Goal: Task Accomplishment & Management: Manage account settings

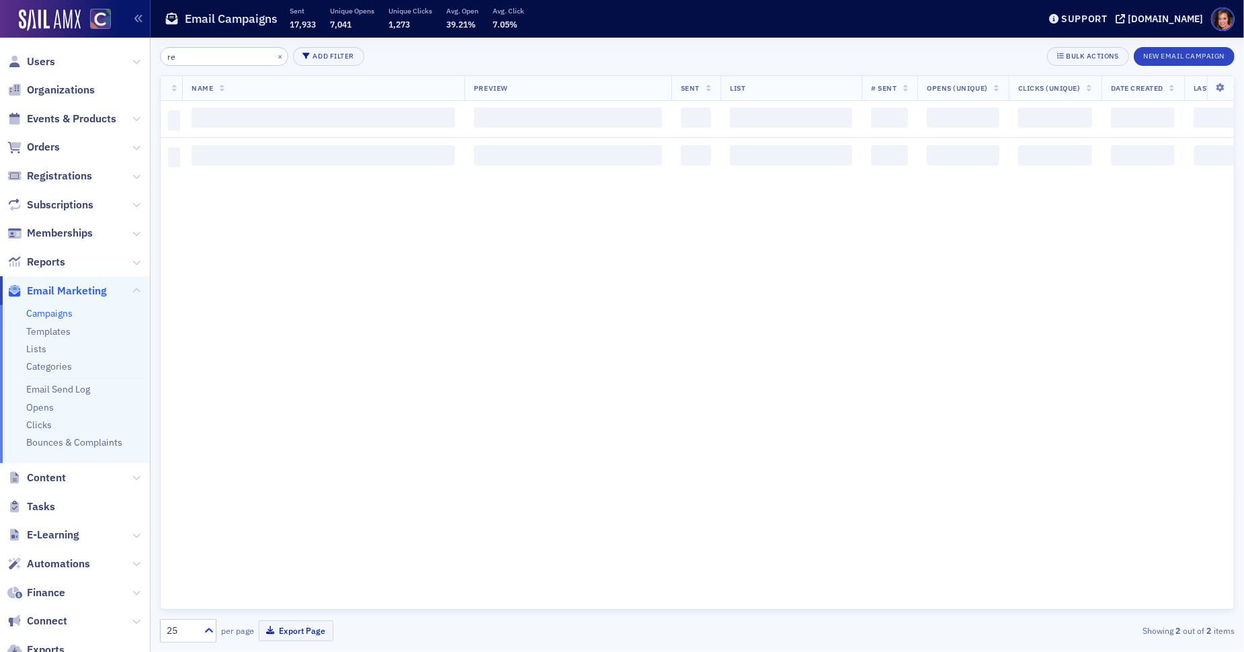
type input "r"
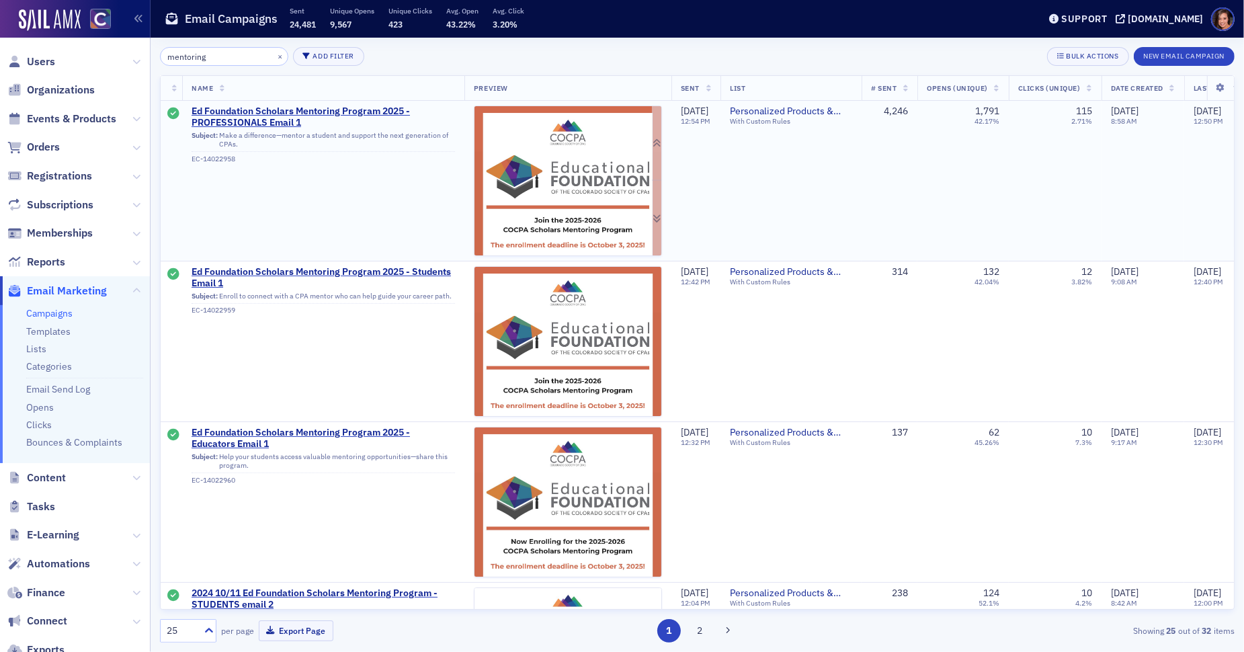
type input "mentoring"
click at [533, 161] on img at bounding box center [567, 410] width 187 height 608
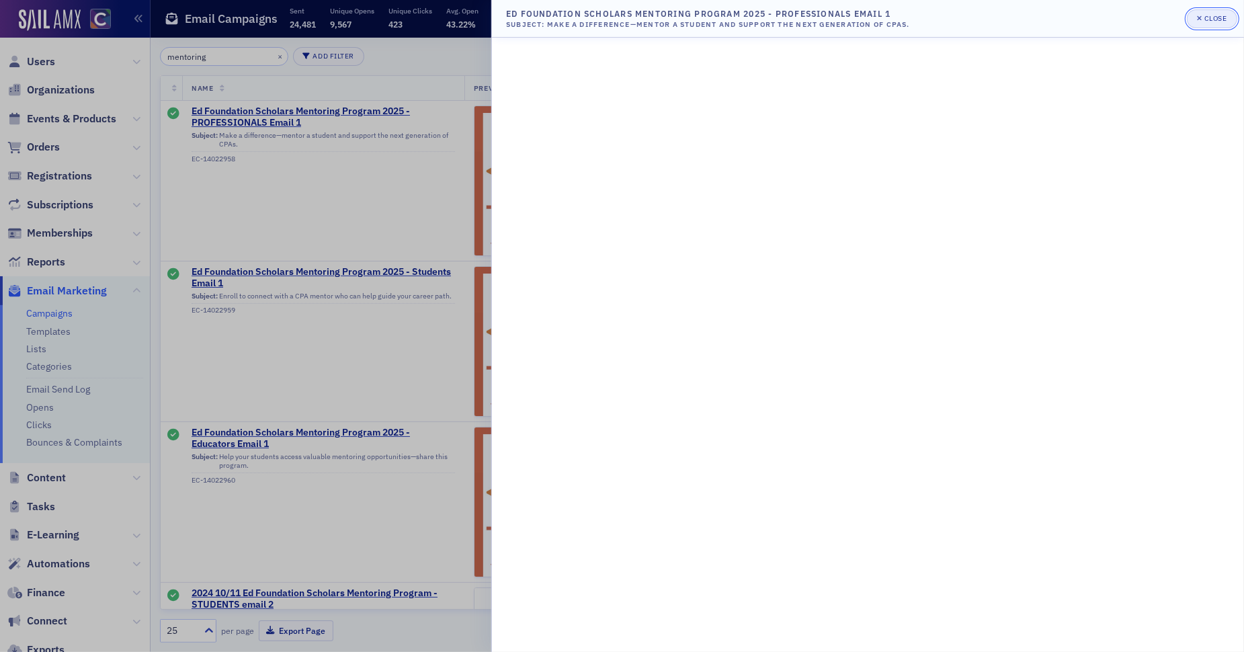
click at [1228, 17] on button "Close" at bounding box center [1212, 18] width 50 height 19
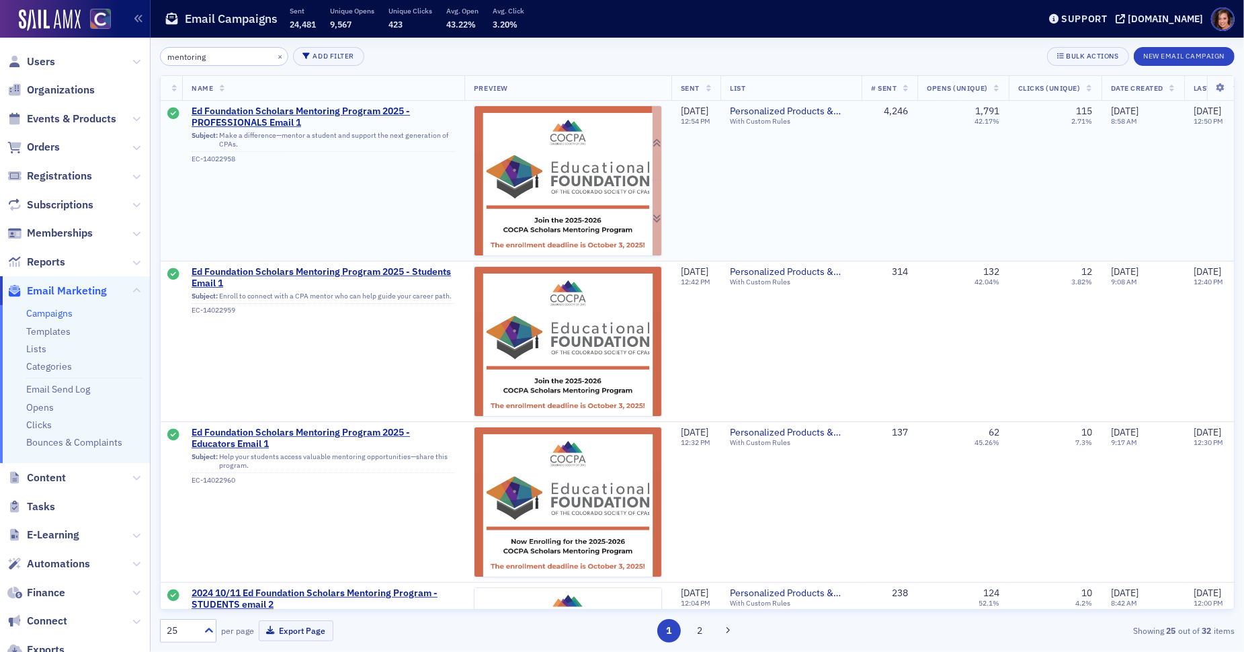
click at [583, 106] on img at bounding box center [567, 410] width 187 height 608
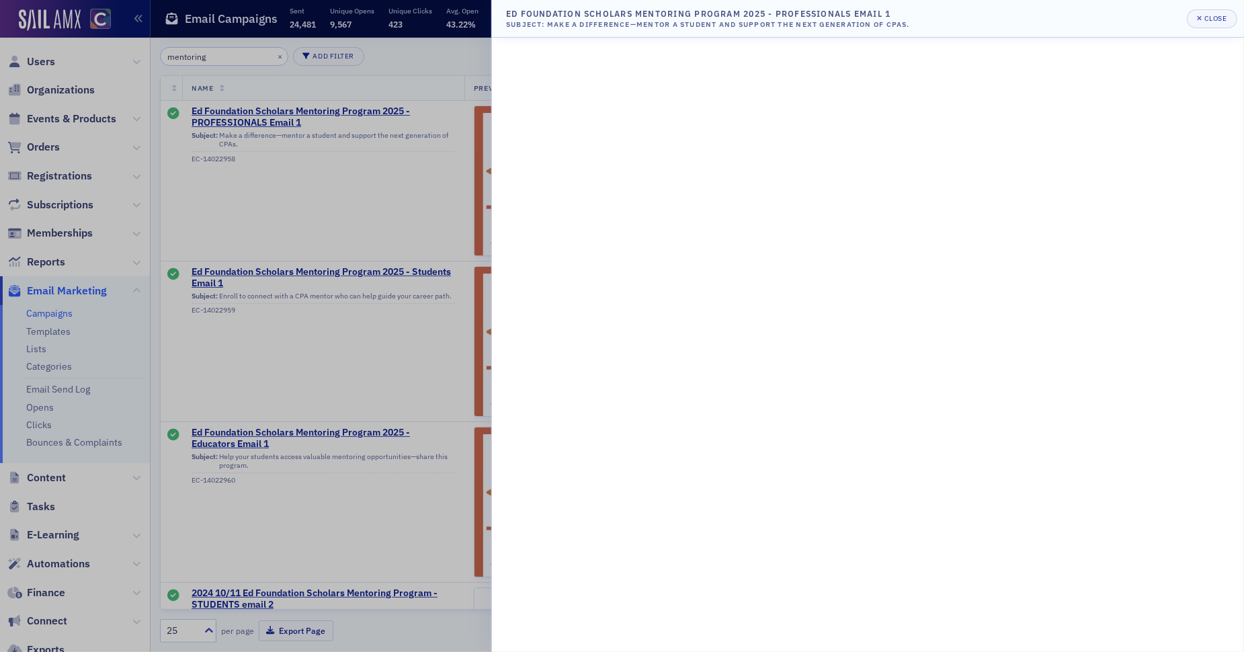
click at [300, 202] on div at bounding box center [622, 326] width 1244 height 652
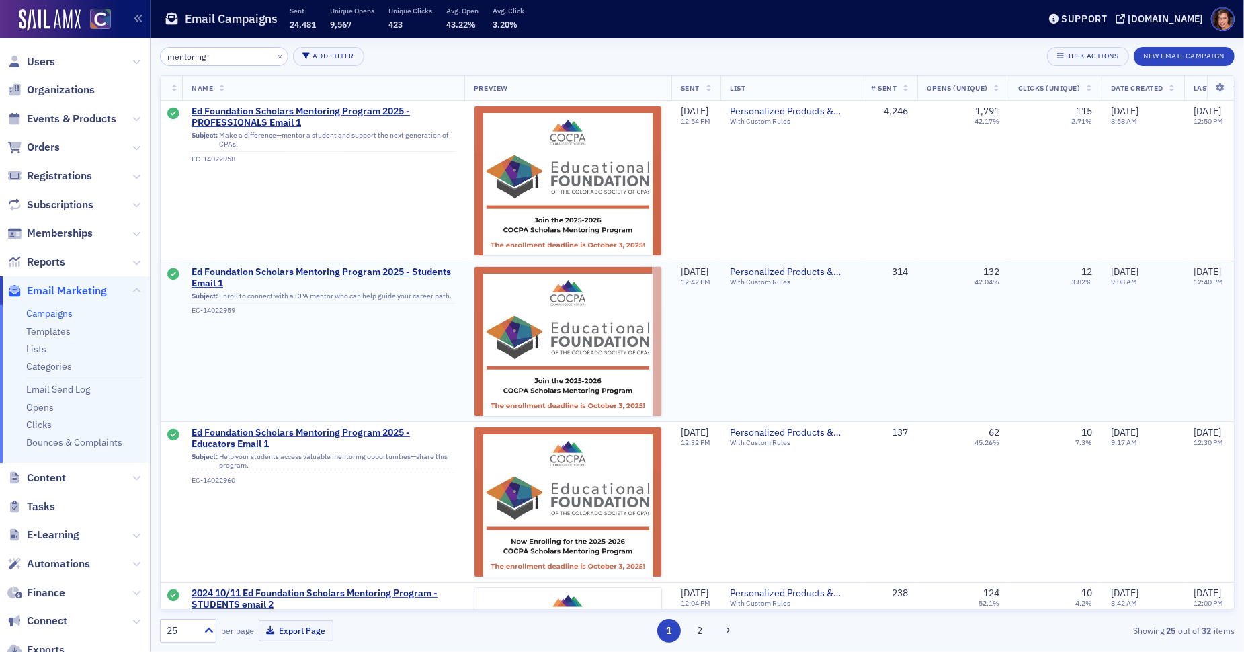
scroll to position [714, 0]
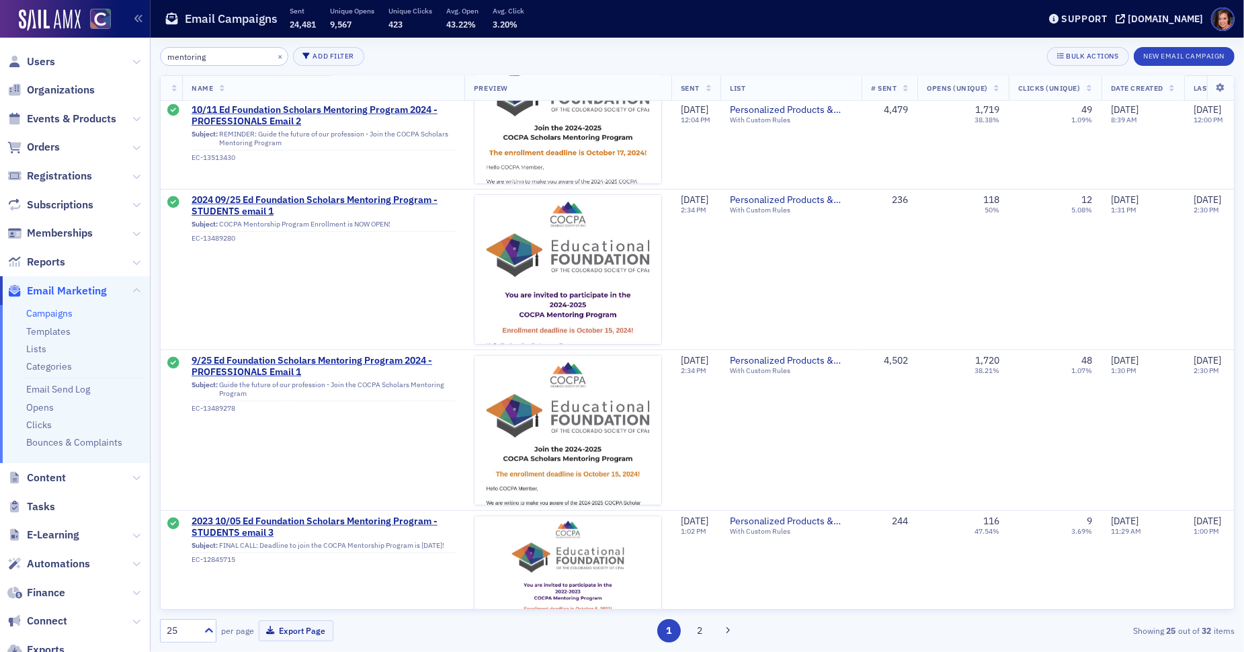
click at [40, 312] on link "Campaigns" at bounding box center [49, 313] width 46 height 12
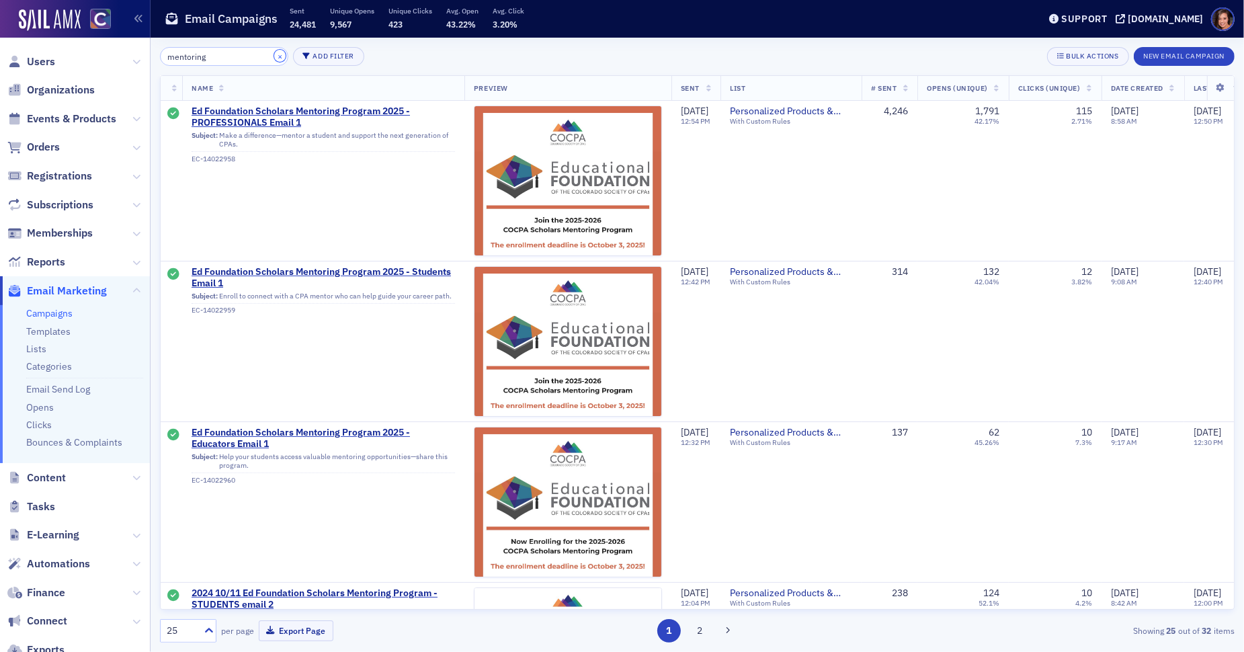
click at [274, 58] on button "×" at bounding box center [280, 56] width 12 height 12
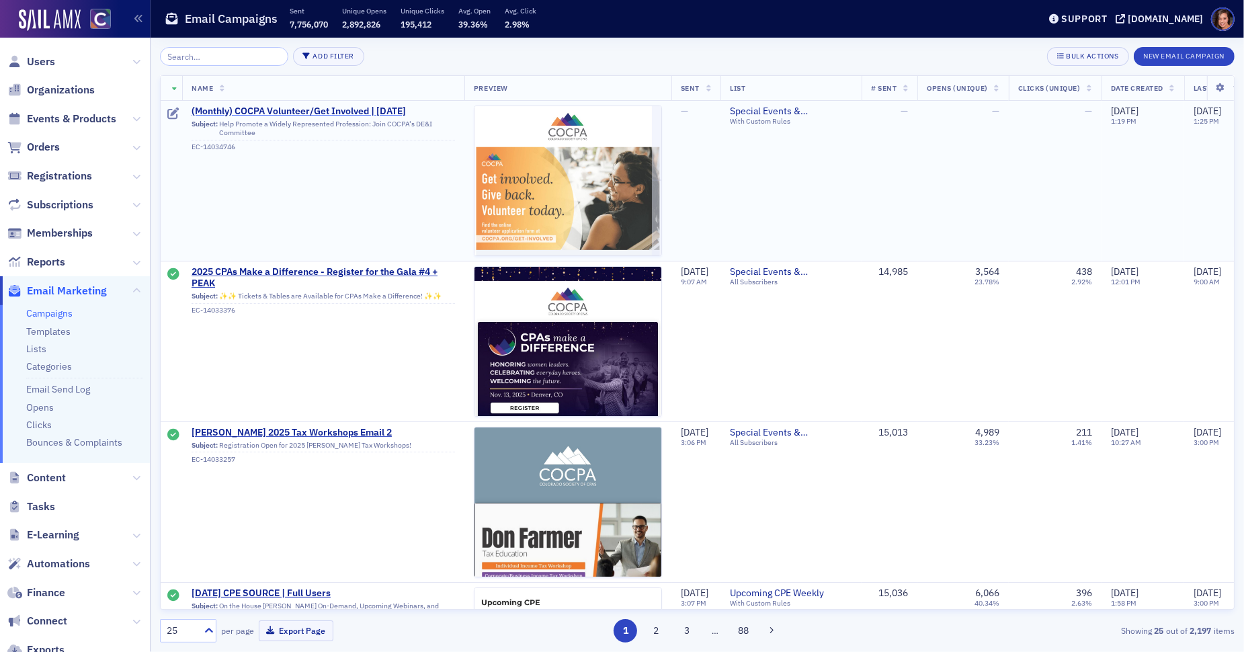
click at [350, 110] on span "(Monthly) COCPA Volunteer/Get Involved | Sept 2025" at bounding box center [322, 111] width 263 height 12
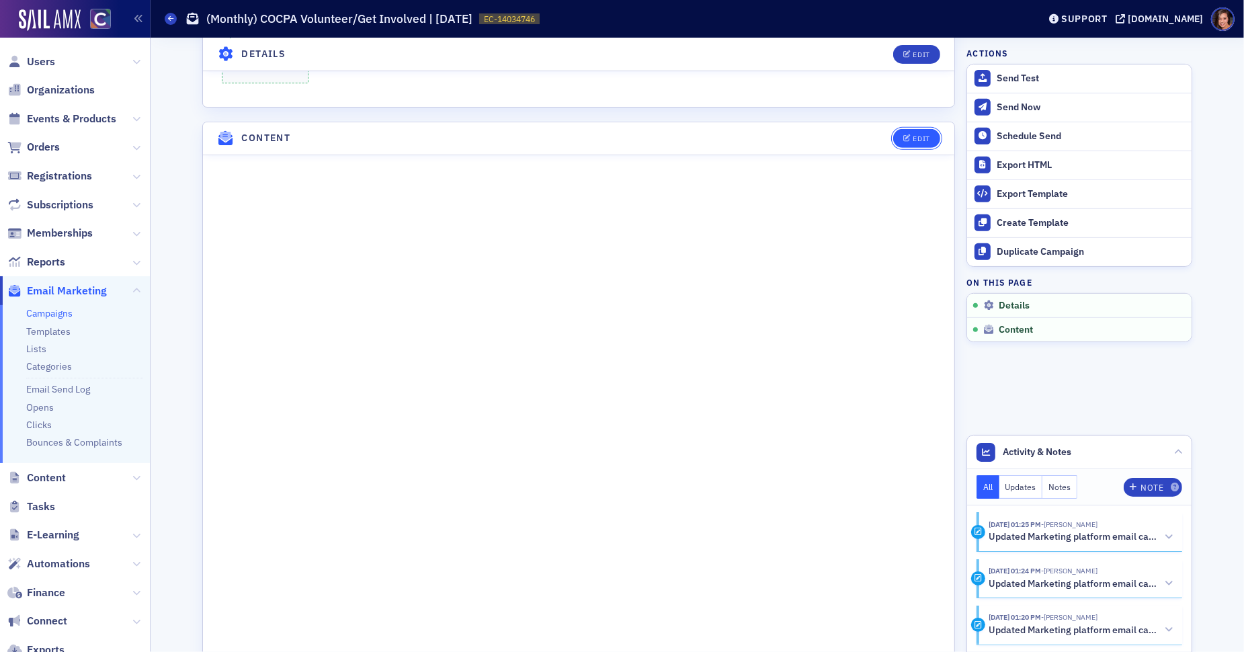
click at [906, 135] on icon "button" at bounding box center [907, 138] width 8 height 7
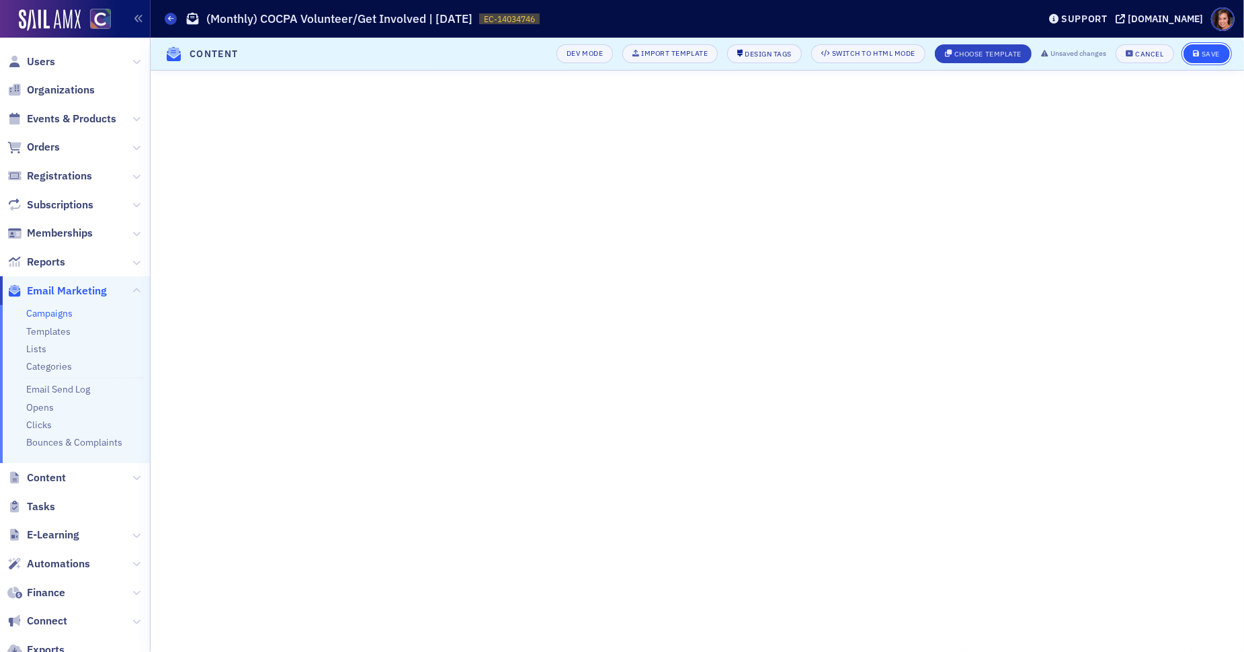
click at [1189, 52] on button "Save" at bounding box center [1206, 53] width 46 height 19
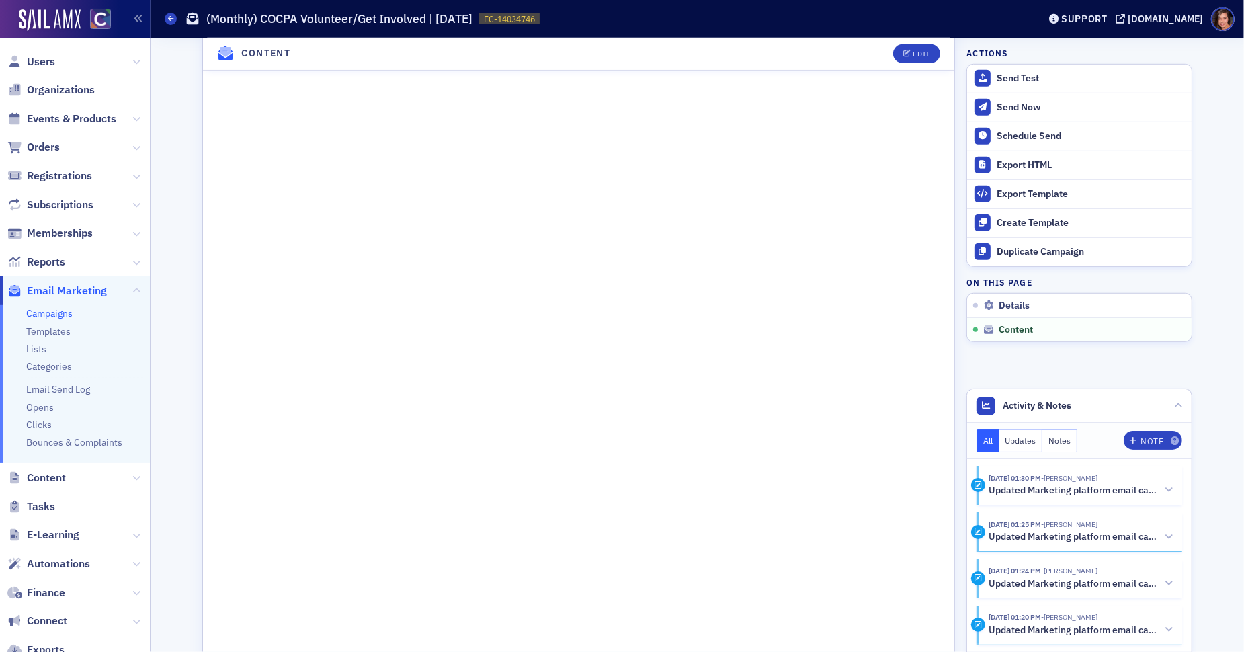
scroll to position [905, 0]
click at [927, 44] on div "Edit" at bounding box center [912, 53] width 56 height 19
click at [914, 61] on button "Edit" at bounding box center [916, 53] width 46 height 19
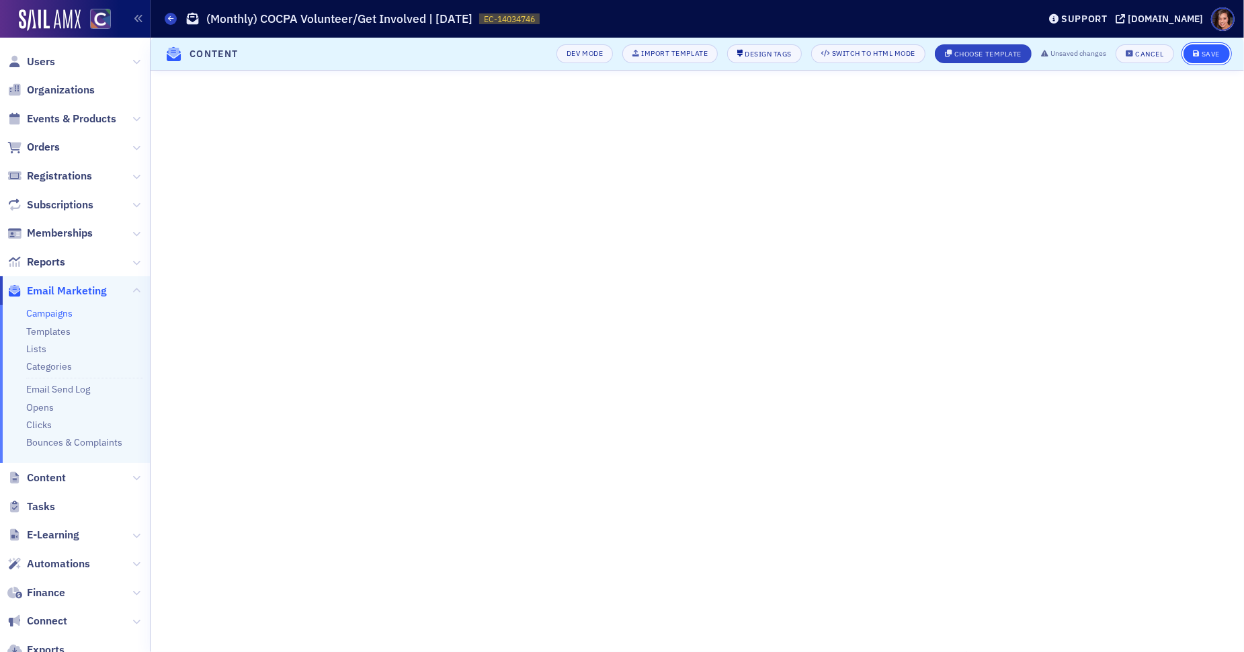
click at [1208, 54] on div "Save" at bounding box center [1210, 53] width 18 height 7
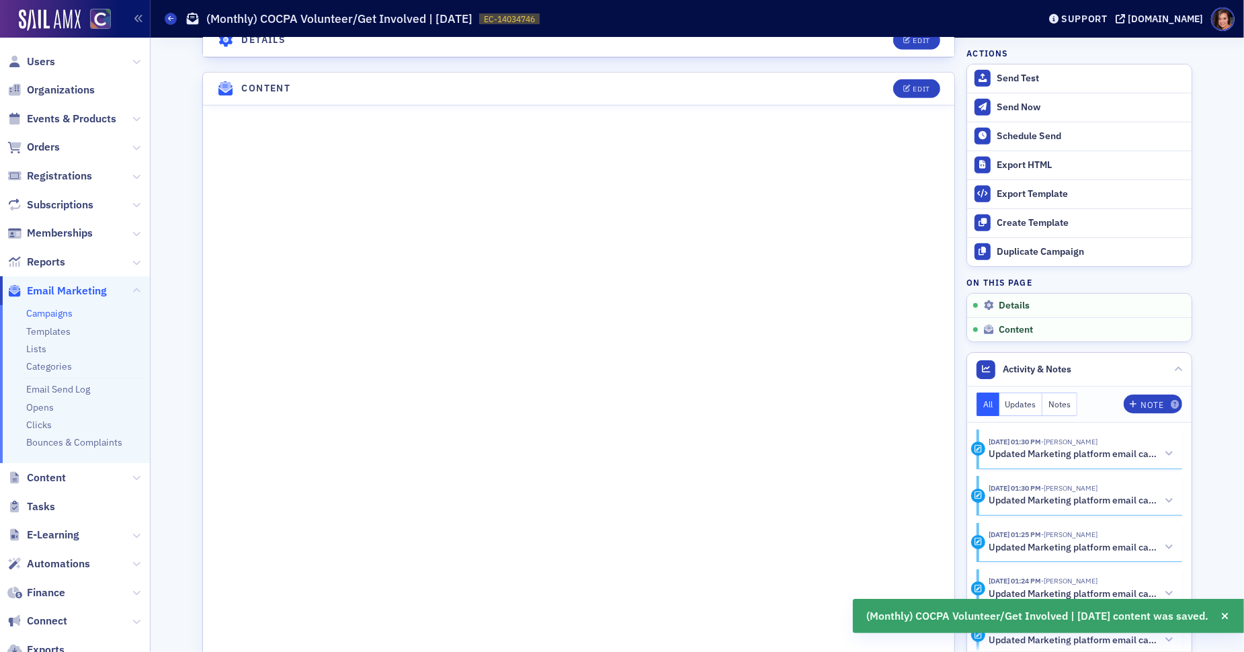
scroll to position [649, 0]
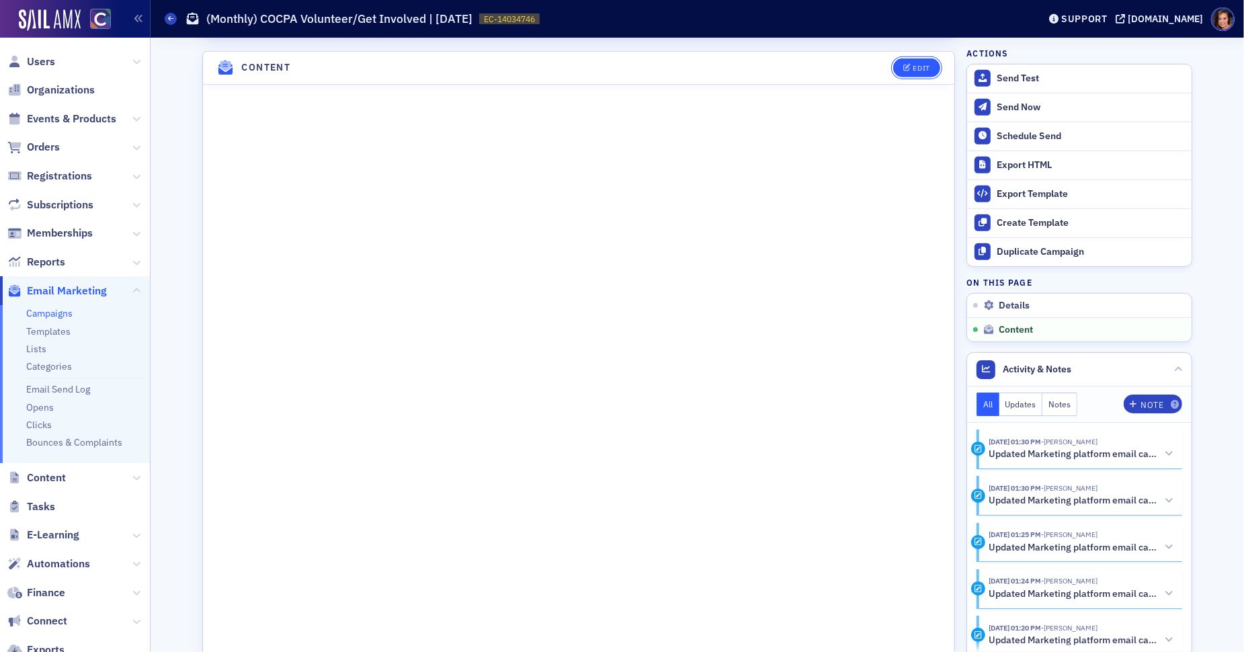
click at [915, 65] on div "Edit" at bounding box center [921, 68] width 17 height 7
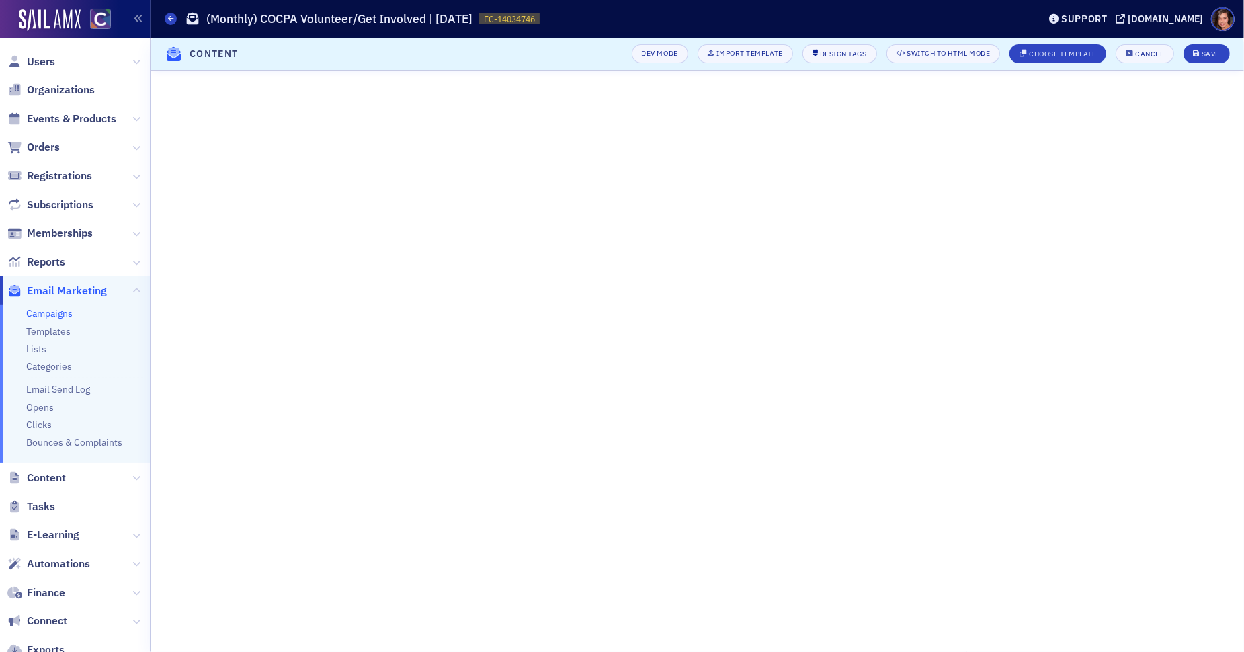
scroll to position [51, 0]
click at [1205, 50] on div "Save" at bounding box center [1210, 53] width 18 height 7
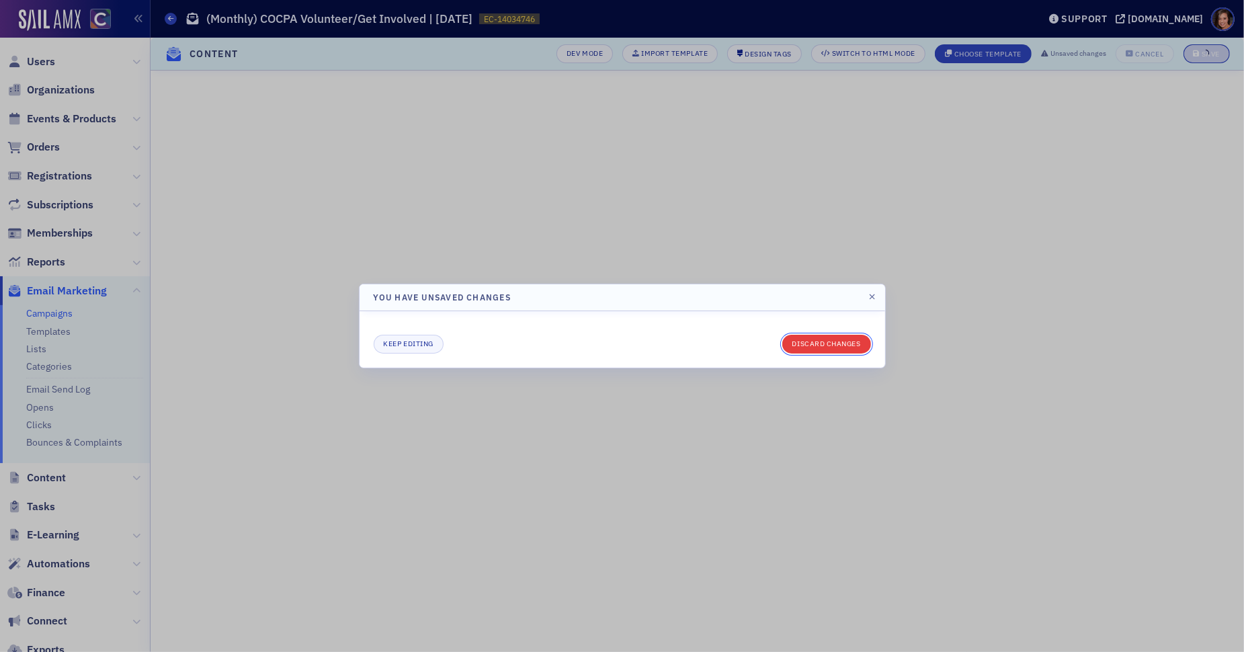
click at [834, 340] on button "Discard changes" at bounding box center [826, 344] width 89 height 19
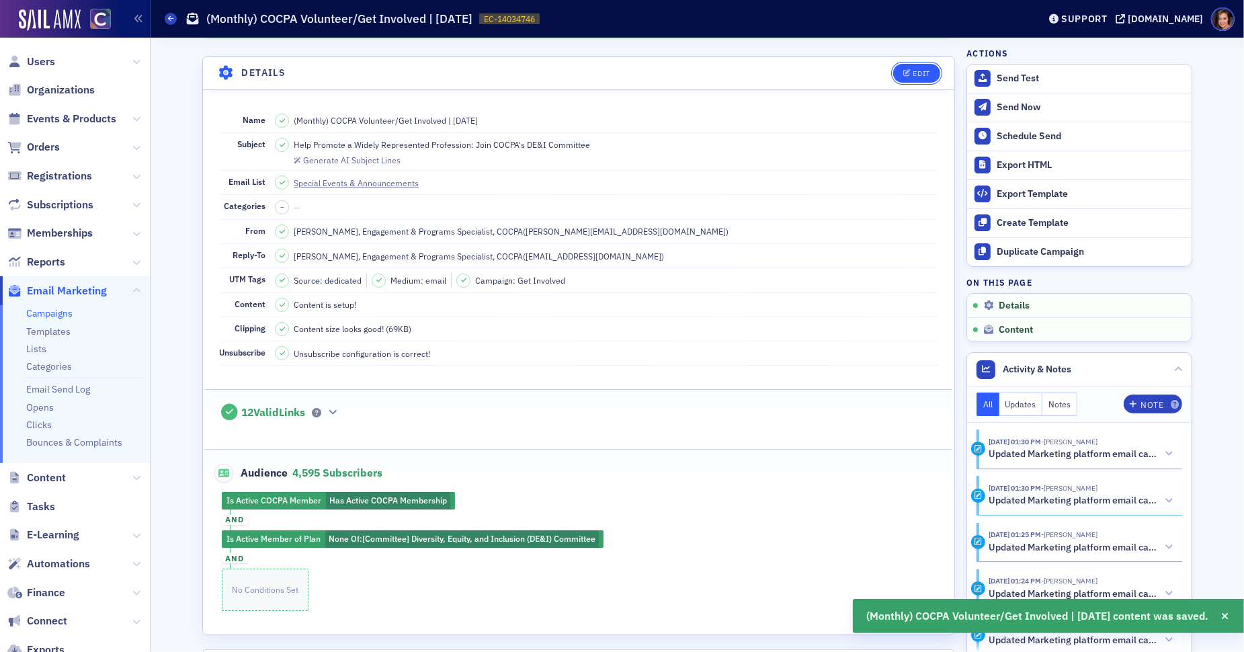
click at [919, 77] on button "Edit" at bounding box center [916, 73] width 46 height 19
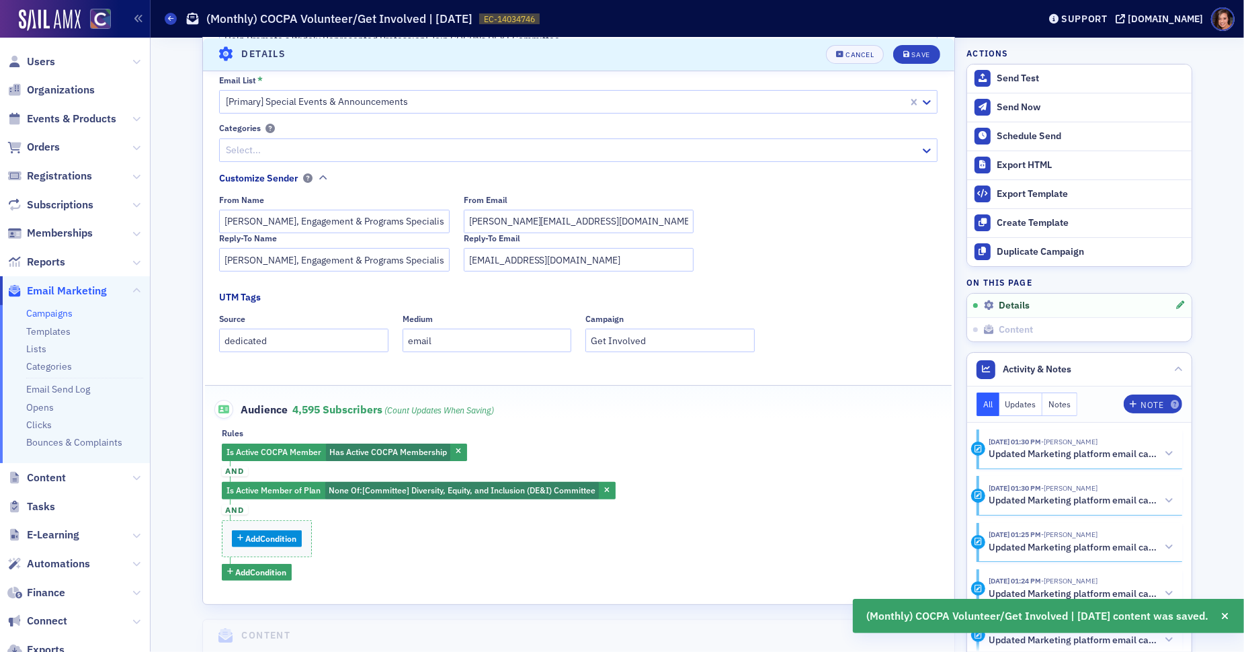
scroll to position [226, 0]
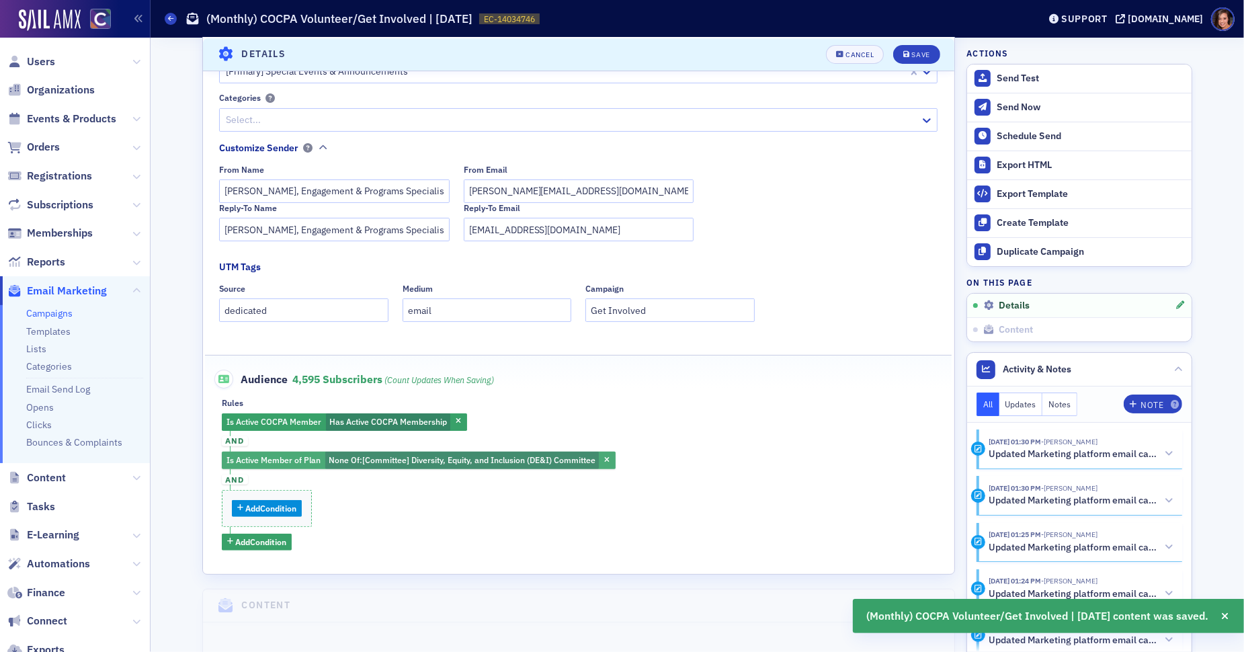
click at [350, 458] on span "None Of :" at bounding box center [346, 459] width 34 height 11
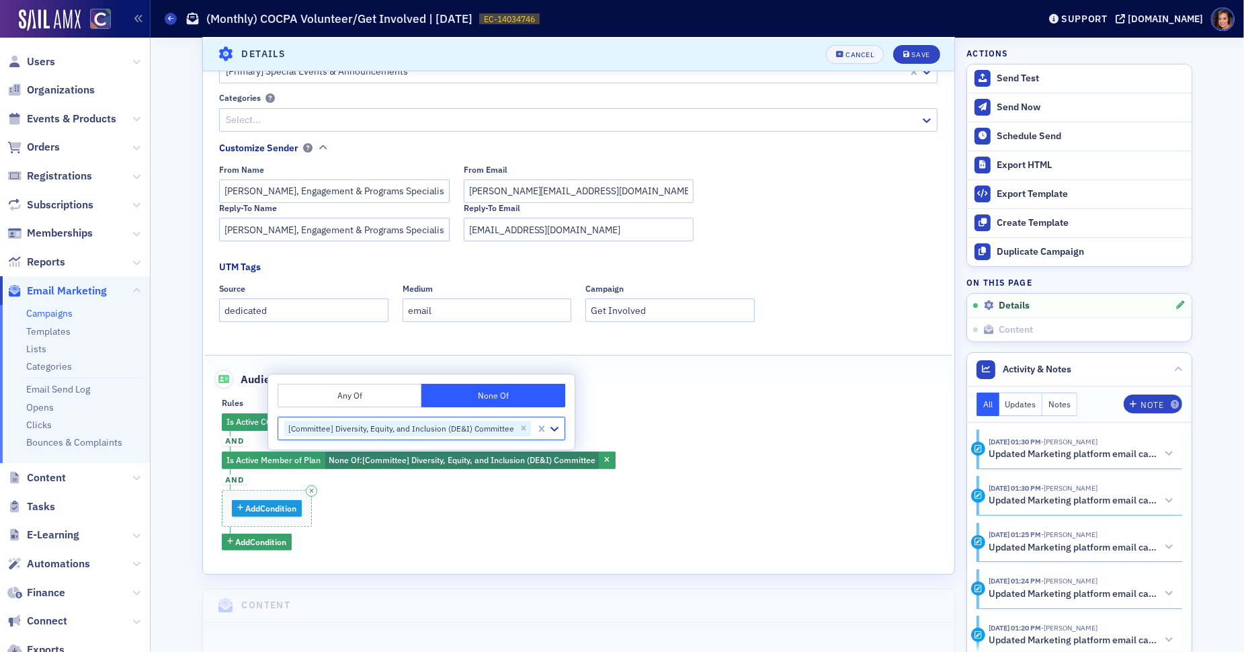
click at [280, 507] on span "Add Condition" at bounding box center [270, 508] width 51 height 12
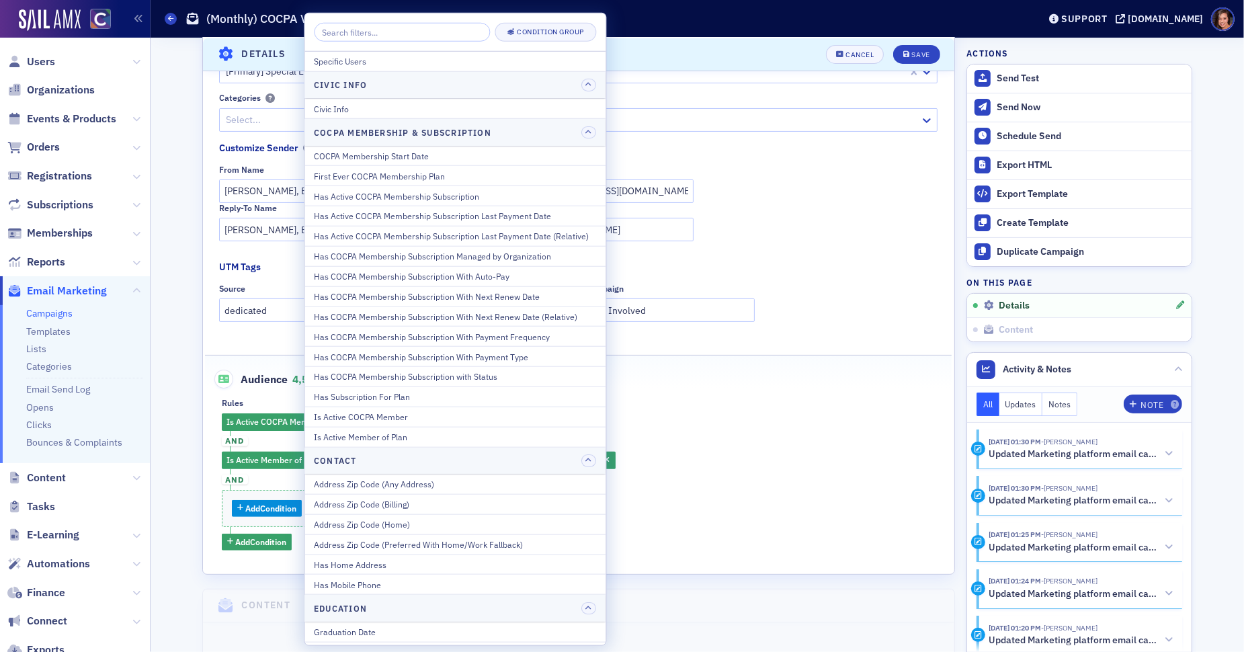
click at [443, 26] on input "search" at bounding box center [402, 32] width 176 height 19
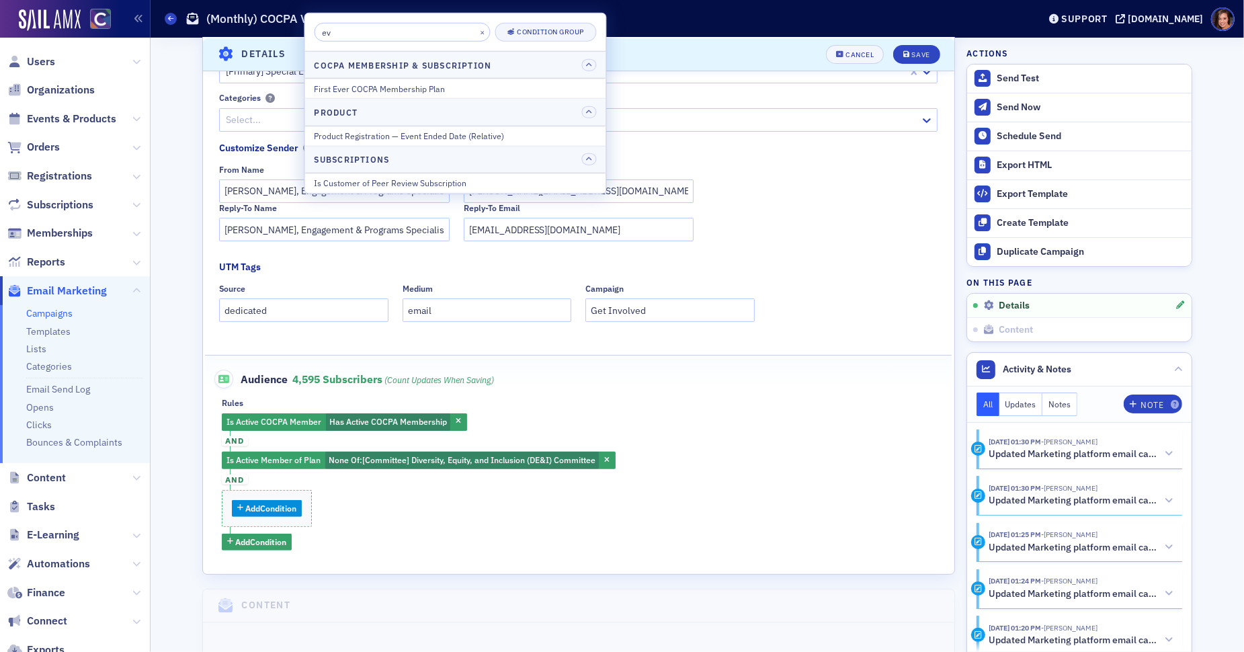
type input "e"
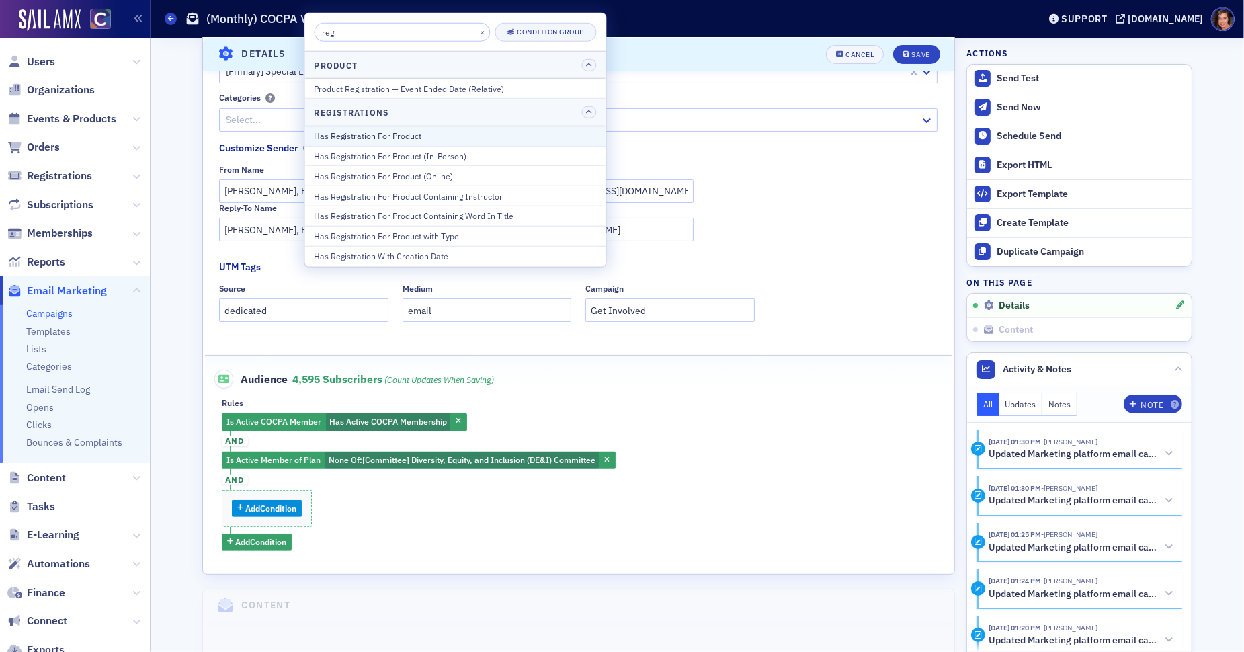
type input "regi"
click at [394, 132] on div "Has Registration For Product" at bounding box center [455, 136] width 282 height 12
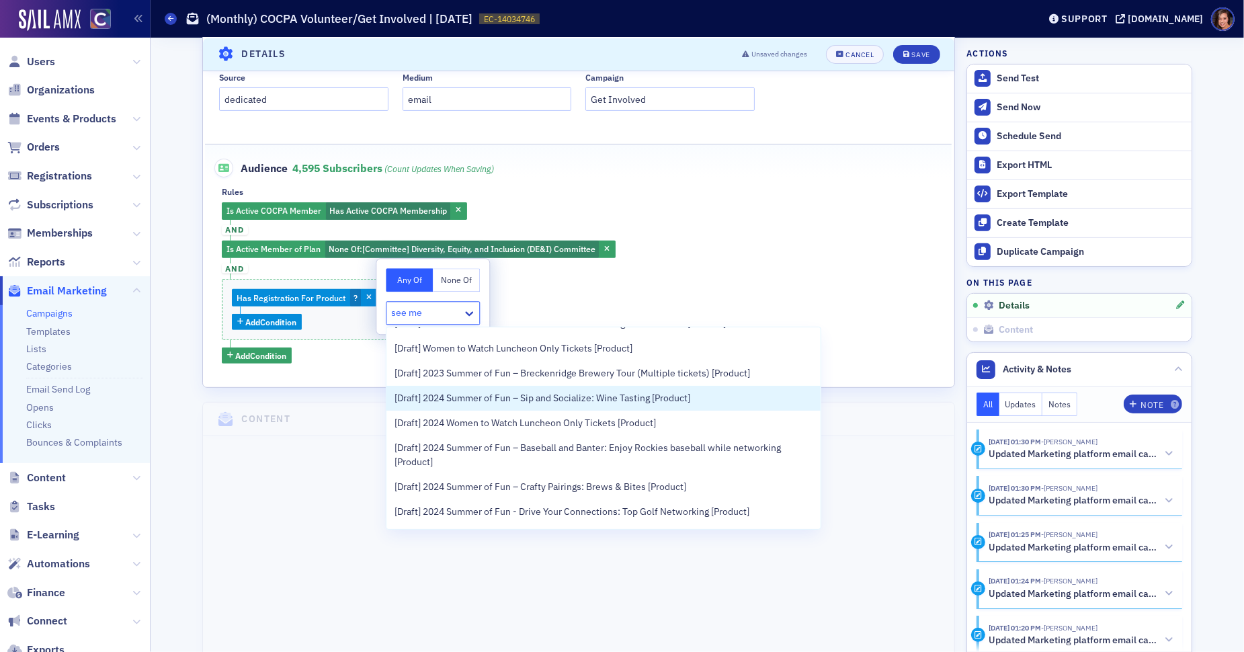
scroll to position [380, 0]
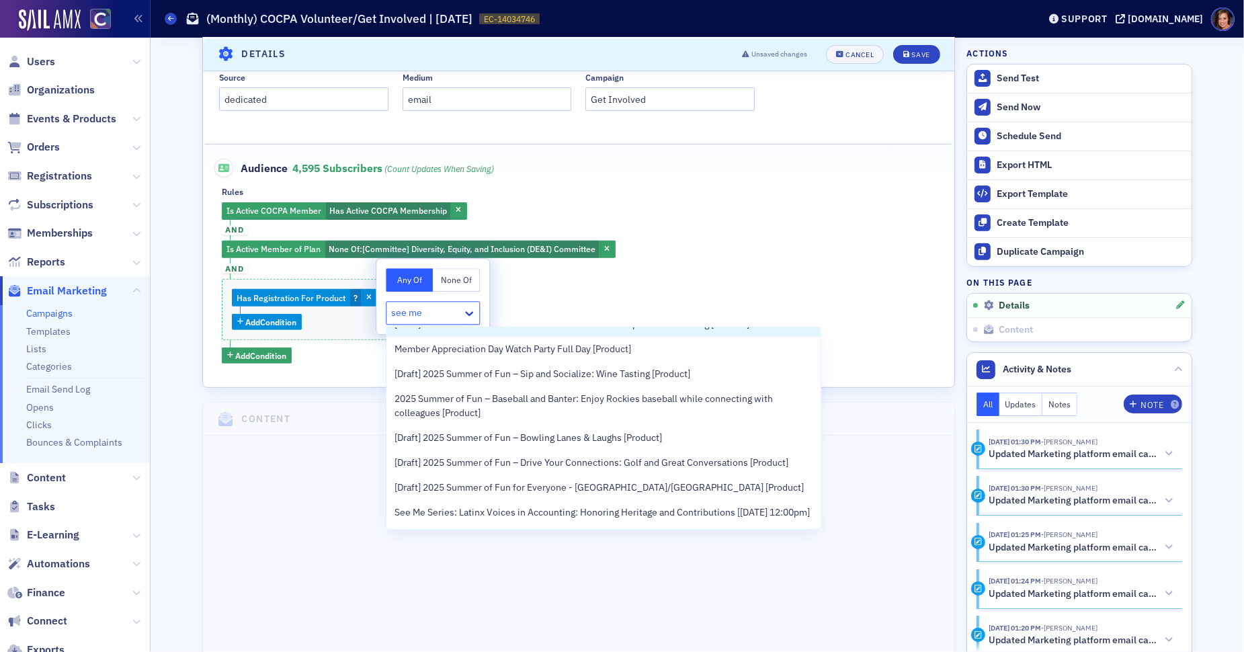
type input "see me"
click at [533, 299] on div "Is Active COCPA Member Has Active COCPA Membership and Is Active Member of Plan…" at bounding box center [579, 282] width 714 height 161
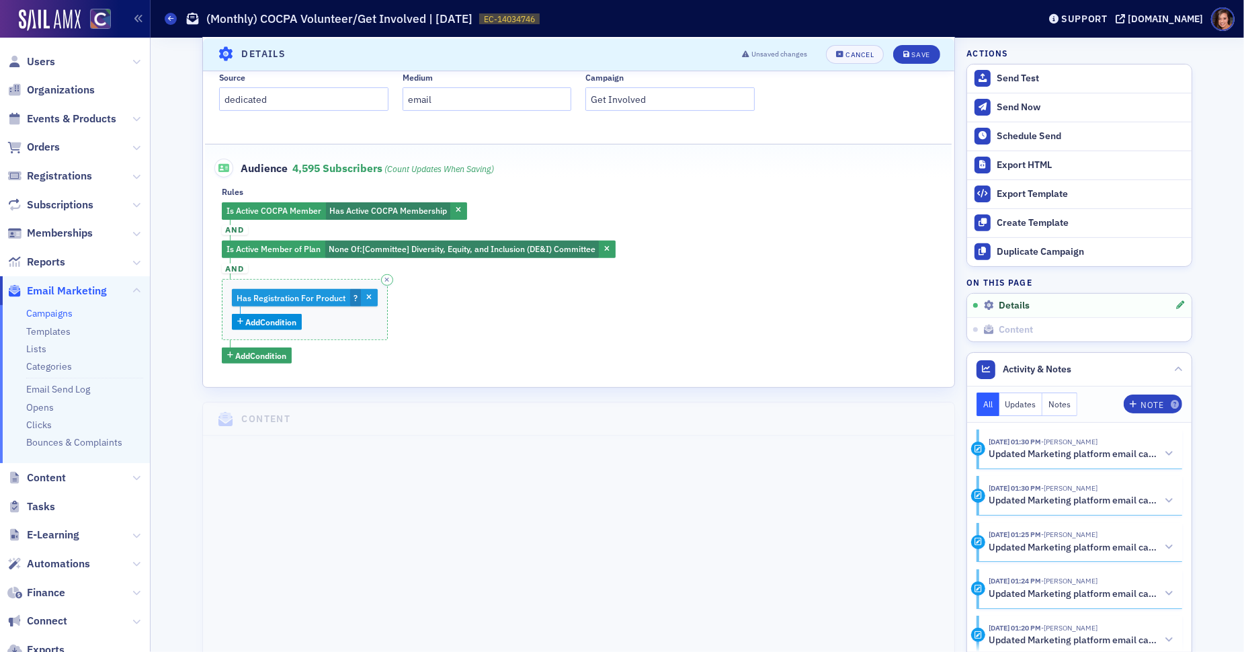
click at [371, 292] on button "button" at bounding box center [369, 298] width 12 height 12
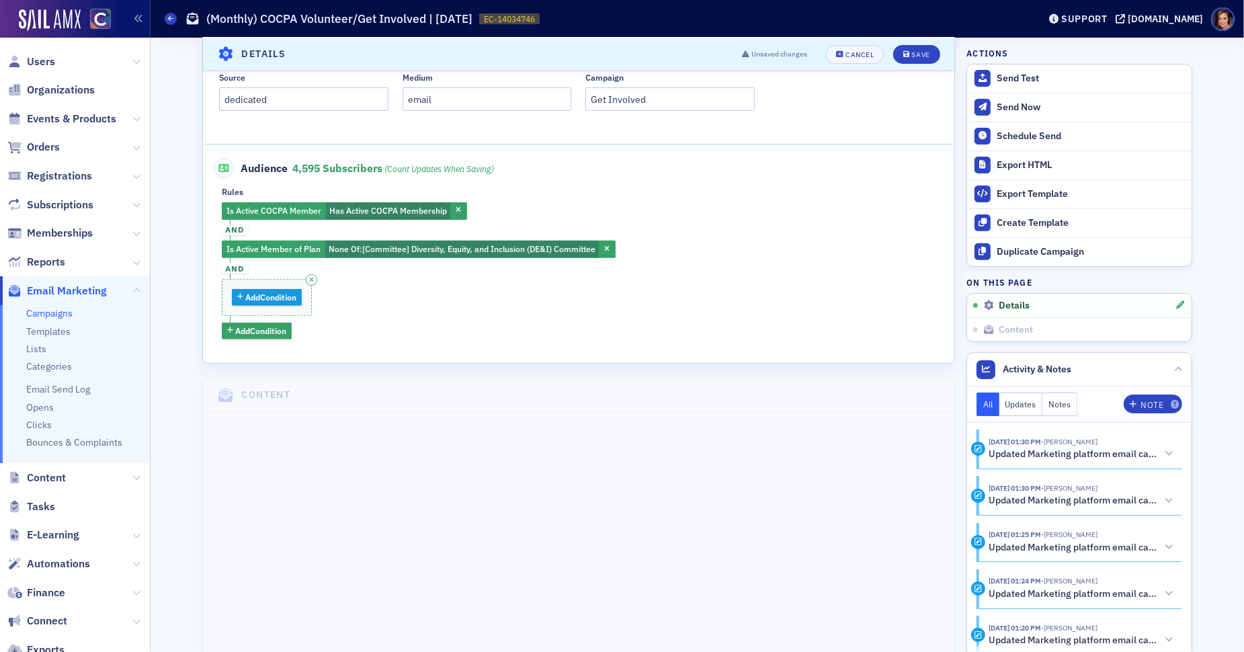
click at [288, 292] on span "Add Condition" at bounding box center [270, 297] width 51 height 12
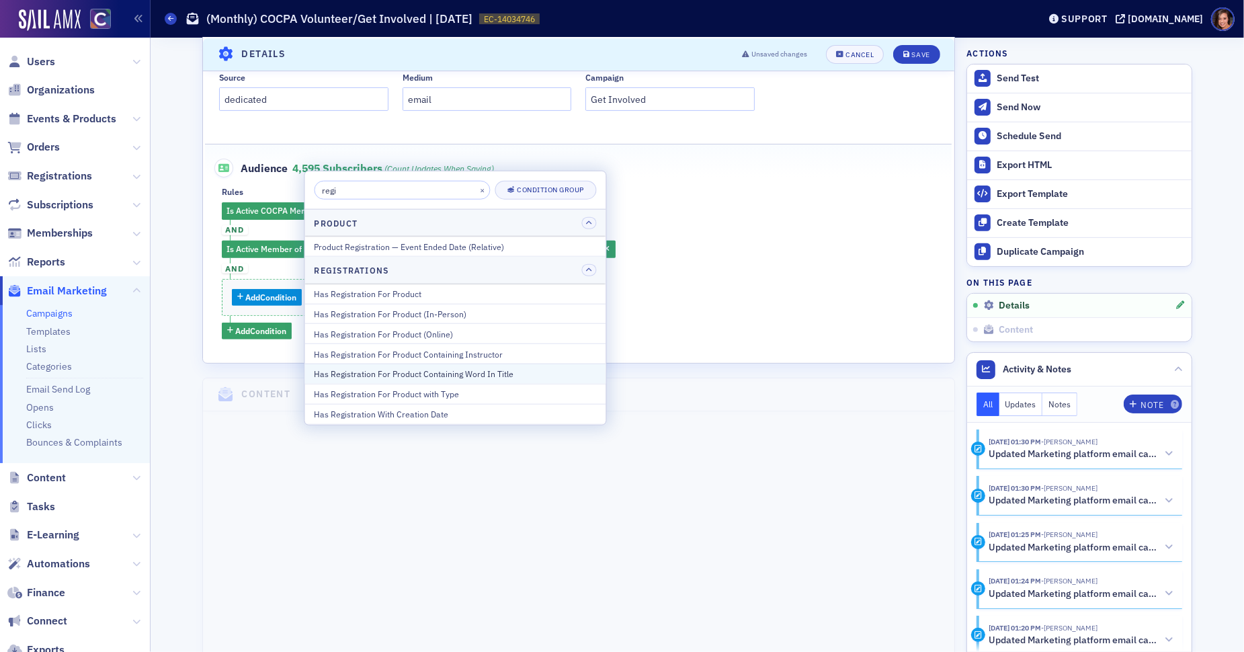
click at [367, 375] on div "Has Registration For Product Containing Word In Title" at bounding box center [455, 374] width 282 height 12
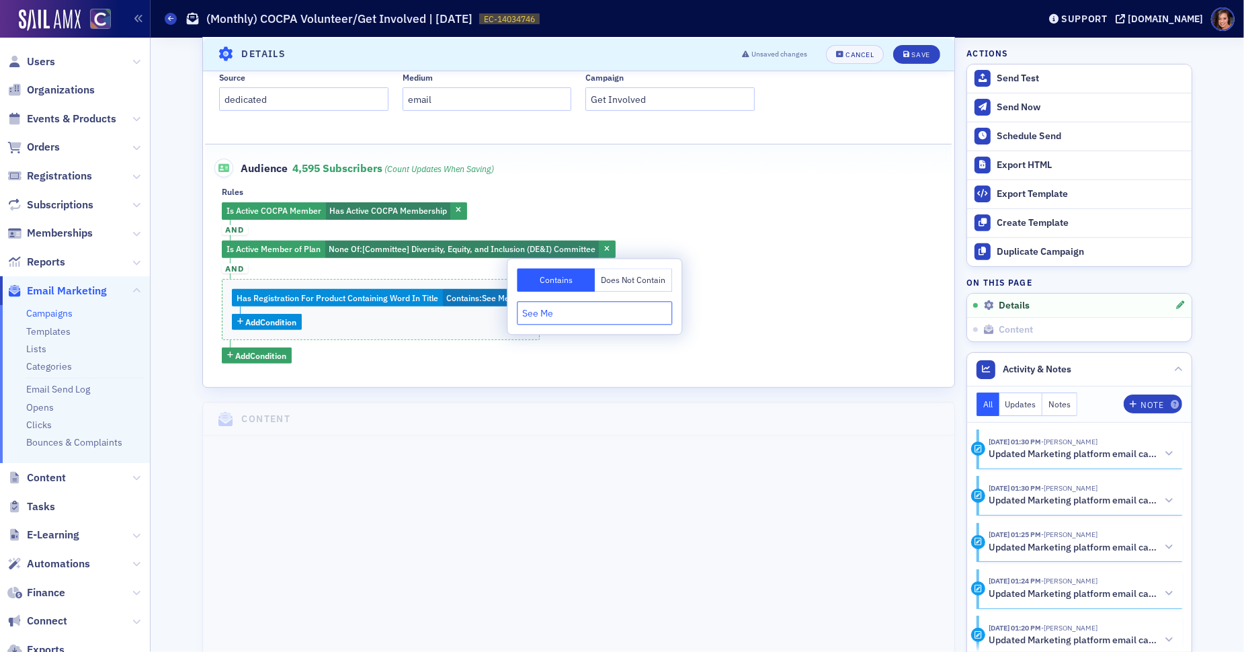
click at [548, 314] on input "See Me" at bounding box center [594, 313] width 155 height 24
type input "For ME"
click at [727, 308] on div "Is Active COCPA Member Has Active COCPA Membership and Is Active Member of Plan…" at bounding box center [579, 282] width 714 height 161
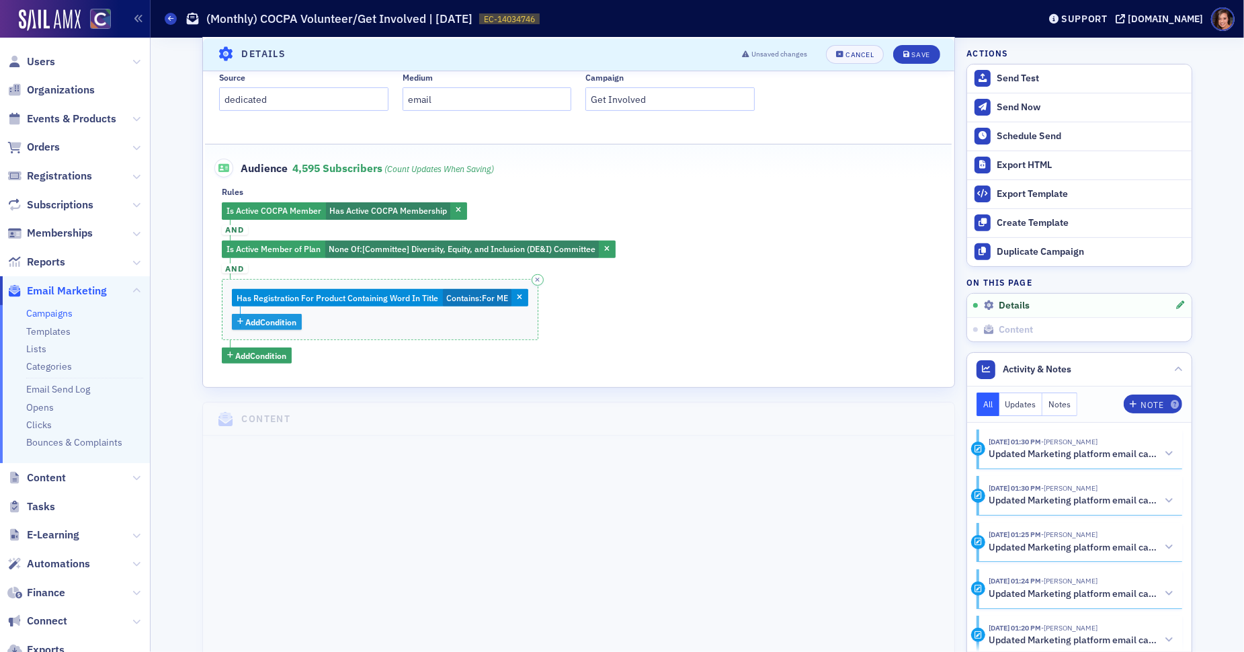
click at [255, 316] on span "Add Condition" at bounding box center [270, 322] width 51 height 12
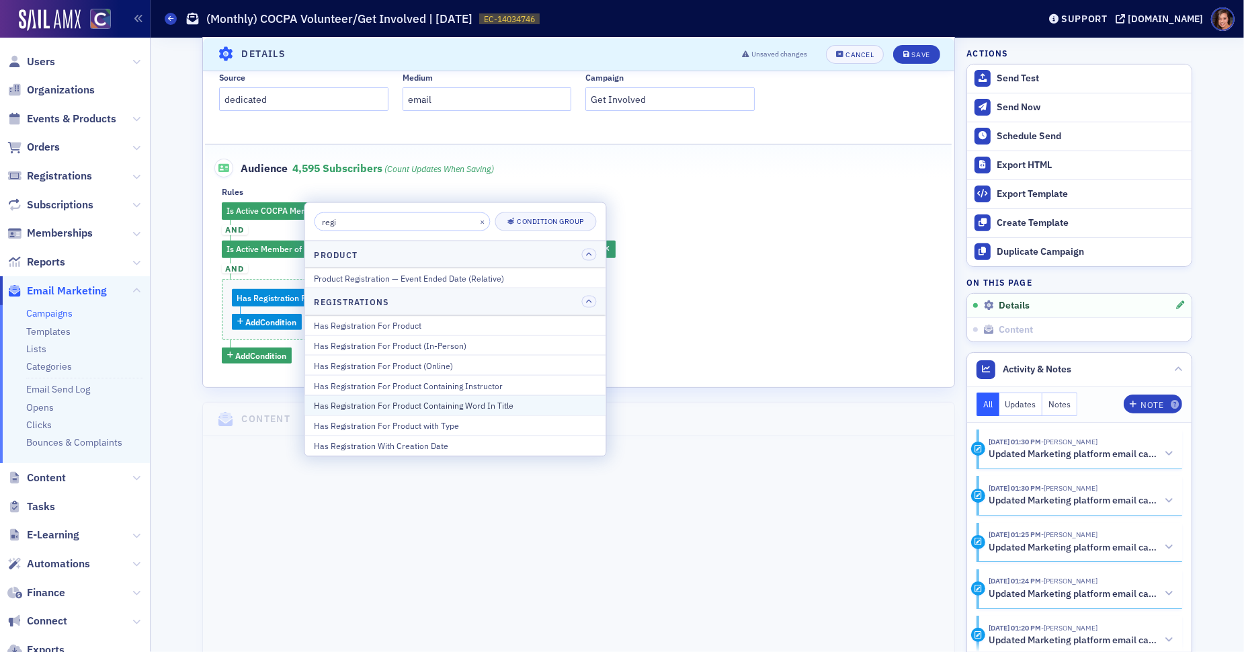
click at [409, 400] on div "Has Registration For Product Containing Word In Title" at bounding box center [455, 405] width 282 height 12
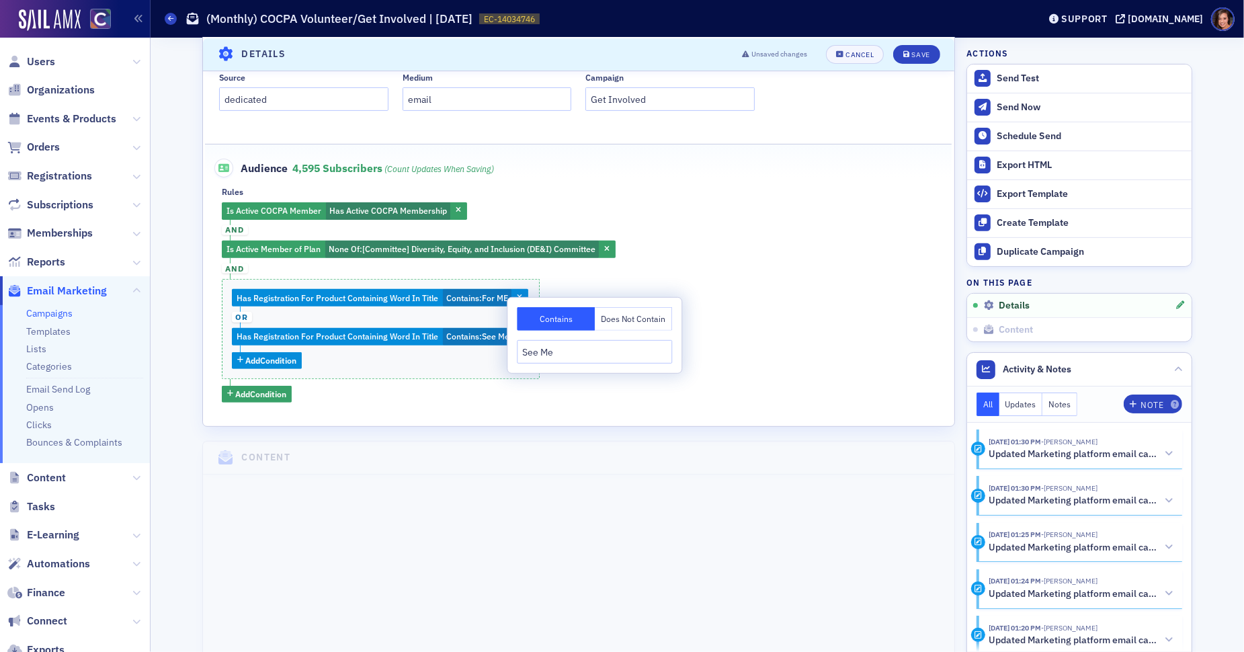
type input "See Me"
click at [774, 353] on div "Is Active COCPA Member Has Active COCPA Membership and Is Active Member of Plan…" at bounding box center [579, 302] width 714 height 200
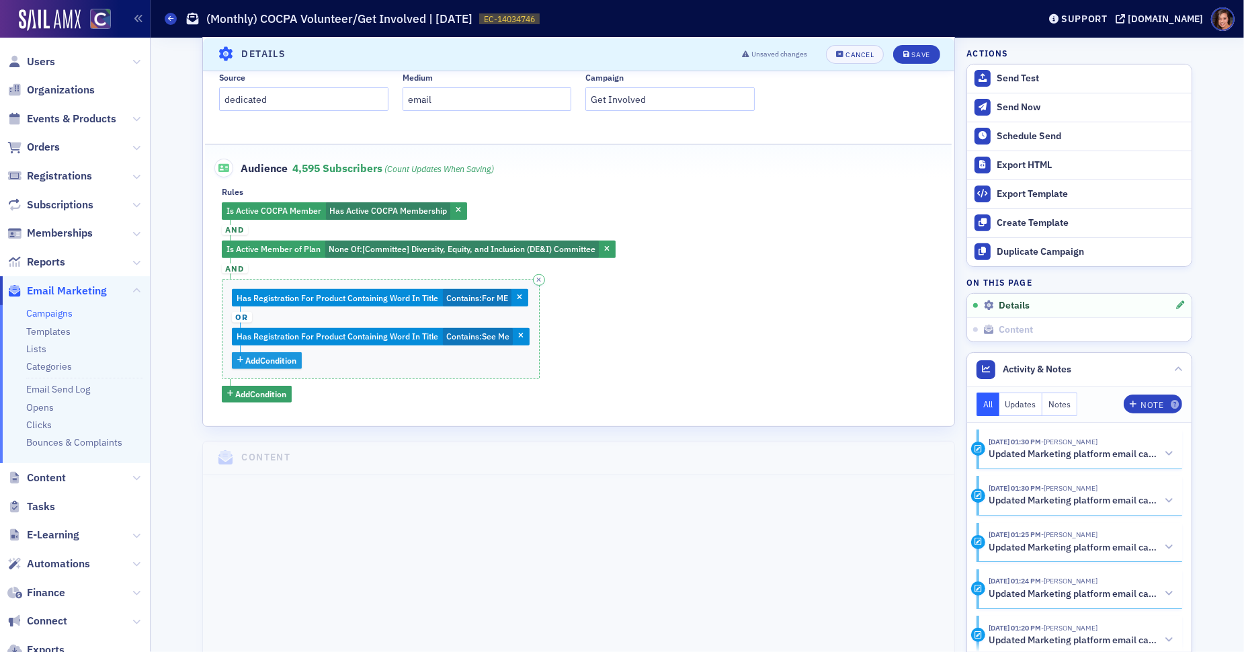
click at [263, 355] on span "Add Condition" at bounding box center [270, 360] width 51 height 12
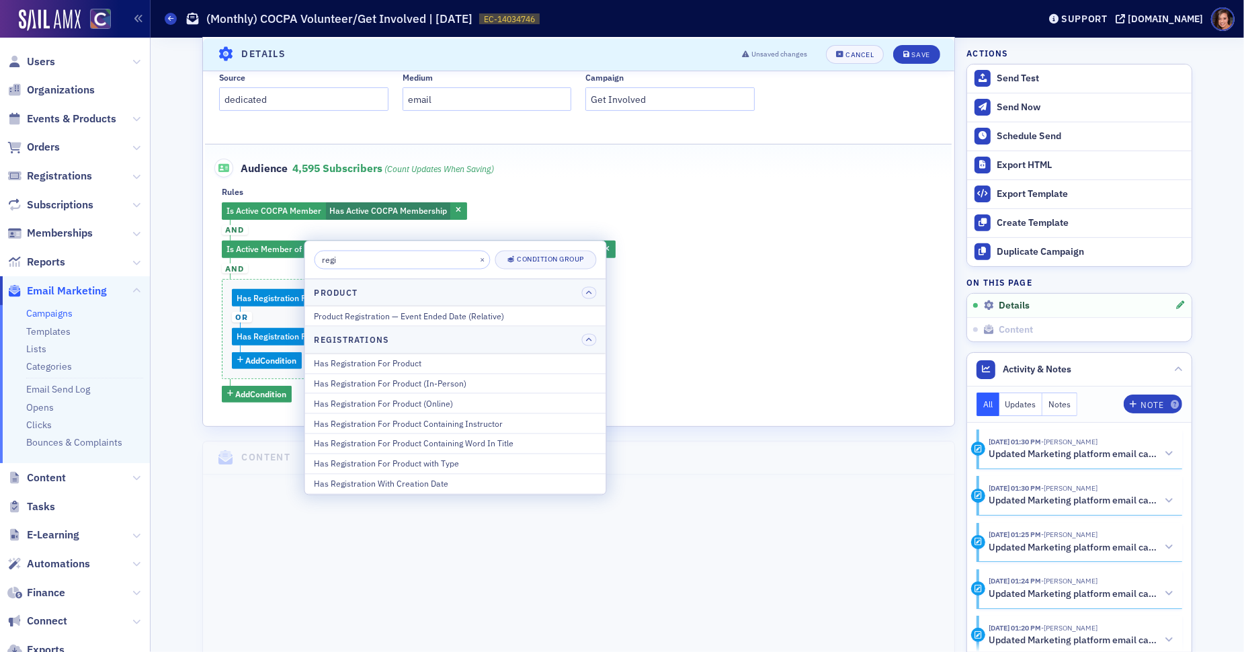
click at [409, 261] on input "regi" at bounding box center [402, 260] width 176 height 19
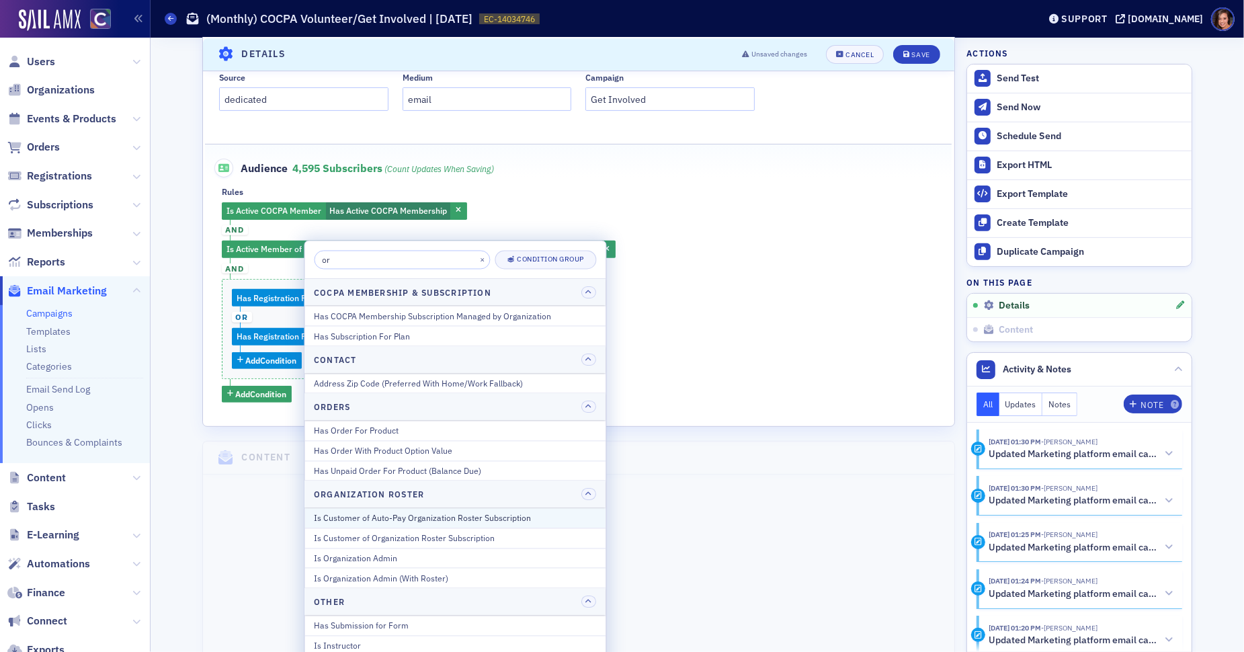
type input "o"
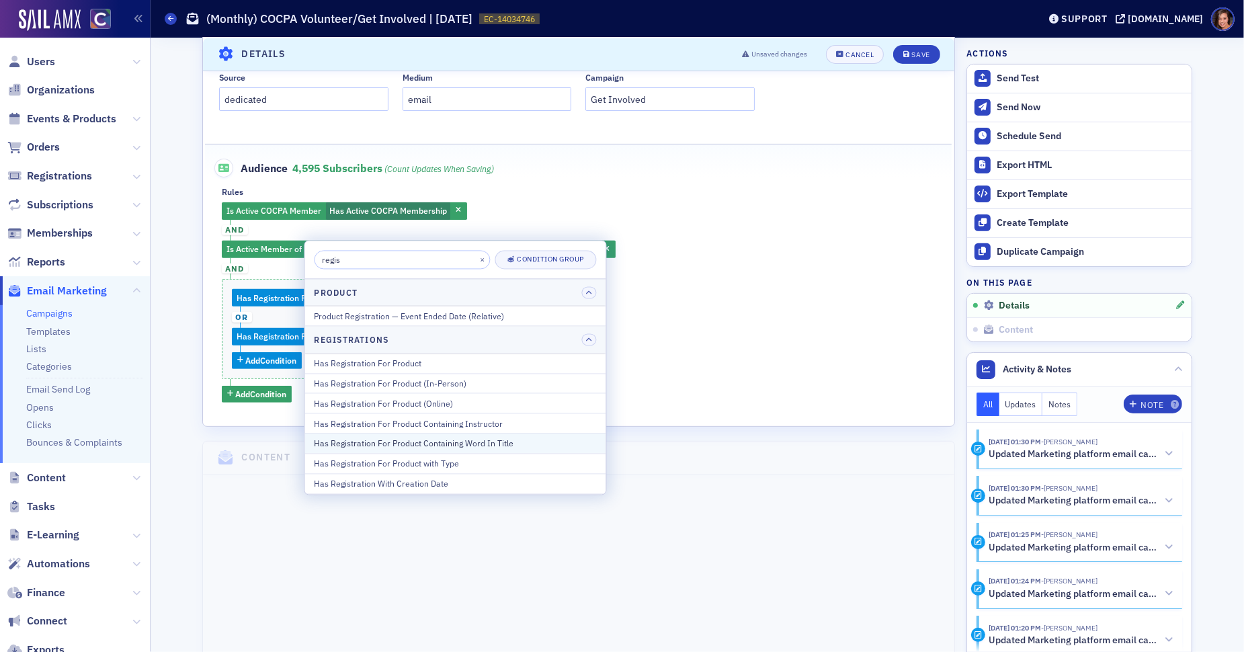
type input "regis"
click at [430, 434] on button "Has Registration For Product Containing Word In Title" at bounding box center [455, 443] width 301 height 20
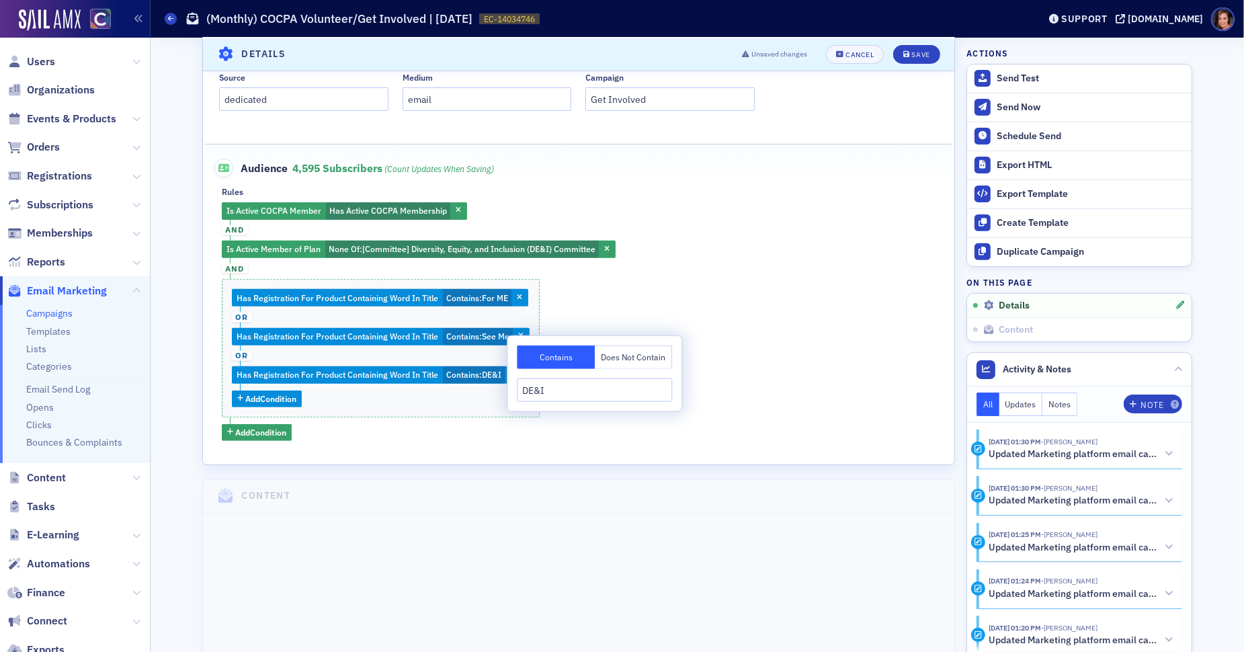
type input "DE&I"
click at [820, 310] on div "Is Active COCPA Member Has Active COCPA Membership and Is Active Member of Plan…" at bounding box center [579, 321] width 714 height 239
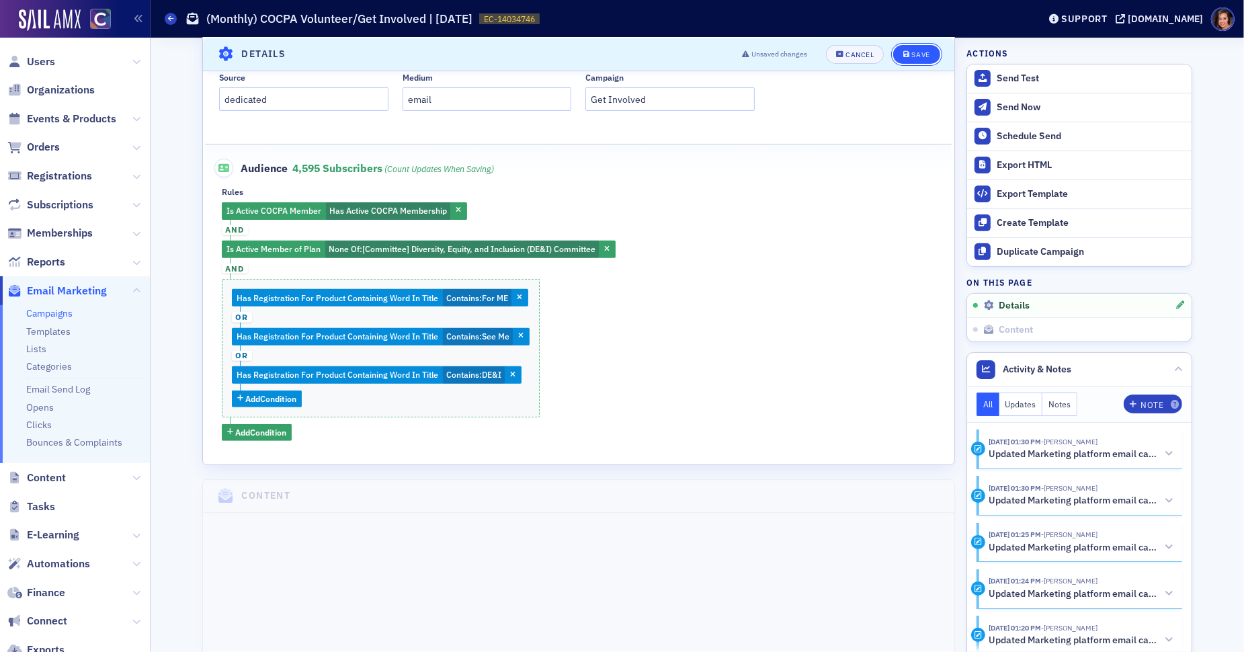
click at [929, 55] on div "Save" at bounding box center [921, 53] width 18 height 7
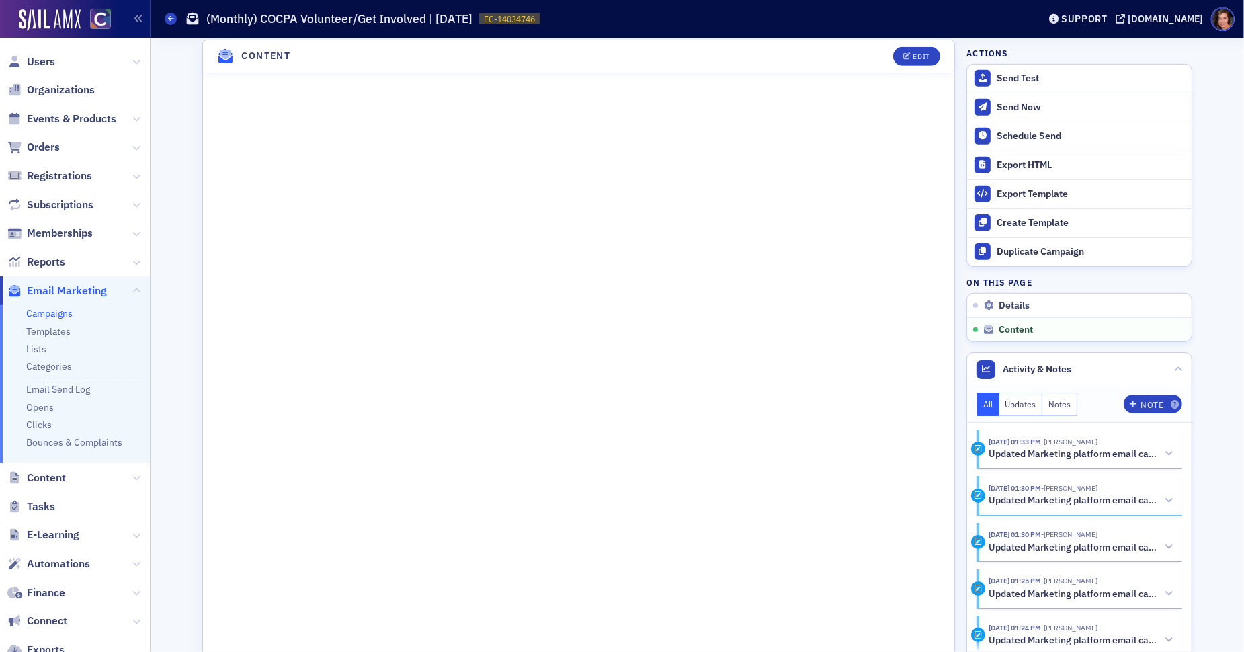
scroll to position [978, 0]
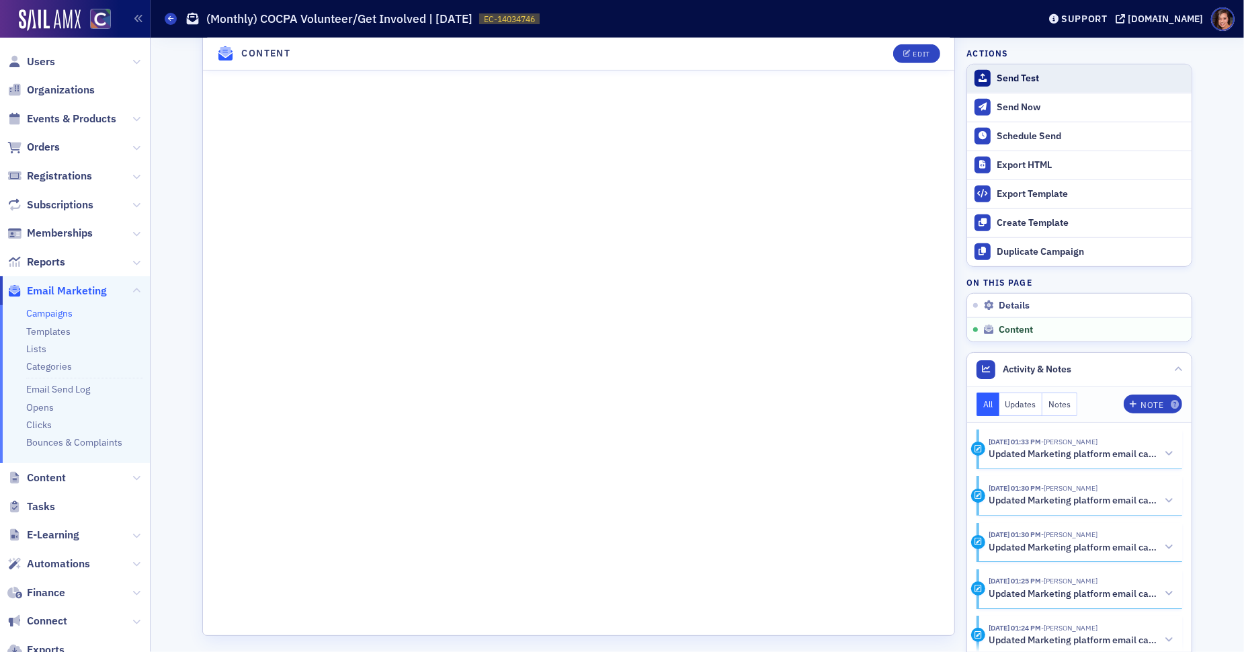
click at [1023, 79] on div "Send Test" at bounding box center [1090, 79] width 188 height 12
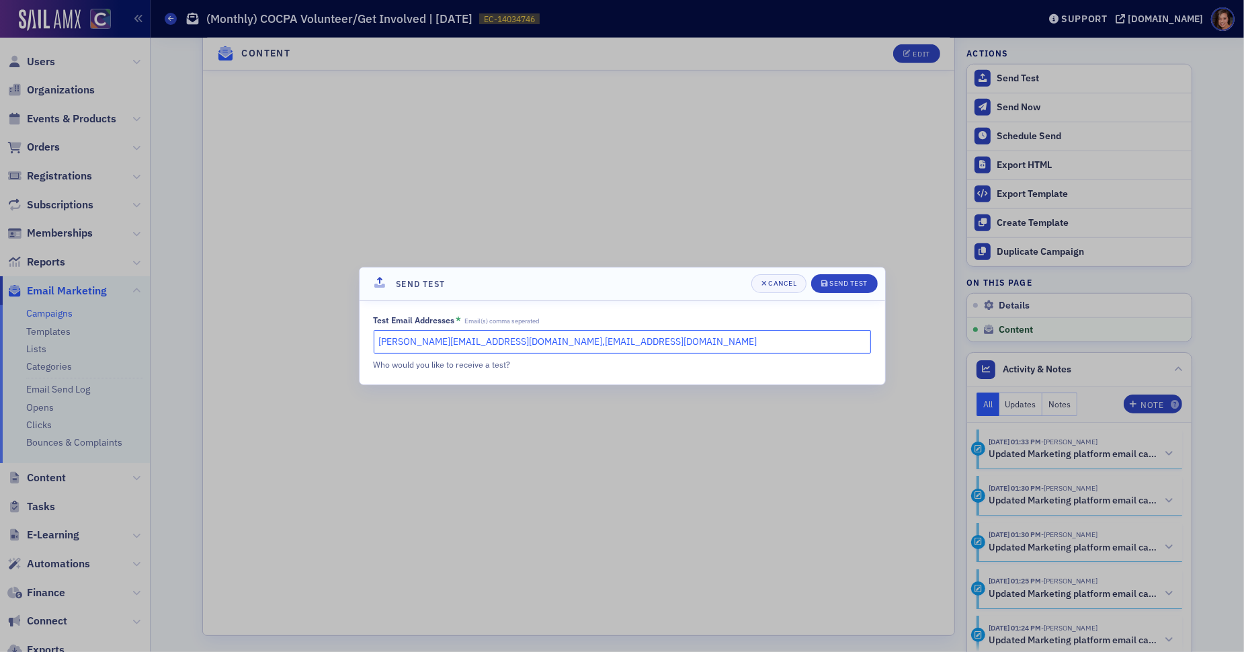
click at [532, 345] on input "katie@blueoceanideas.com,lauren@blueoceanideas.com" at bounding box center [622, 342] width 497 height 24
type input "stacy@cocpa.org"
click at [765, 290] on button "Cancel" at bounding box center [779, 283] width 56 height 19
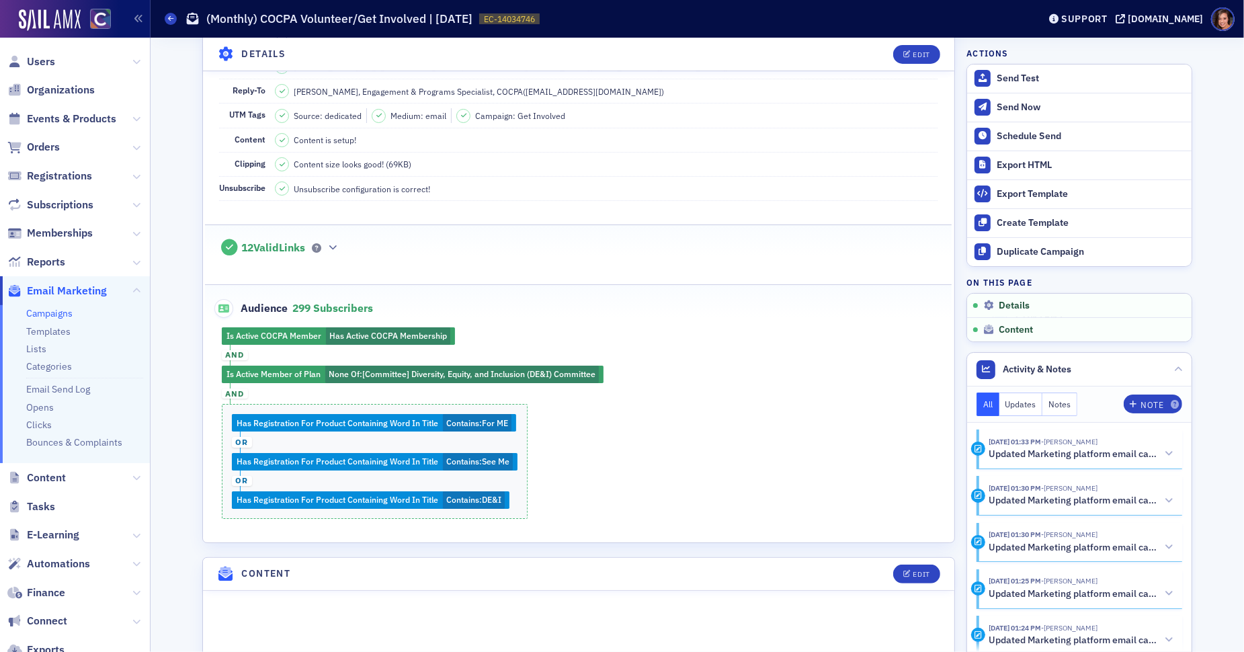
scroll to position [0, 0]
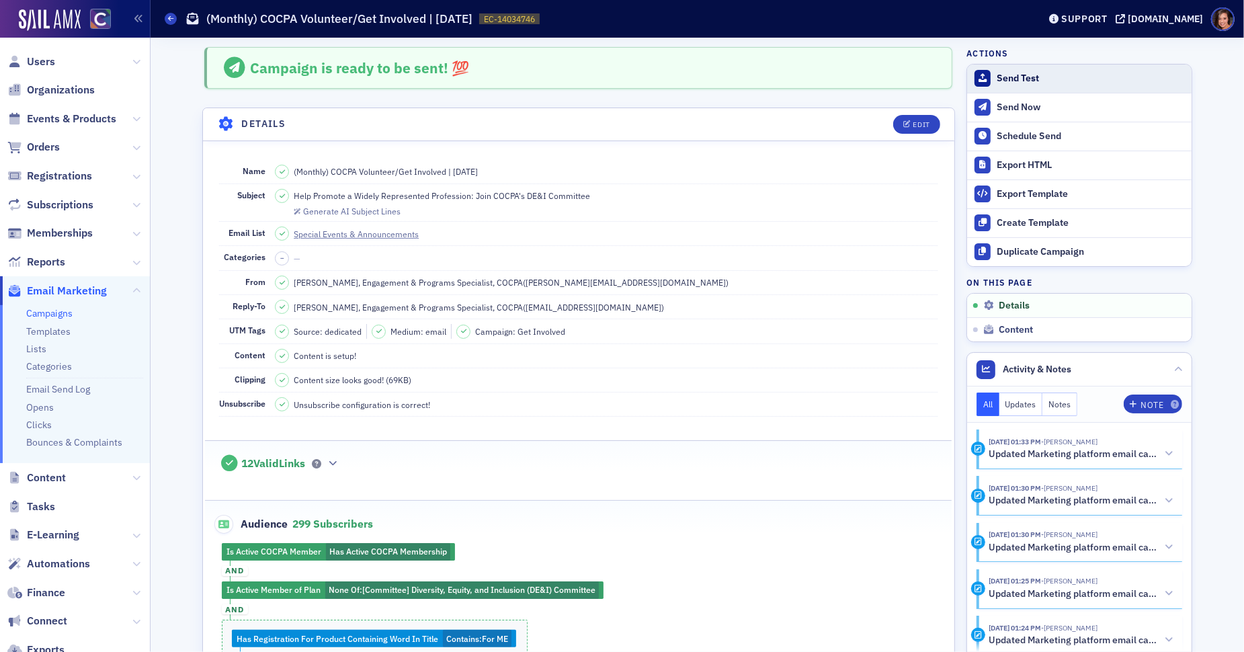
click at [1032, 80] on div "Send Test" at bounding box center [1090, 79] width 188 height 12
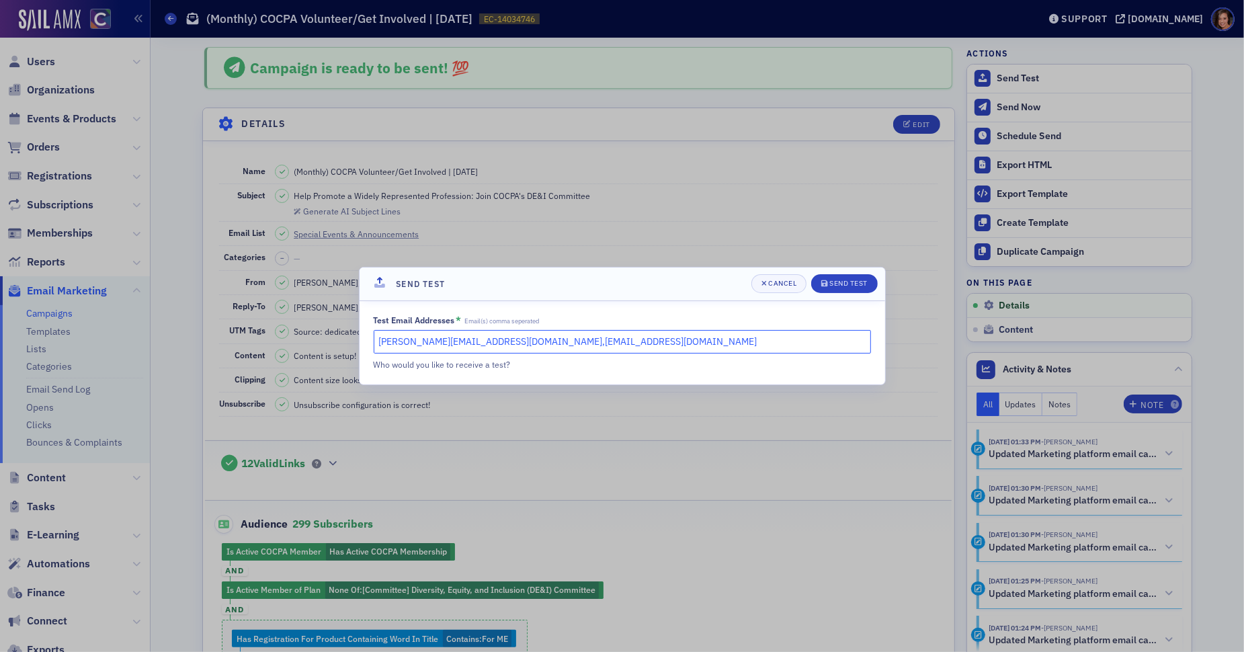
click at [552, 345] on input "katie@blueoceanideas.com,lauren@blueoceanideas.com" at bounding box center [622, 342] width 497 height 24
click at [550, 345] on input "katie@blueoceanideas.com,lauren@blueoceanideas.com" at bounding box center [622, 342] width 497 height 24
type input "stacy@cocpa.org"
click at [839, 280] on div "Send Test" at bounding box center [848, 283] width 38 height 7
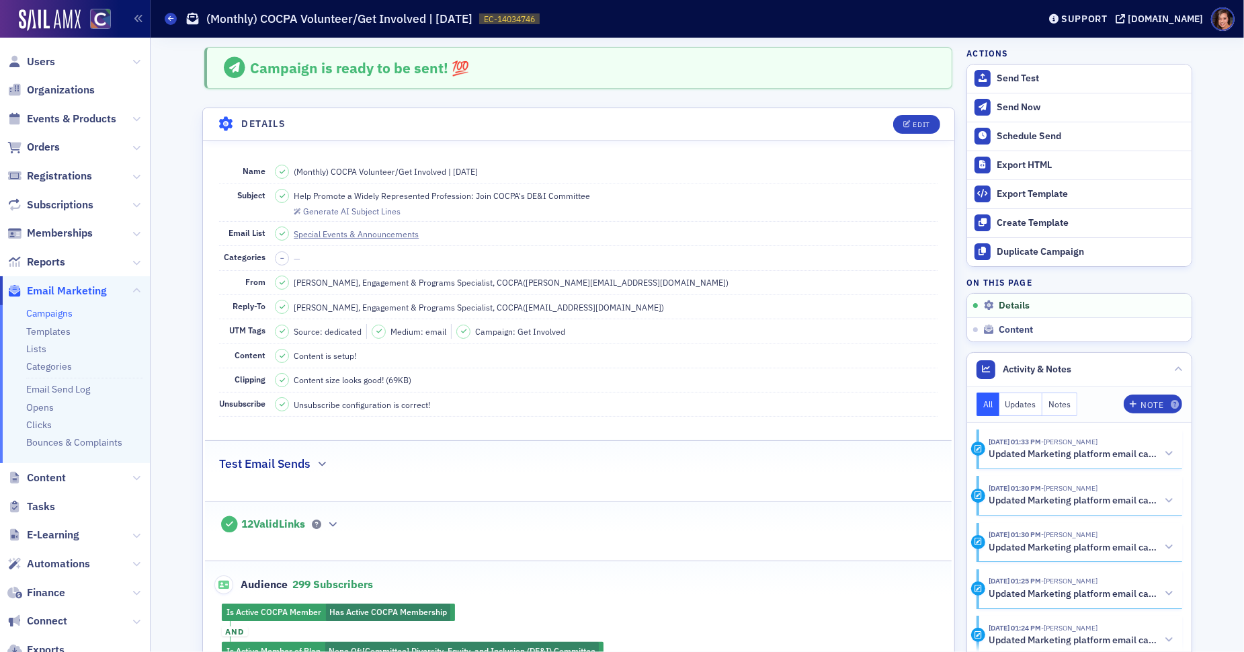
click at [923, 109] on header "Details Edit" at bounding box center [578, 124] width 751 height 33
click at [908, 122] on icon "button" at bounding box center [907, 124] width 8 height 7
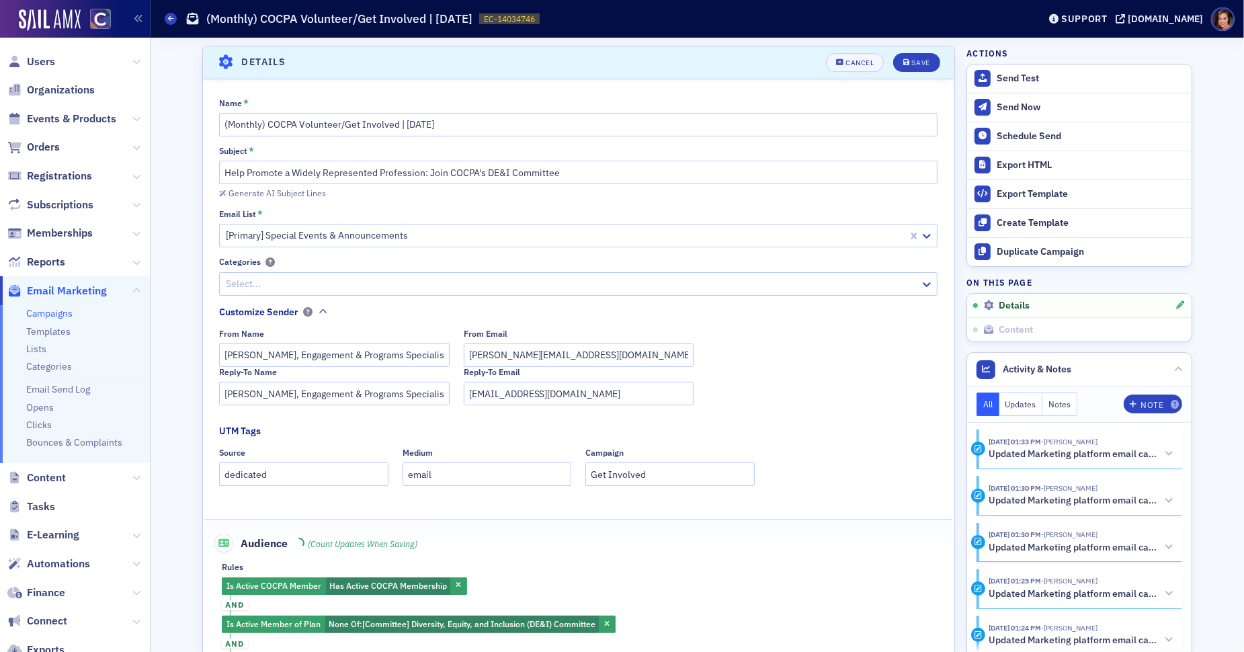
scroll to position [308, 0]
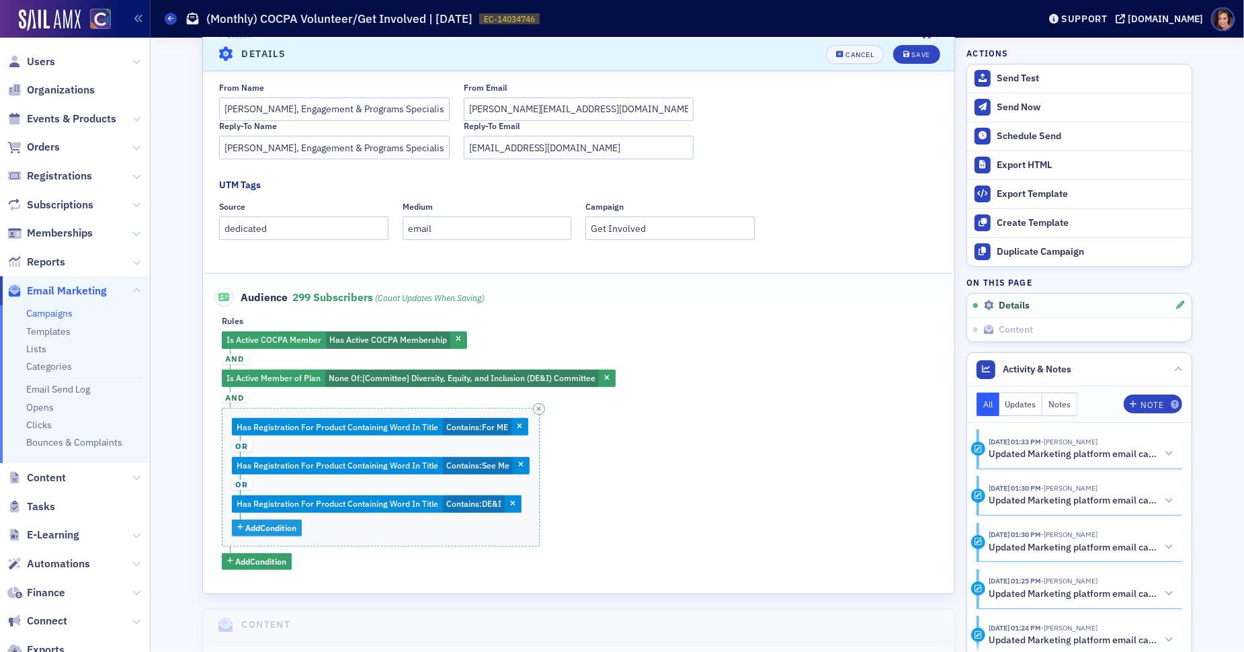
click at [263, 533] on button "Add Condition" at bounding box center [267, 527] width 71 height 17
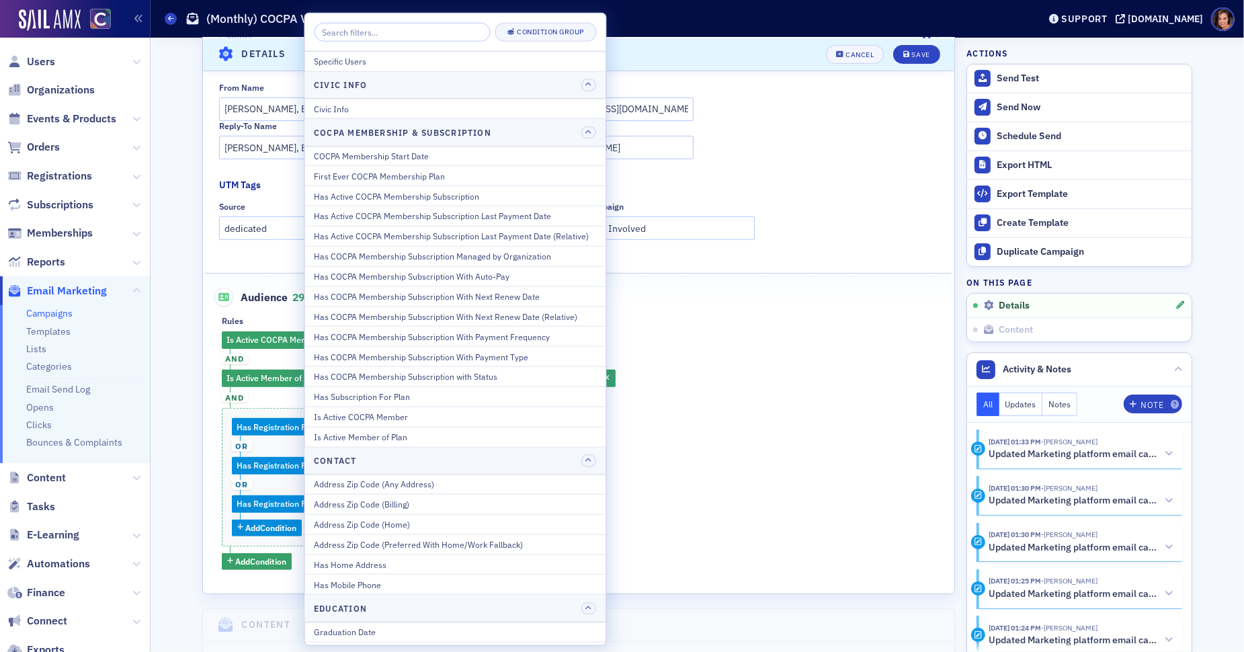
click at [435, 32] on input "search" at bounding box center [402, 32] width 176 height 19
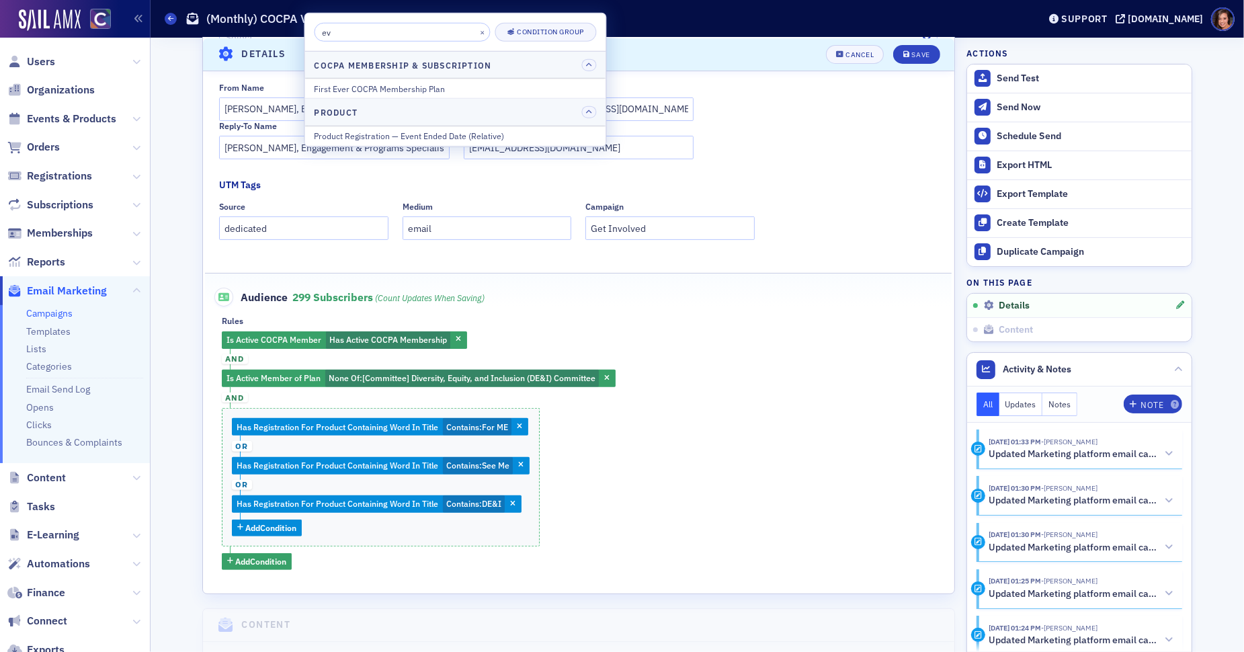
type input "e"
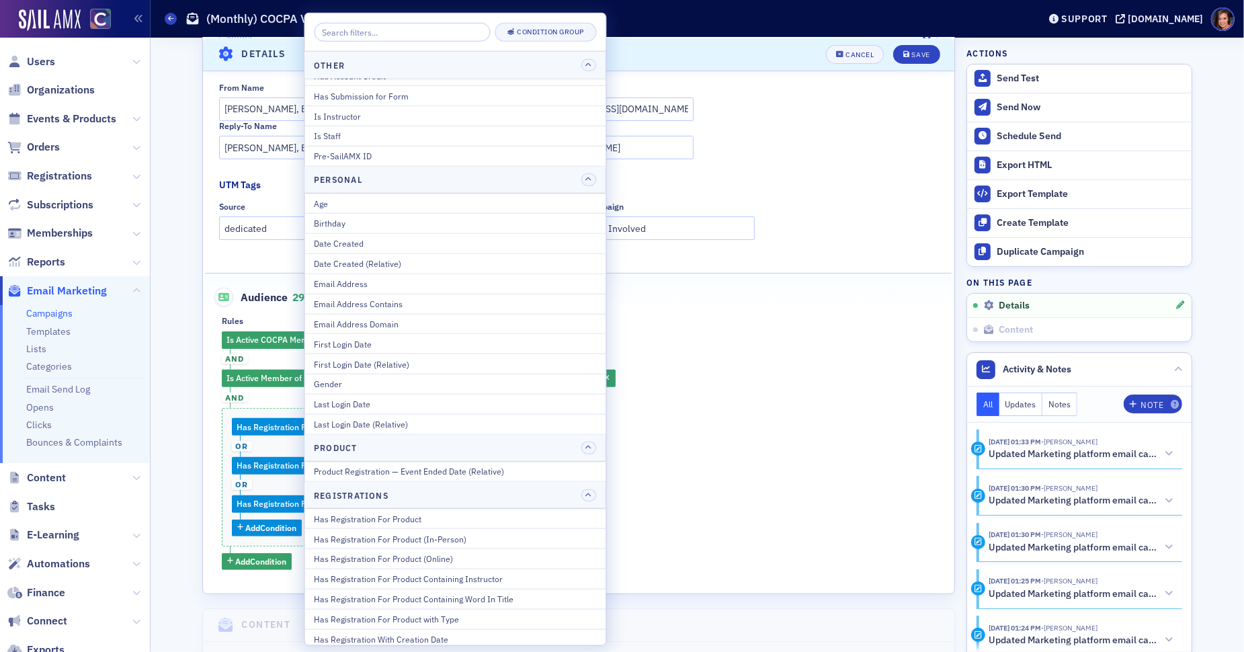
scroll to position [1552, 0]
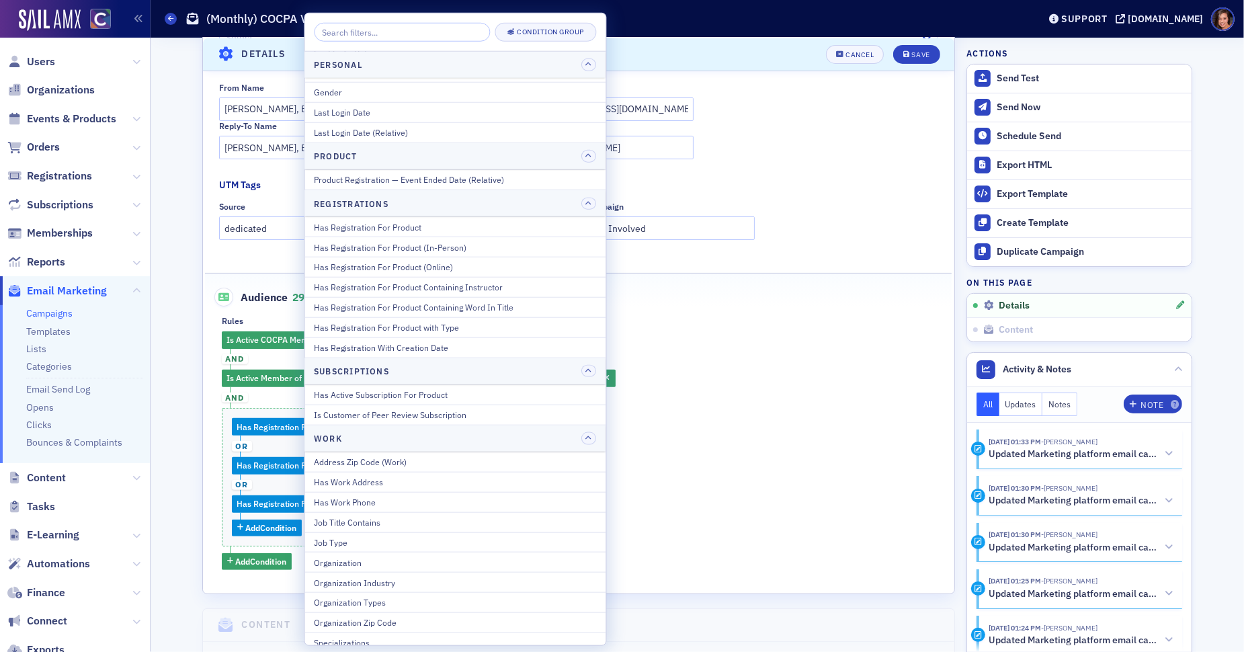
click at [681, 344] on div "Is Active COCPA Member Has Active COCPA Membership and Is Active Member of Plan…" at bounding box center [579, 450] width 714 height 239
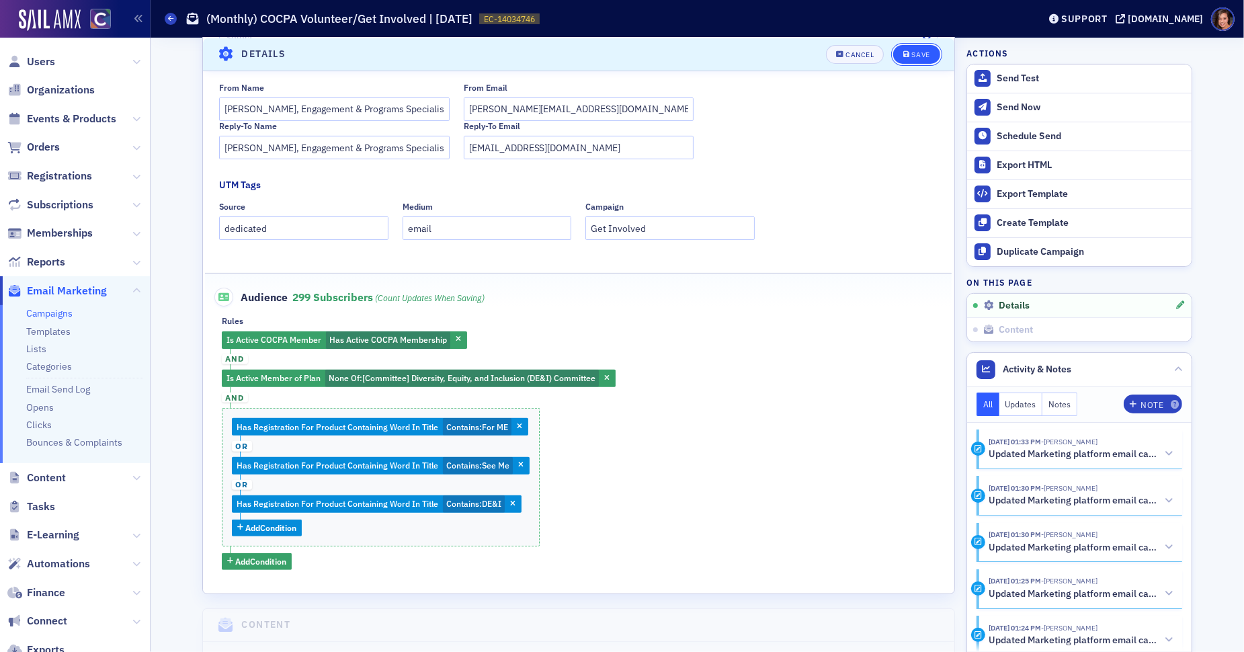
click at [921, 54] on div "Save" at bounding box center [921, 53] width 18 height 7
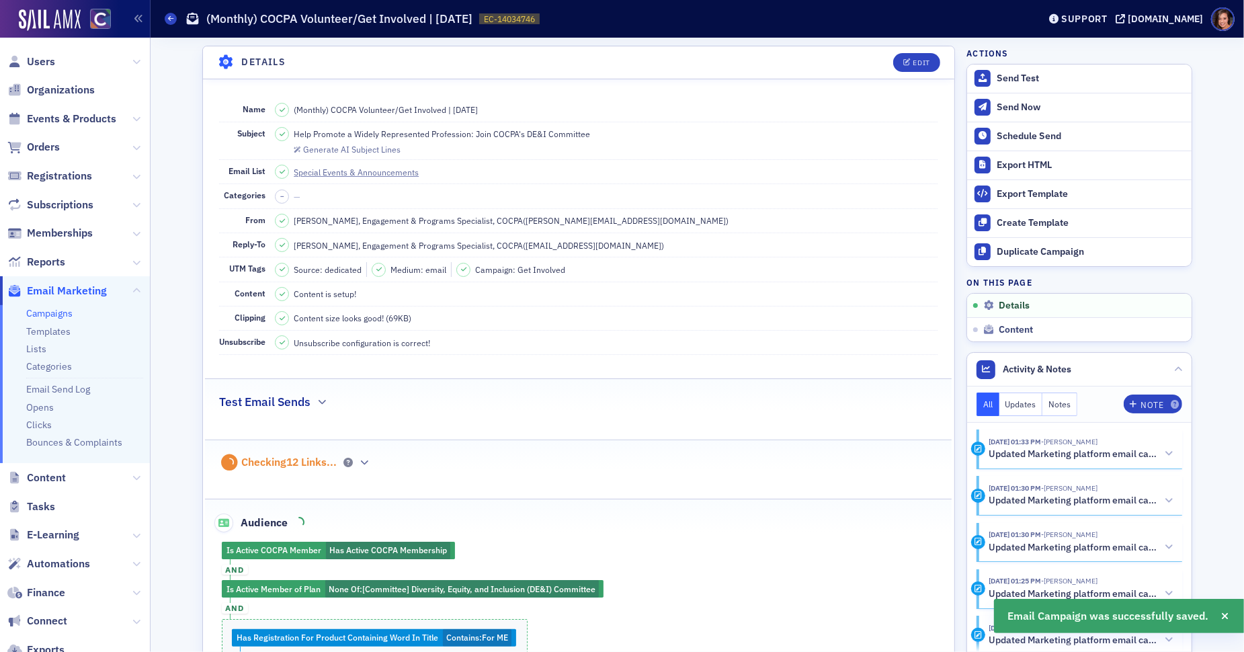
scroll to position [320, 0]
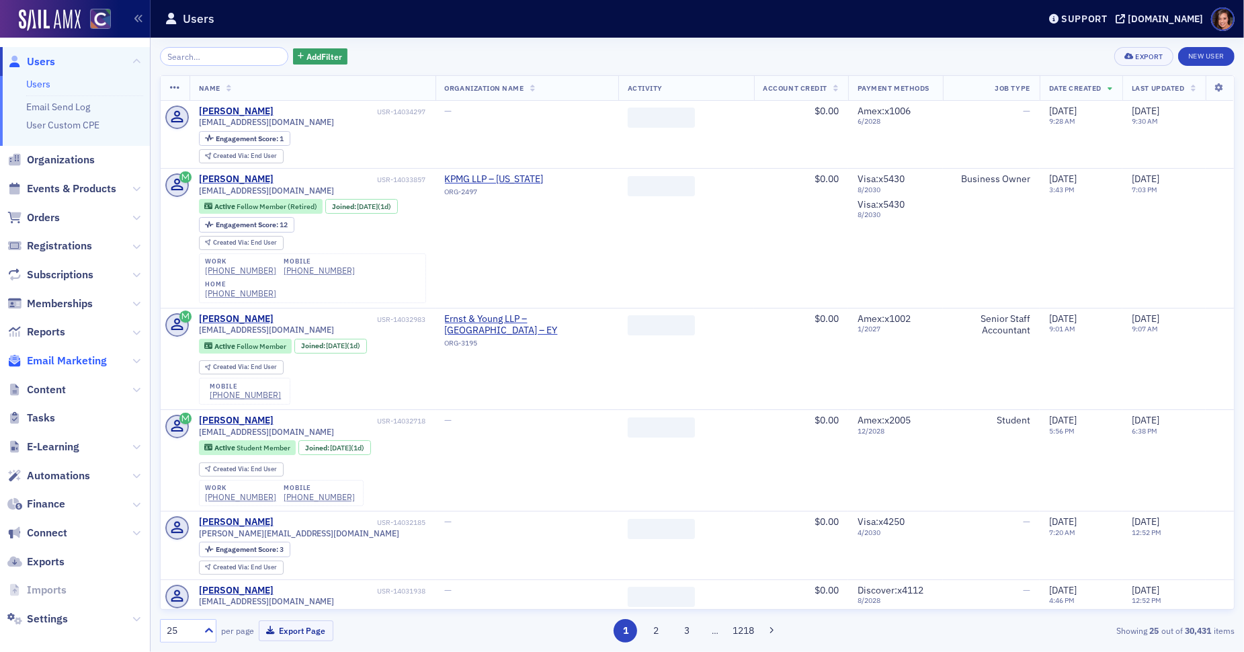
click at [69, 354] on span "Email Marketing" at bounding box center [67, 360] width 80 height 15
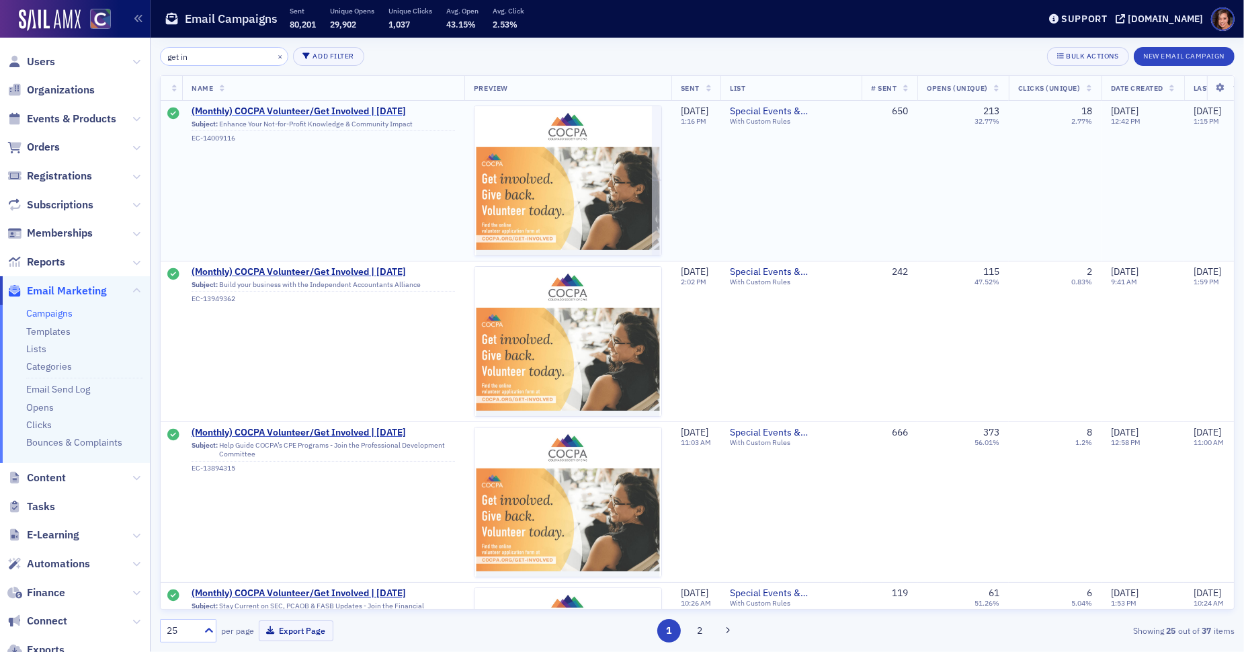
type input "get in"
click at [273, 115] on span "(Monthly) COCPA Volunteer/Get Involved | Aug 2025" at bounding box center [322, 111] width 263 height 12
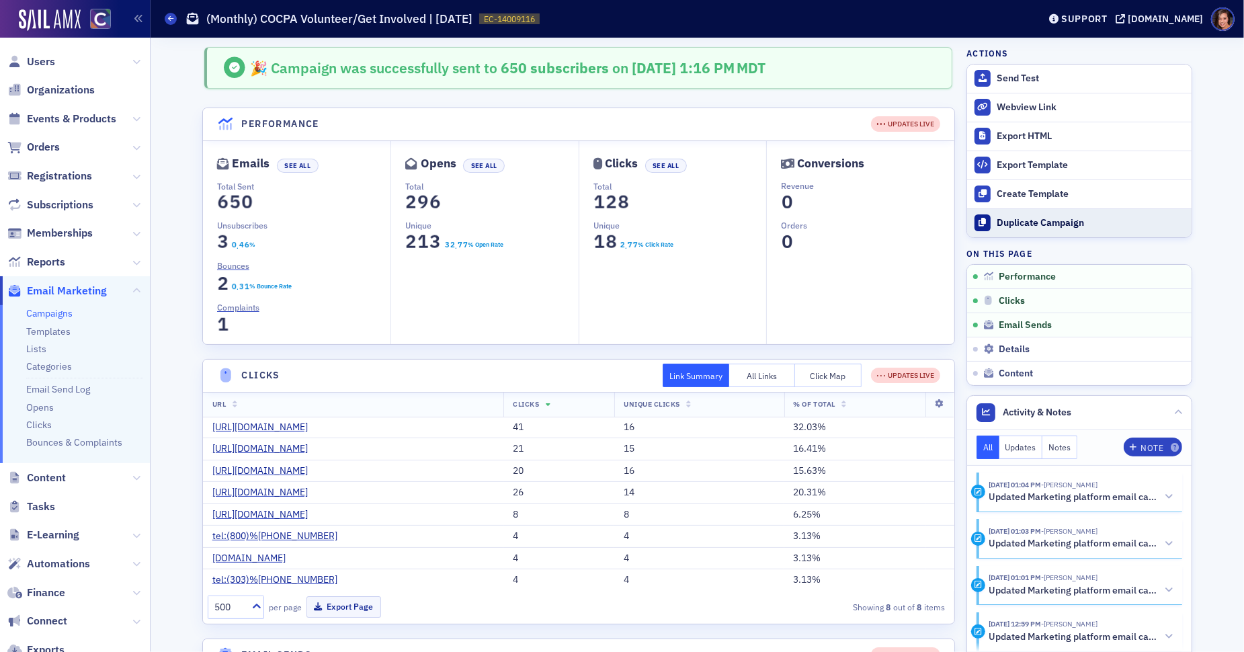
click at [1029, 222] on div "Duplicate Campaign" at bounding box center [1090, 223] width 188 height 12
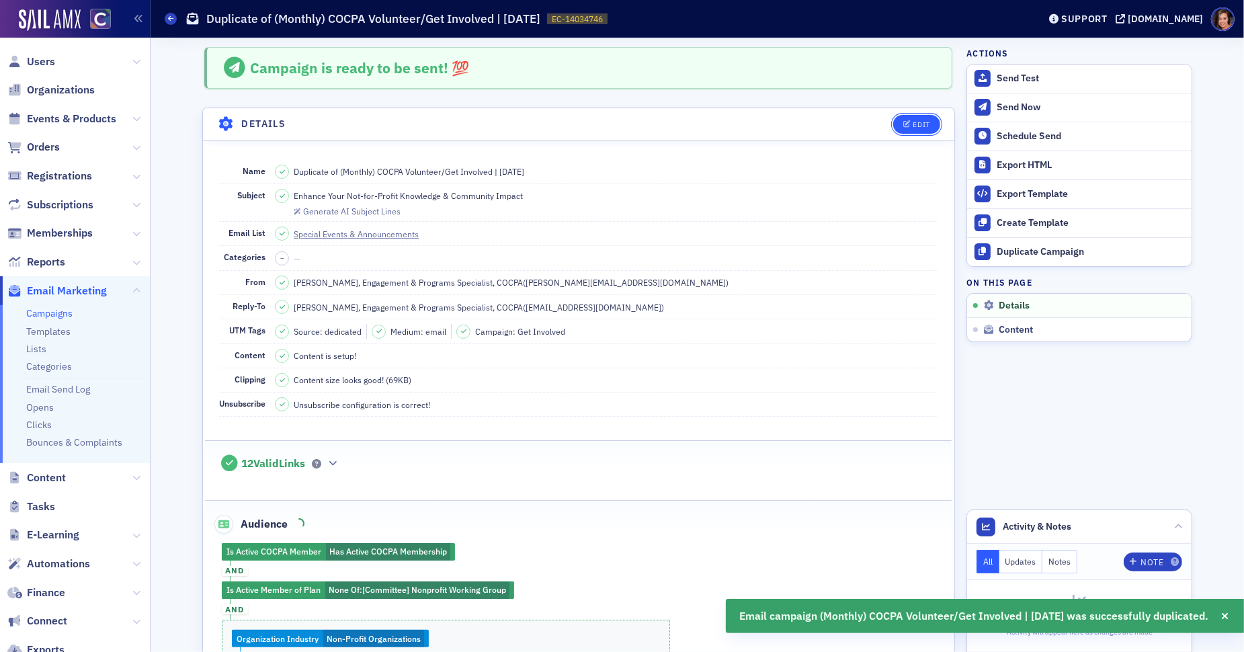
click at [927, 116] on button "Edit" at bounding box center [916, 124] width 46 height 19
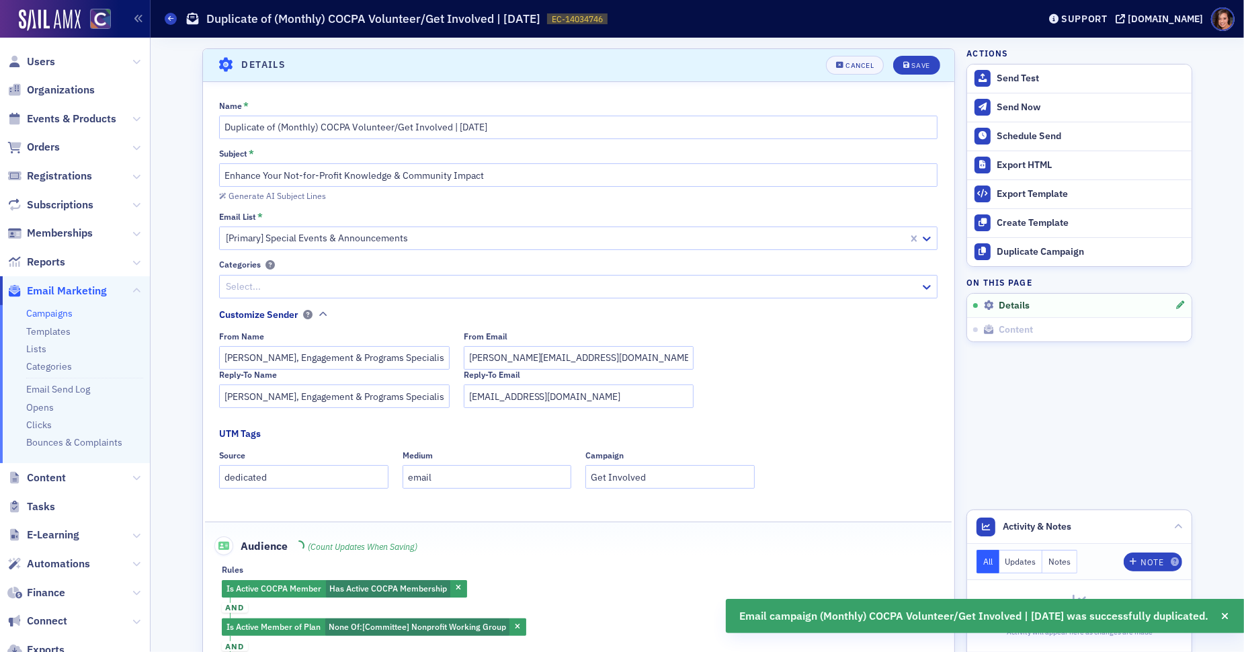
scroll to position [62, 0]
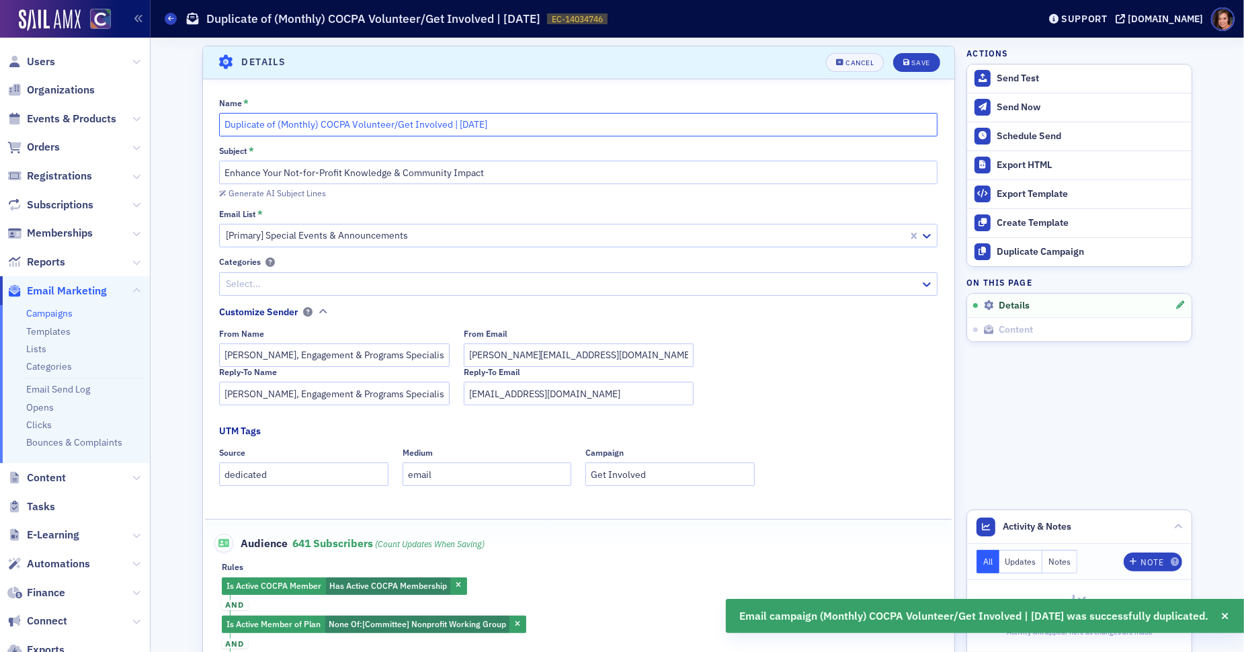
drag, startPoint x: 277, startPoint y: 120, endPoint x: 197, endPoint y: 120, distance: 80.0
click at [203, 120] on div "Name * Duplicate of (Monthly) COCPA Volunteer/Get Involved | Aug 2025 Subject *…" at bounding box center [578, 476] width 751 height 757
click at [414, 121] on input "(Monthly) COCPA Volunteer/Get Involved | Aug 2025" at bounding box center [578, 125] width 718 height 24
type input "(Monthly) COCPA Volunteer/Get Involved | Sept 2025"
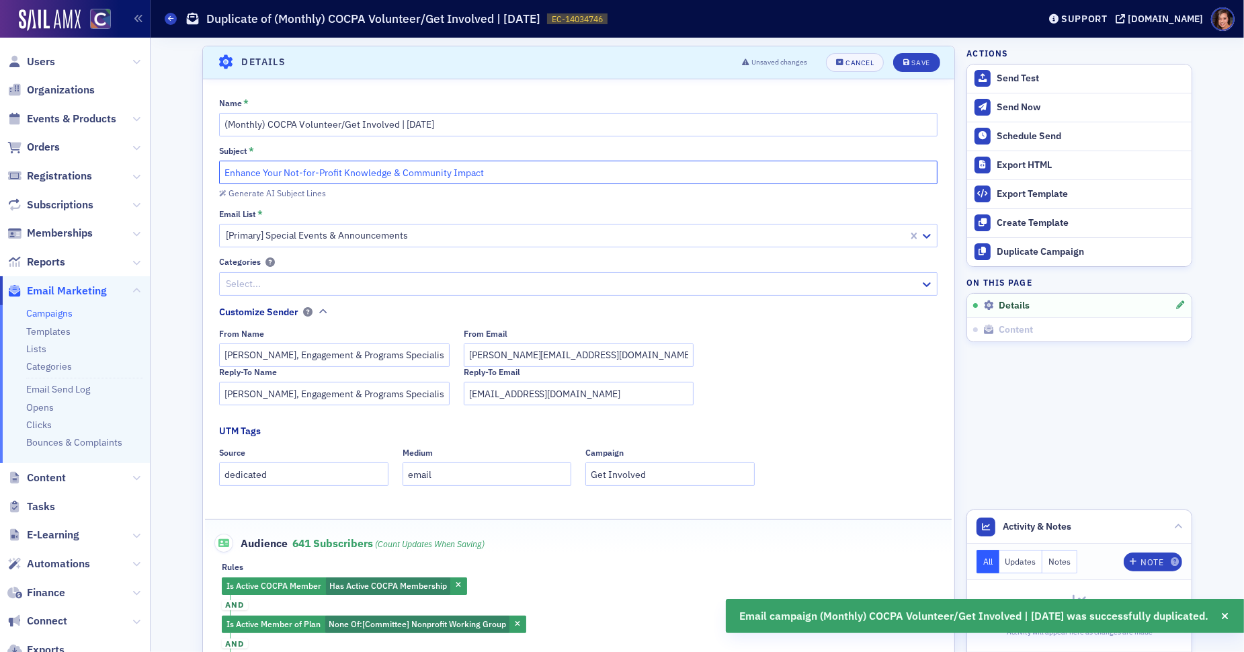
click at [470, 175] on input "Enhance Your Not-for-Profit Knowledge & Community Impact" at bounding box center [578, 173] width 718 height 24
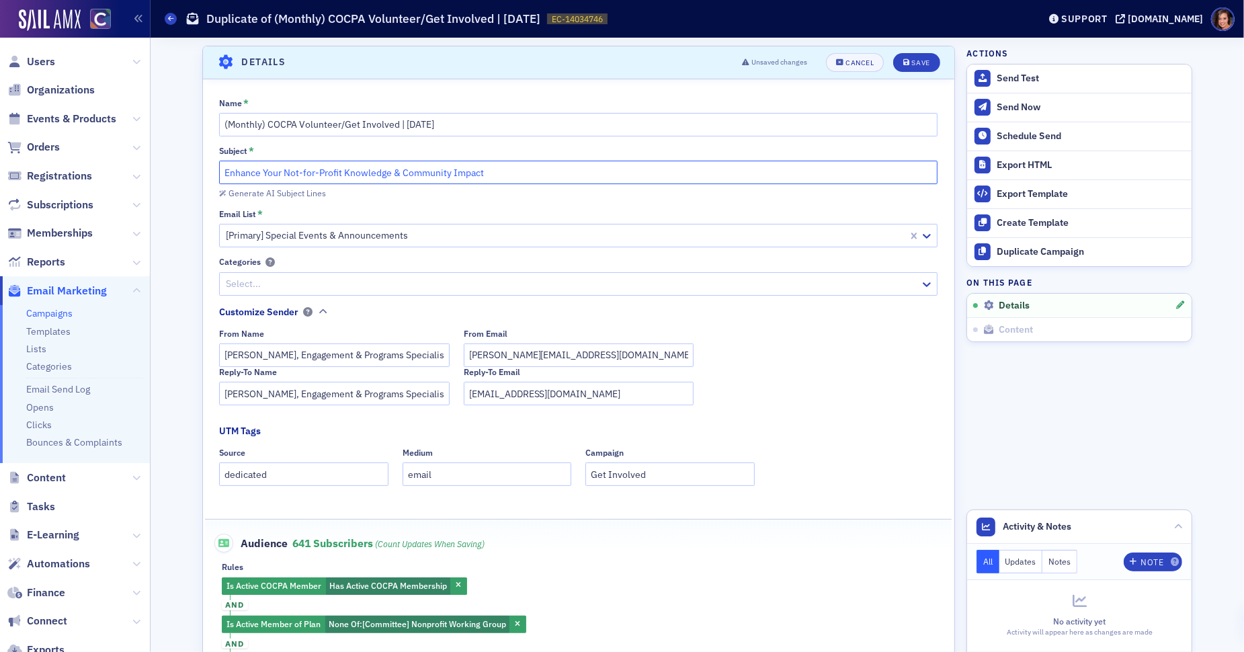
click at [470, 175] on input "Enhance Your Not-for-Profit Knowledge & Community Impact" at bounding box center [578, 173] width 718 height 24
click at [930, 67] on button "Save" at bounding box center [916, 62] width 46 height 19
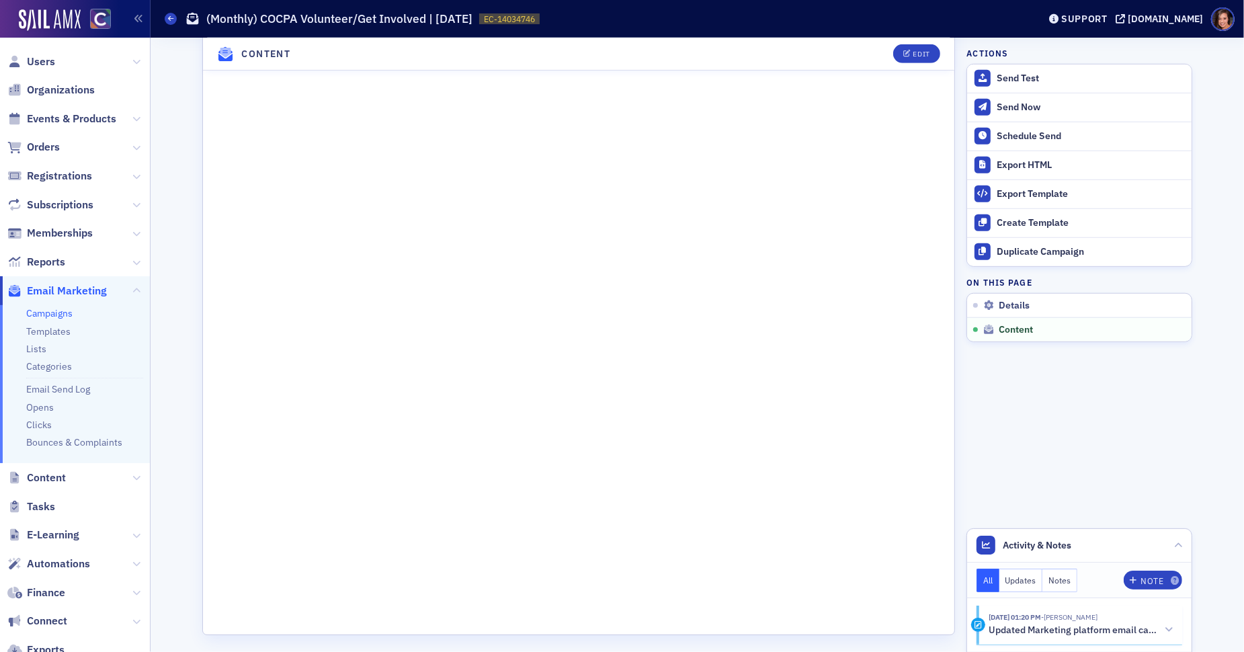
scroll to position [0, 0]
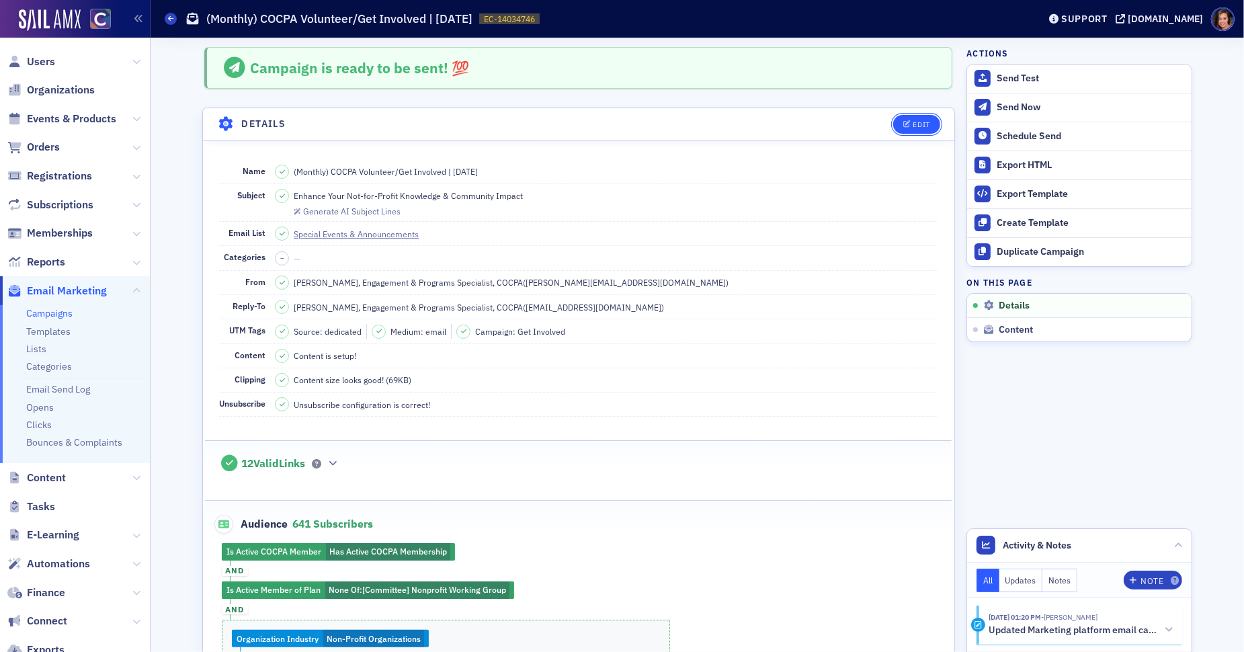
click at [904, 119] on button "Edit" at bounding box center [916, 124] width 46 height 19
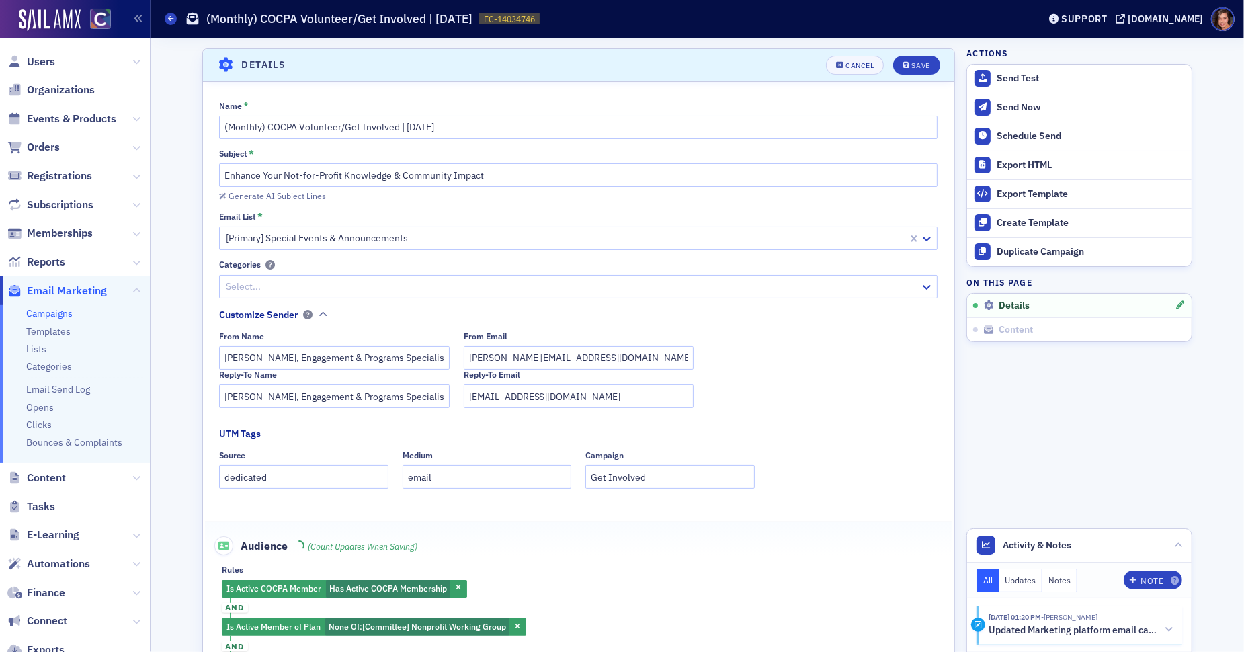
scroll to position [62, 0]
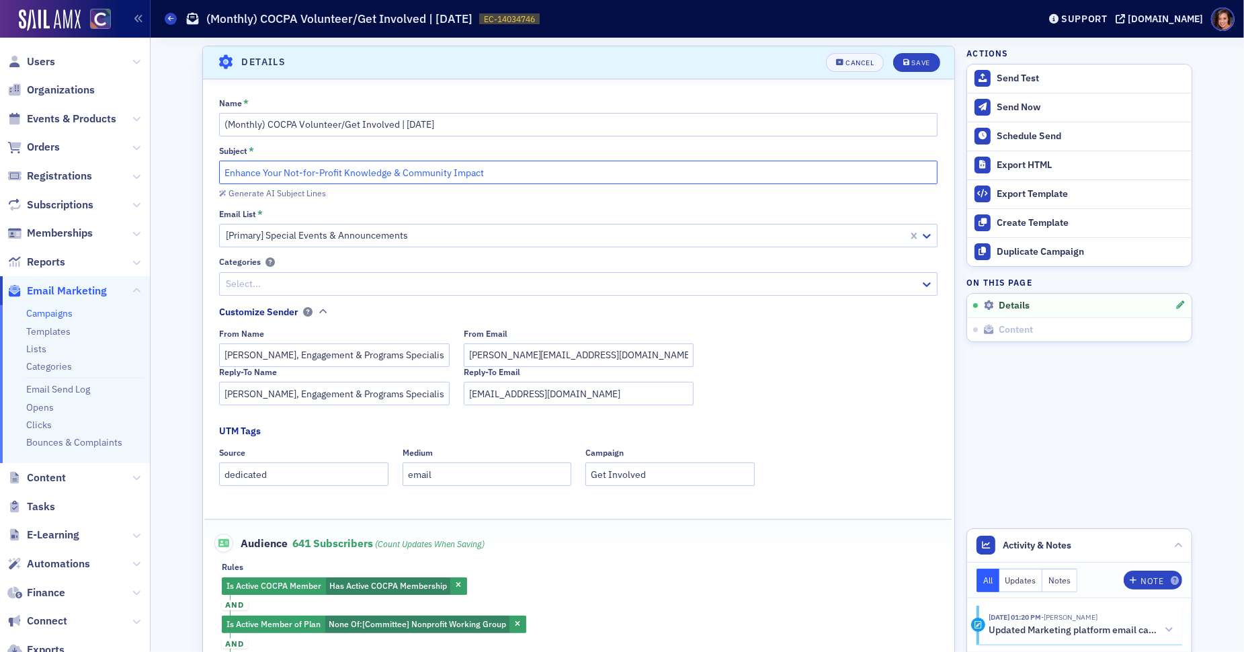
click at [317, 168] on input "Enhance Your Not-for-Profit Knowledge & Community Impact" at bounding box center [578, 173] width 718 height 24
paste input "Join COCPA’s DE&I Committee: Help Shape a More Inclusive Profession"
click at [392, 175] on input "Join COCPA’s DE&I Committee: Help Shape a More Inclusive Profession" at bounding box center [578, 173] width 718 height 24
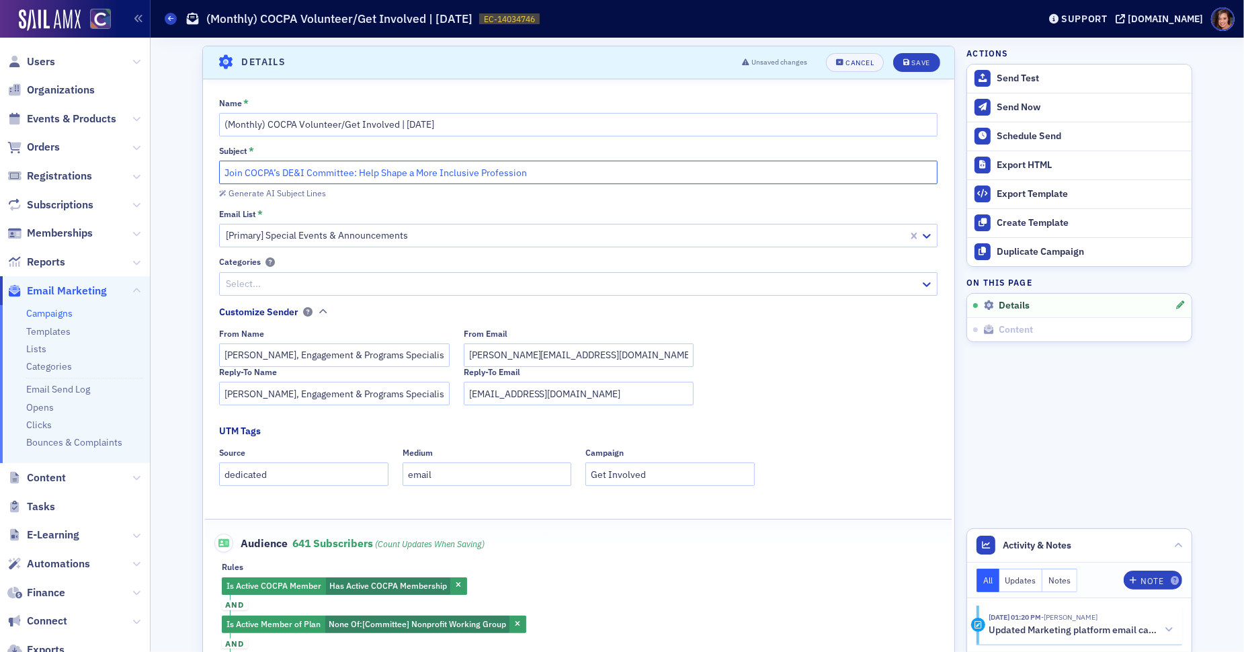
click at [392, 175] on input "Join COCPA’s DE&I Committee: Help Shape a More Inclusive Profession" at bounding box center [578, 173] width 718 height 24
click at [390, 177] on input "Join COCPA’s DE&I Committee: Help Shape a More Inclusive Profession" at bounding box center [578, 173] width 718 height 24
drag, startPoint x: 380, startPoint y: 176, endPoint x: 602, endPoint y: 172, distance: 222.4
click at [602, 172] on input "Join COCPA’s DE&I Committee: Help Shape a More Inclusive Profession" at bounding box center [578, 173] width 718 height 24
paste input "Promoting a Widely Represented"
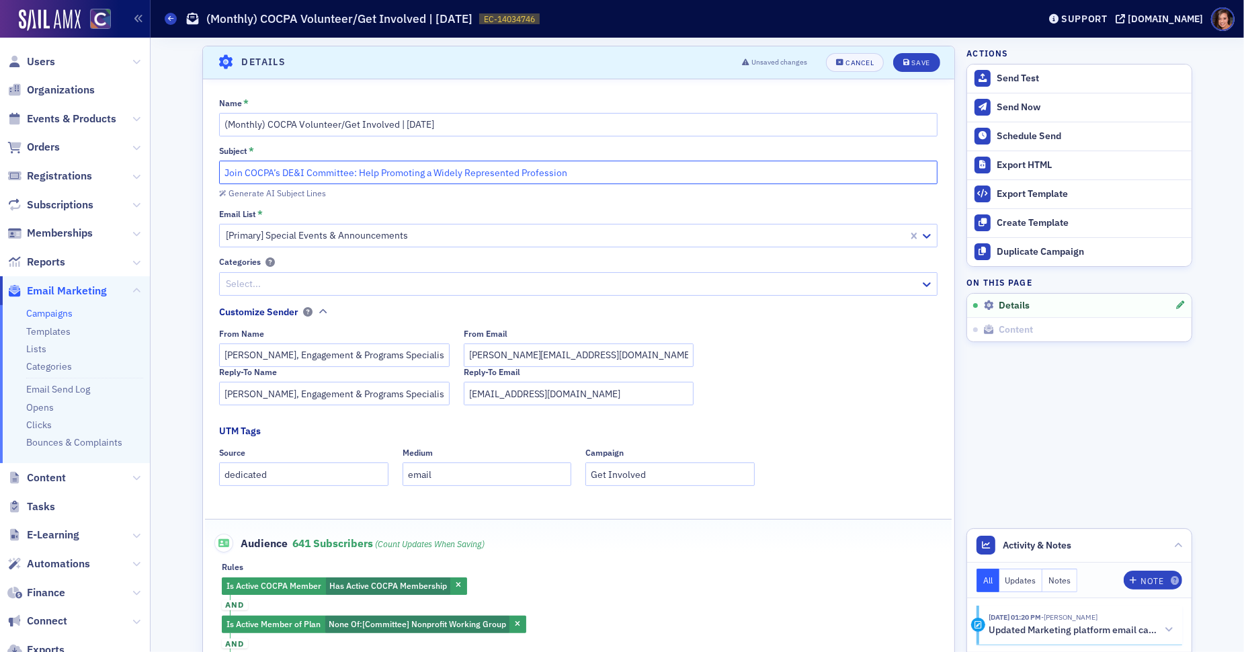
click at [412, 171] on input "Join COCPA’s DE&I Committee: Help Promoting a Widely Represented Profession" at bounding box center [578, 173] width 718 height 24
click at [411, 171] on input "Join COCPA’s DE&I Committee: Help Promote a Widely Represented Profession" at bounding box center [578, 173] width 718 height 24
click at [582, 169] on input "Join COCPA’s DE&I Committee: Help Promoting a Widely Represented Profession" at bounding box center [578, 173] width 718 height 24
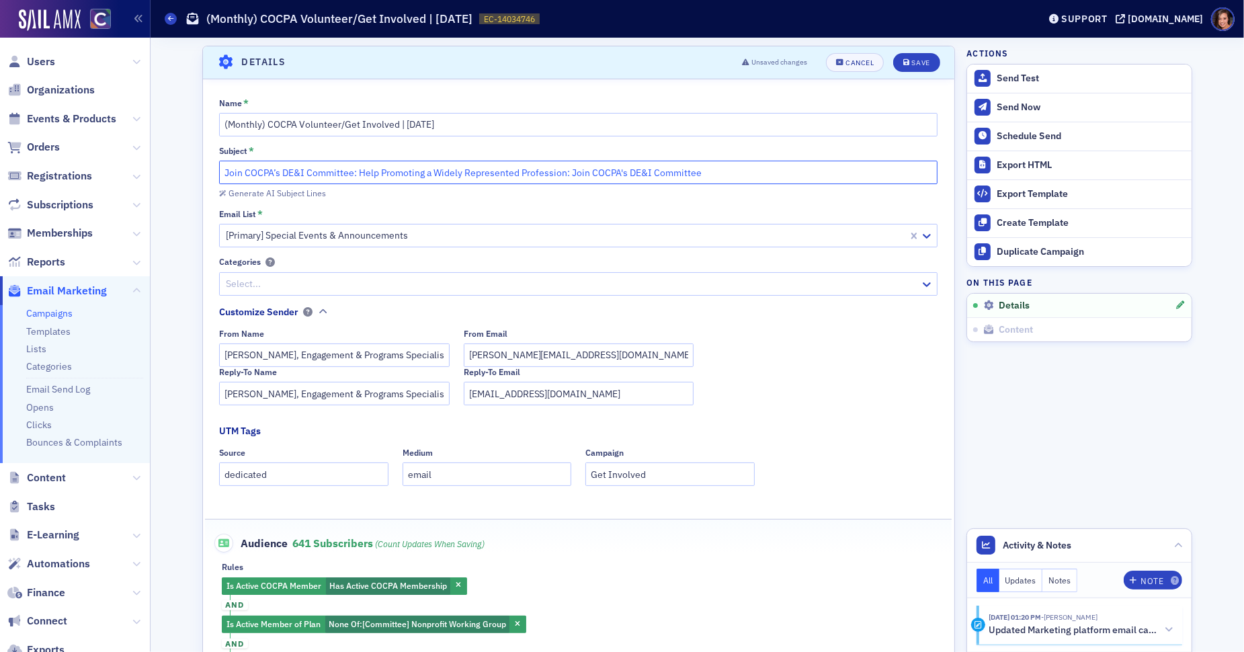
drag, startPoint x: 357, startPoint y: 171, endPoint x: 194, endPoint y: 161, distance: 163.6
click at [261, 178] on input "Help Promoting a Widely Represented Profession: Join COCPA's DE&I Committee" at bounding box center [578, 173] width 718 height 24
click at [256, 170] on input "Help Promoting a Widely Represented Profession: Join COCPA's DE&I Committee" at bounding box center [578, 173] width 718 height 24
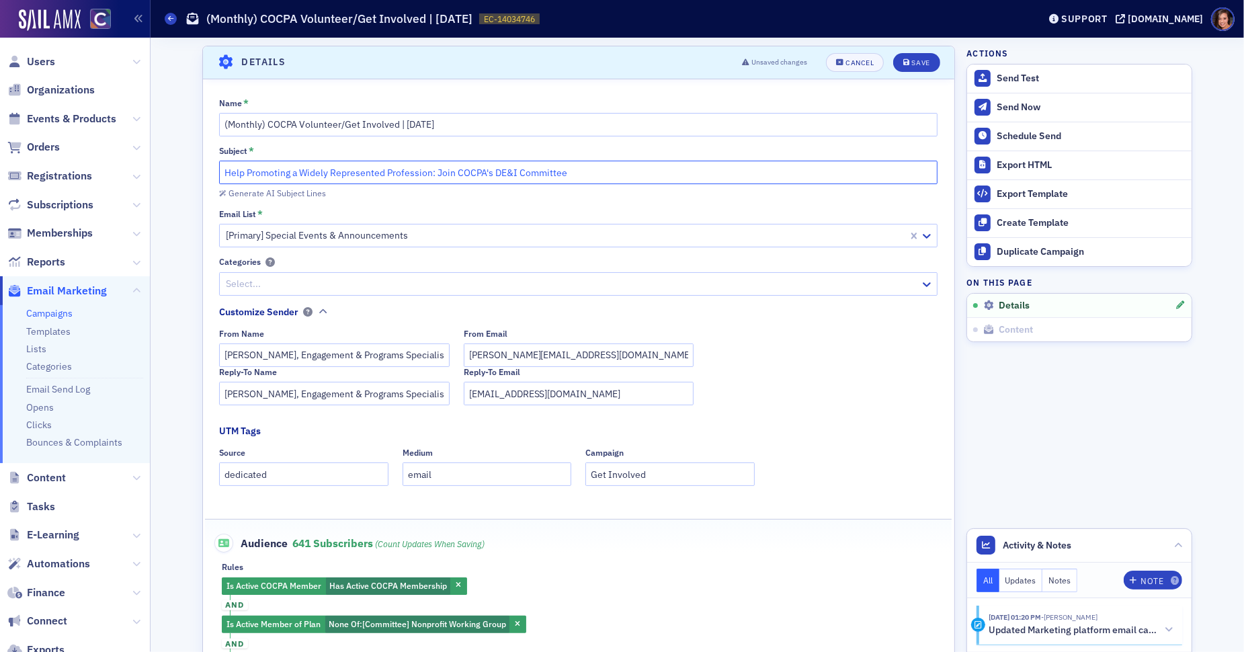
click at [256, 170] on input "Help Promoting a Widely Represented Profession: Join COCPA's DE&I Committee" at bounding box center [578, 173] width 718 height 24
click at [375, 173] on input "Help Promote a Widely Represented Profession: Join COCPA's DE&I Committee" at bounding box center [578, 173] width 718 height 24
type input "Help Promote a Widely Represented Profession: Join COCPA's DE&I Committee"
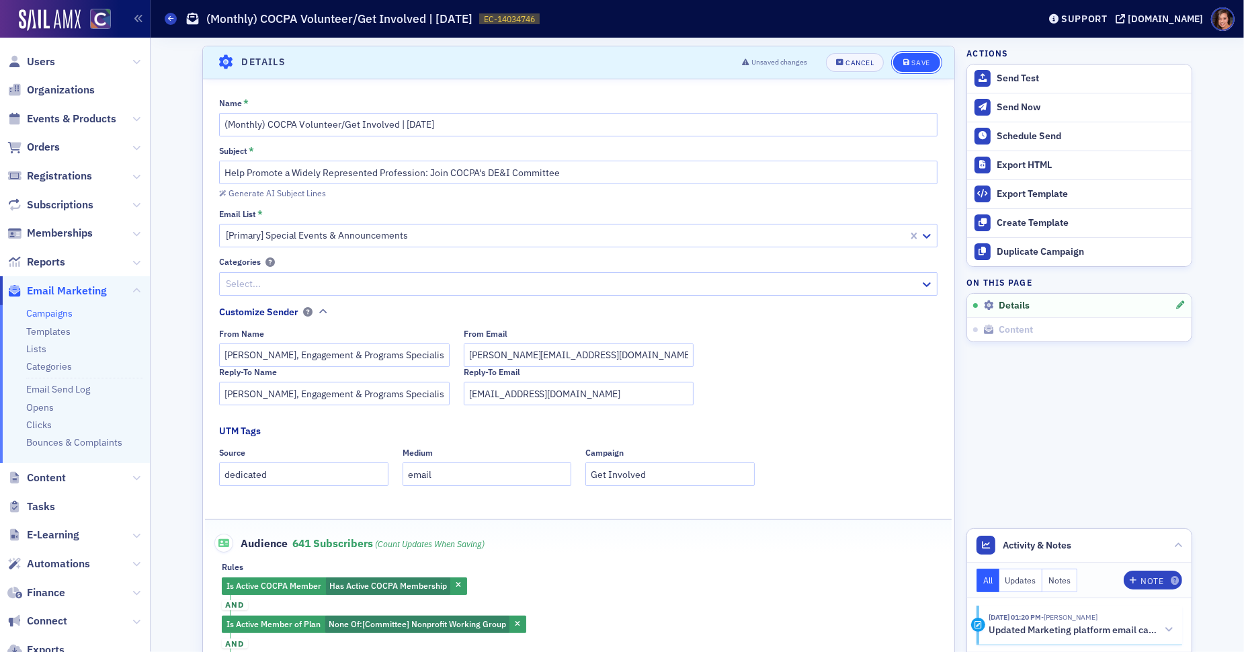
click at [916, 59] on div "Save" at bounding box center [921, 62] width 18 height 7
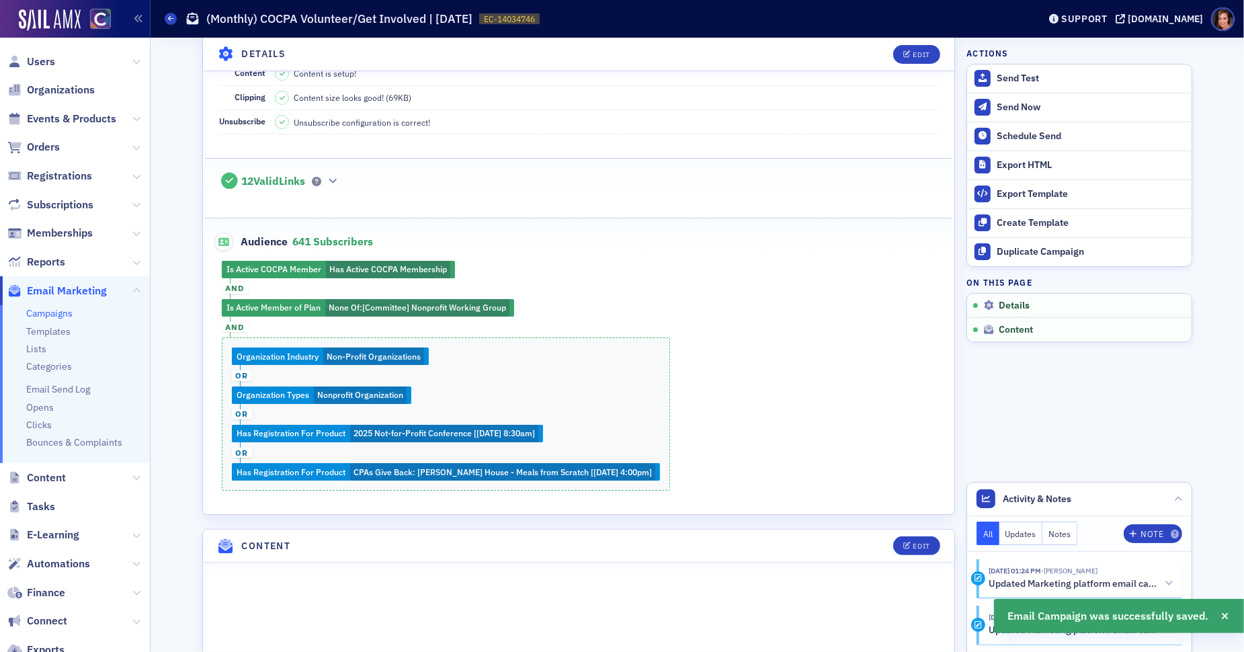
scroll to position [298, 0]
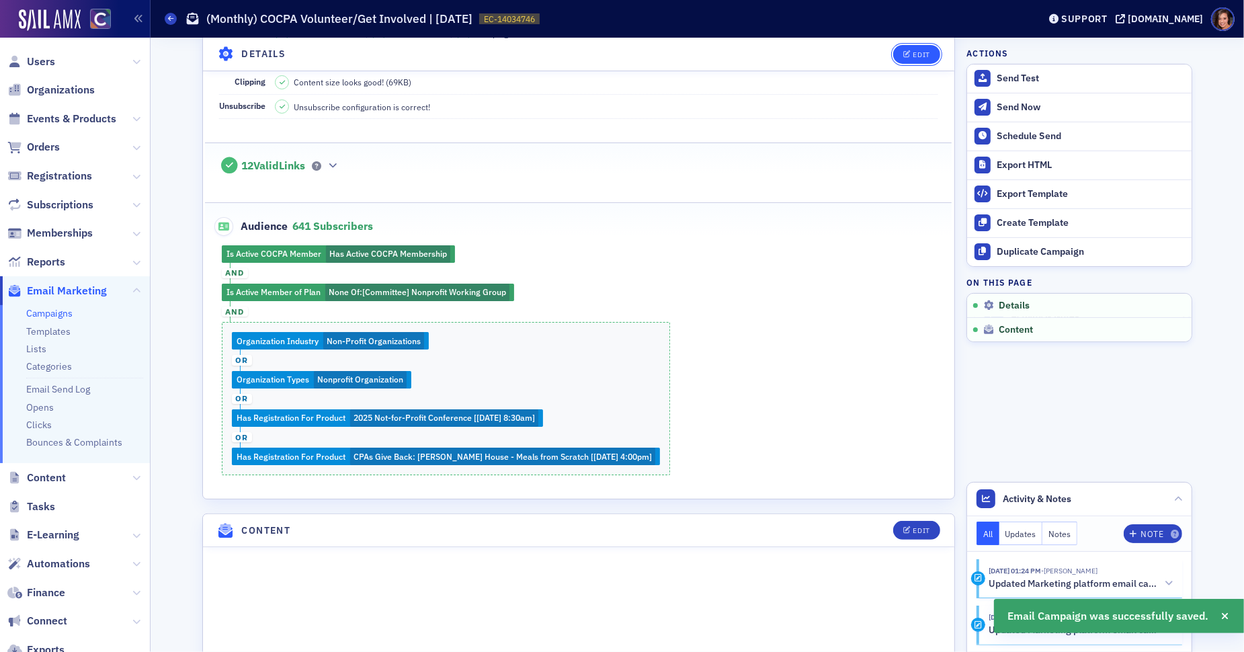
click at [914, 60] on button "Edit" at bounding box center [916, 53] width 46 height 19
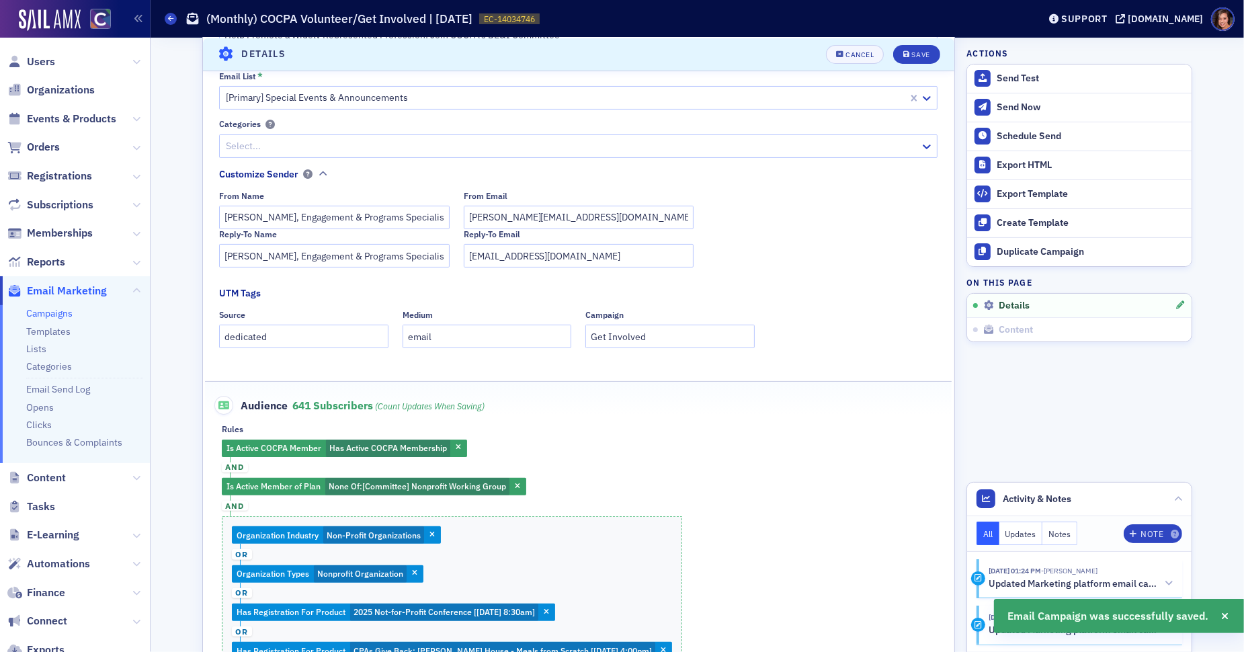
scroll to position [255, 0]
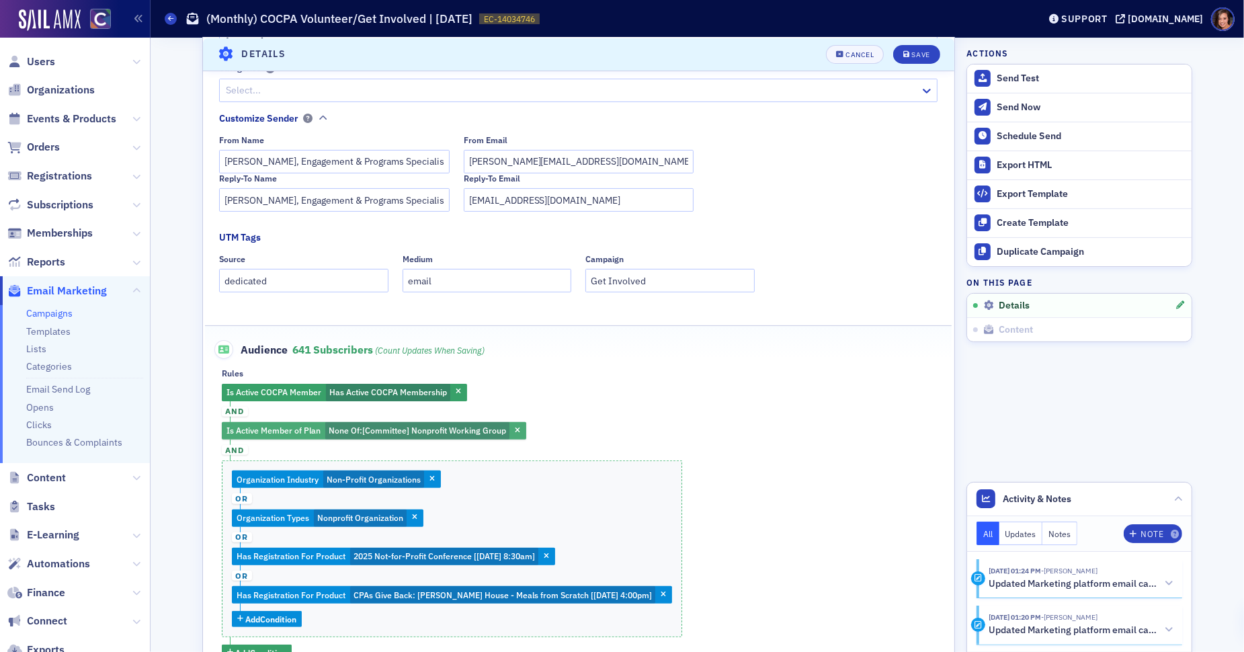
click at [424, 427] on span "[Committee] Nonprofit Working Group" at bounding box center [434, 430] width 144 height 11
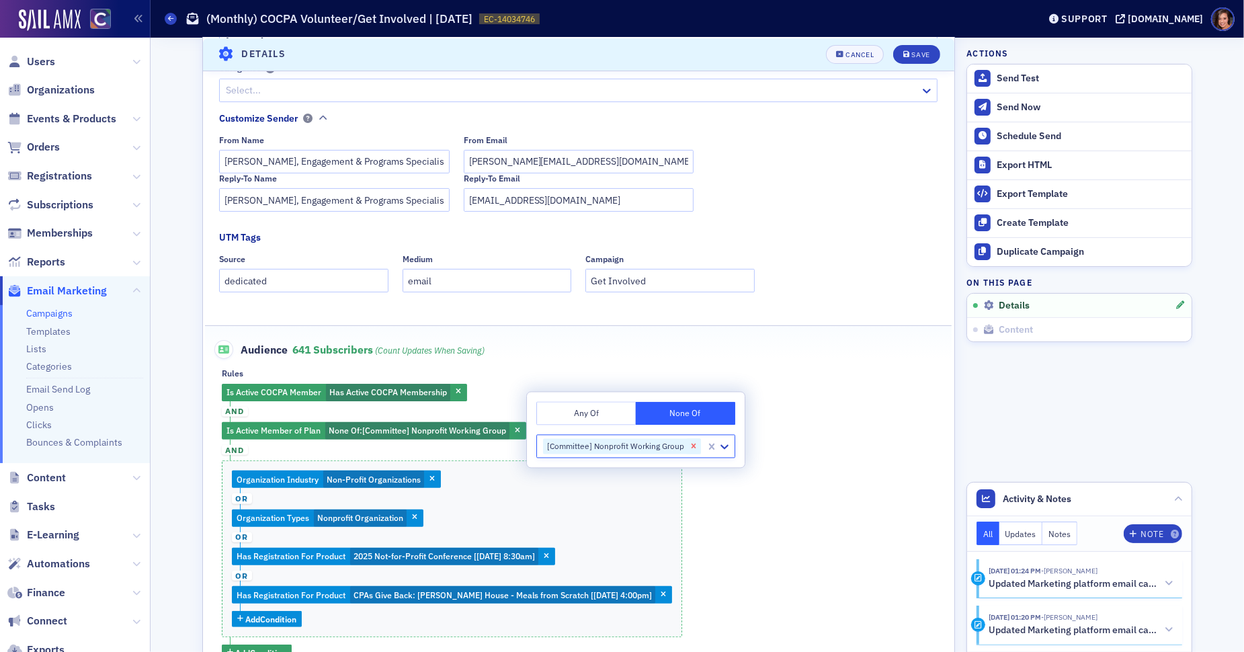
click at [689, 441] on icon "Remove [Committee] Nonprofit Working Group" at bounding box center [693, 445] width 9 height 9
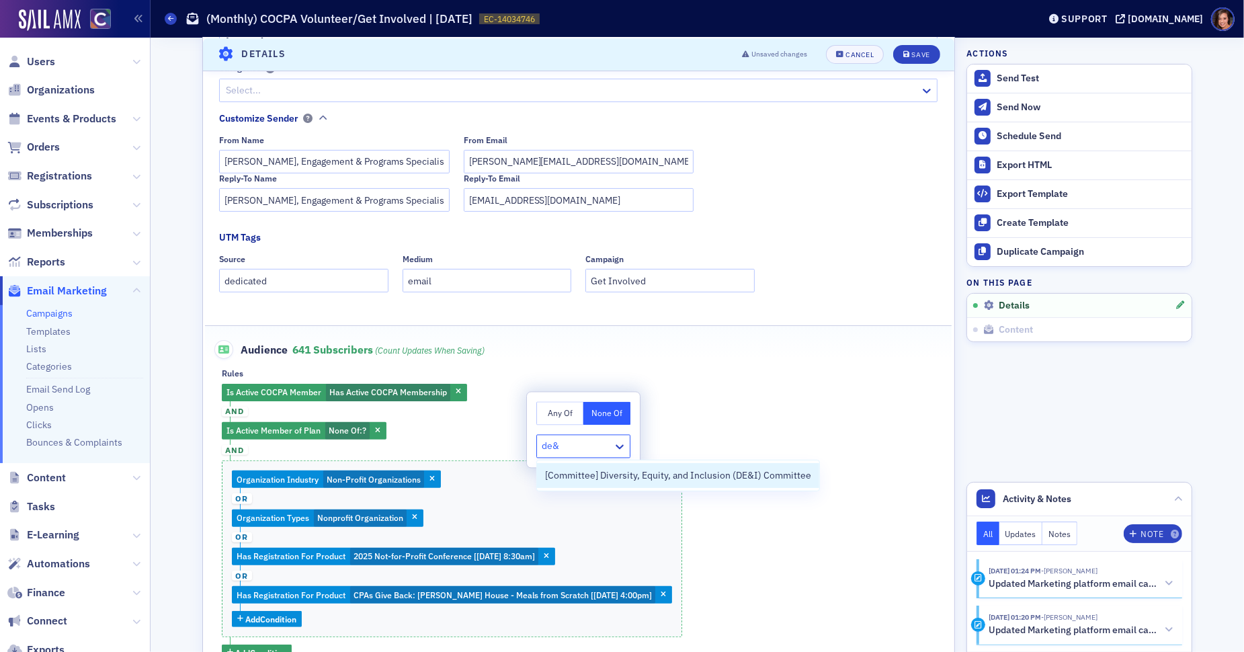
type input "de&i"
click at [650, 479] on span "[Committee] Diversity, Equity, and Inclusion (DE&I) Committee" at bounding box center [678, 475] width 266 height 14
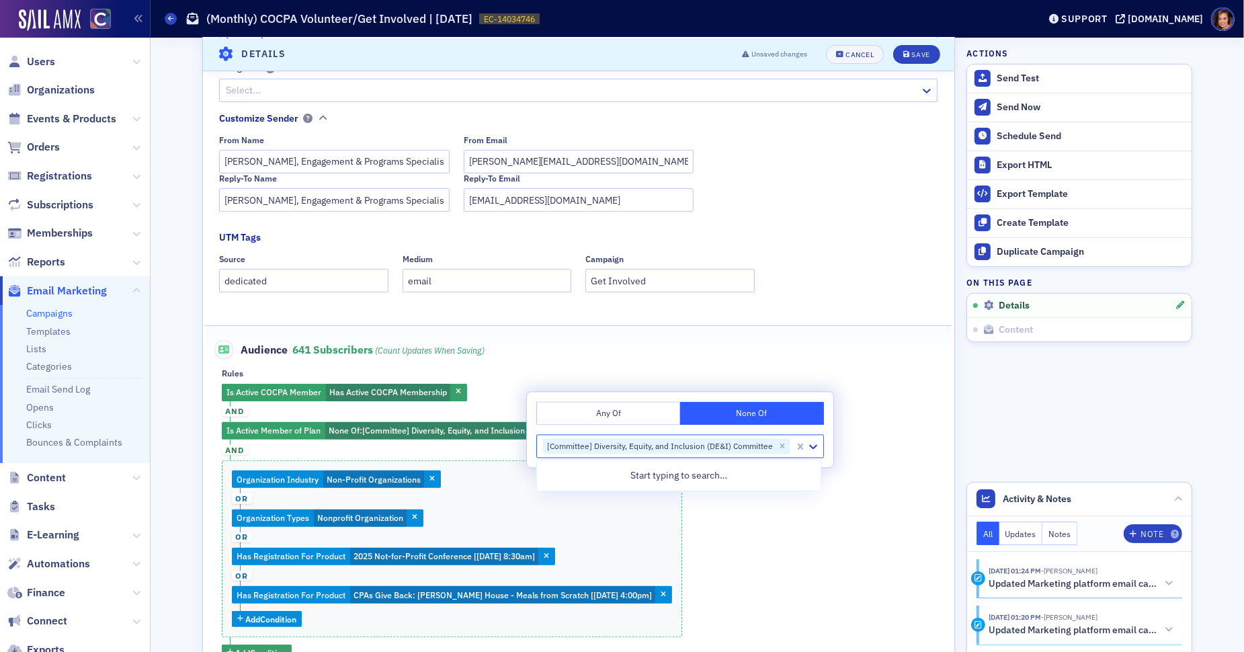
click at [586, 537] on div "Organization Industry Non-Profit Organizations or Organization Types Nonprofit …" at bounding box center [452, 548] width 460 height 177
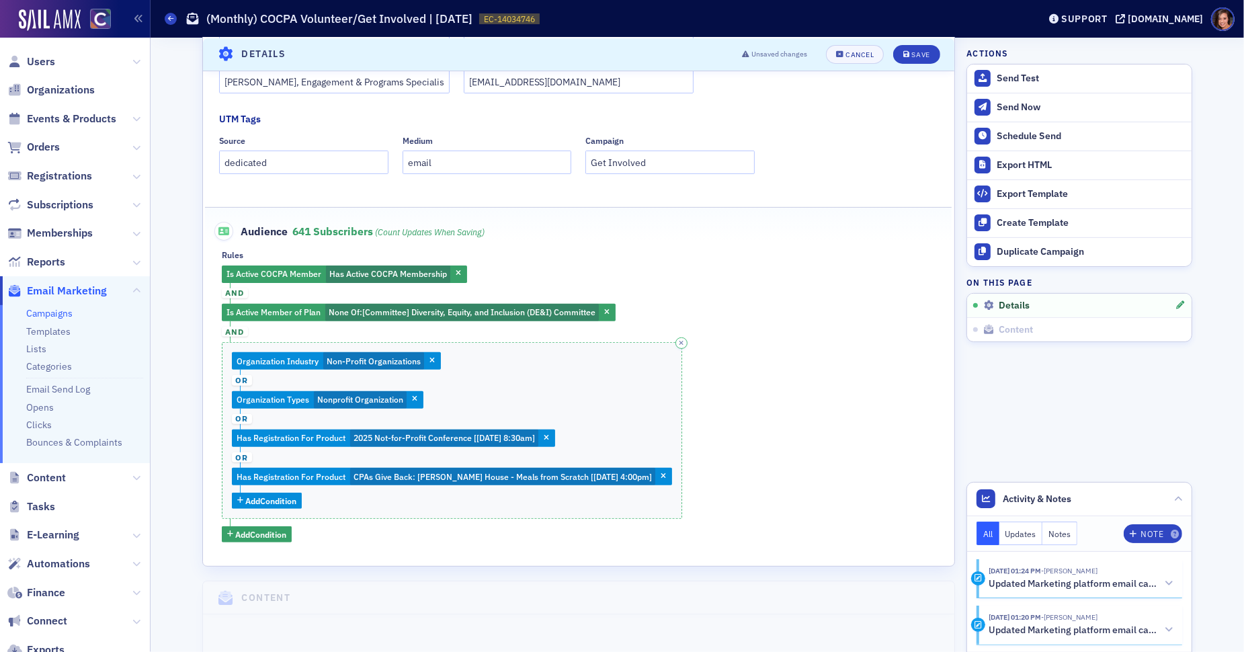
scroll to position [376, 0]
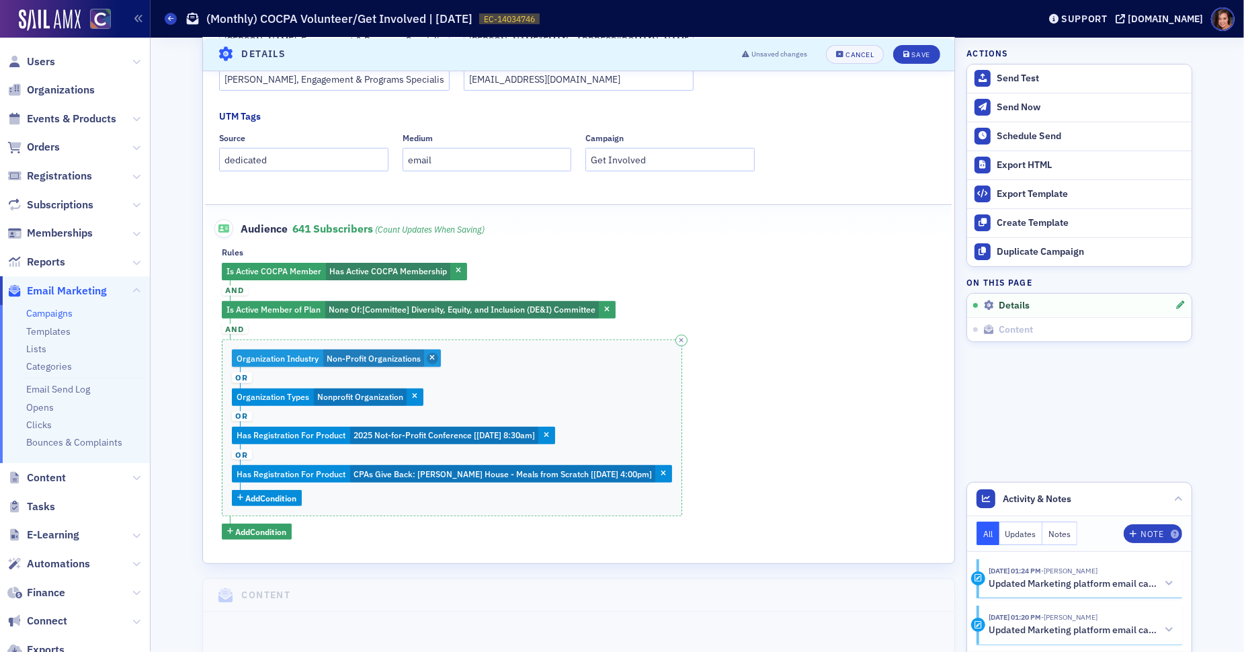
click at [429, 360] on span "button" at bounding box center [433, 359] width 12 height 12
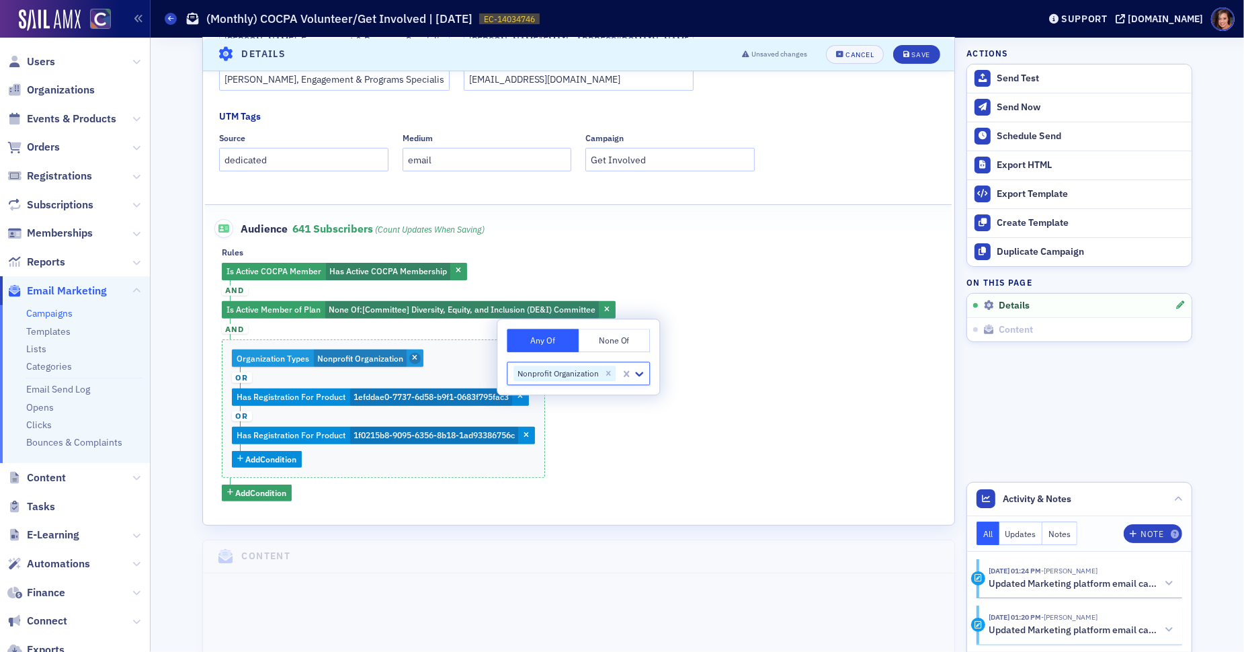
click at [415, 355] on icon "button" at bounding box center [415, 358] width 5 height 7
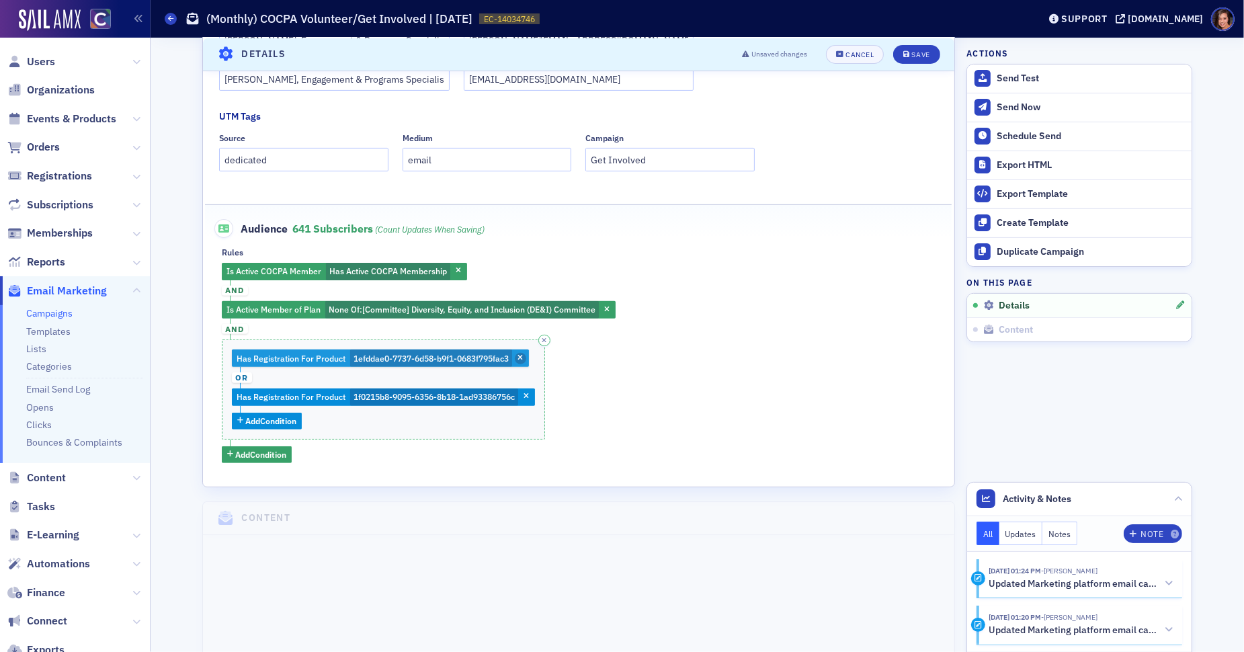
click at [522, 353] on span "button" at bounding box center [521, 359] width 12 height 12
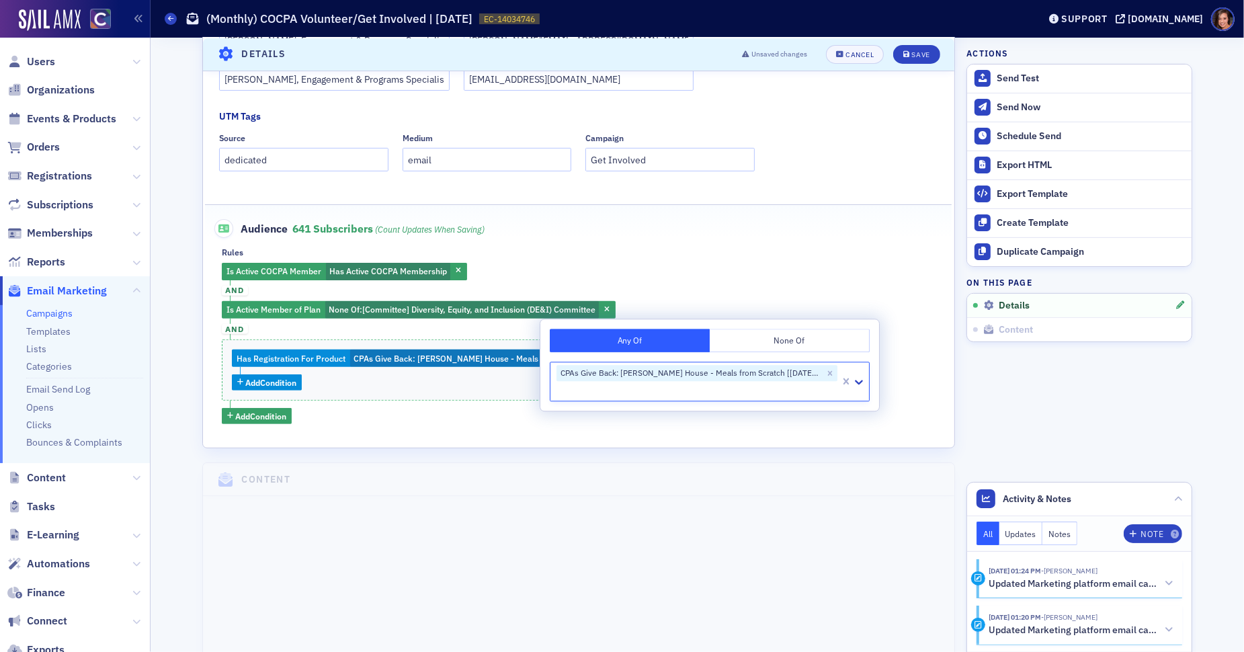
click at [460, 386] on div "Has Registration For Product CPAs Give Back: Ronald McDonald House - Meals from…" at bounding box center [452, 369] width 460 height 61
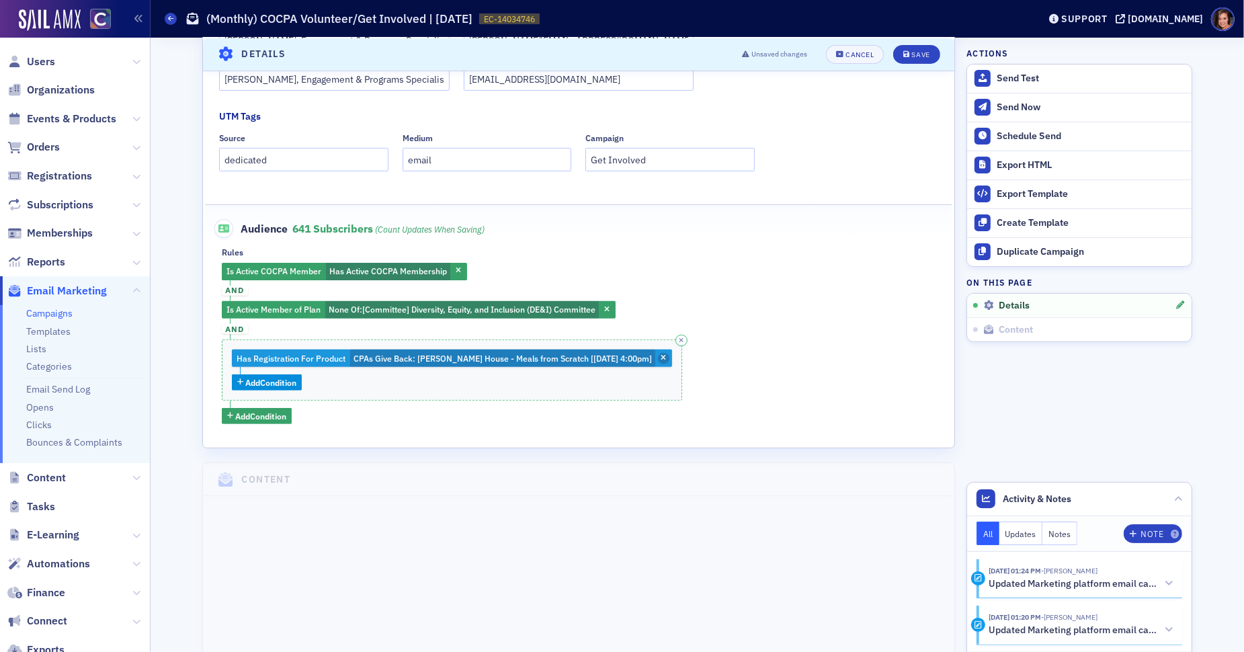
click at [667, 355] on icon "button" at bounding box center [663, 358] width 5 height 7
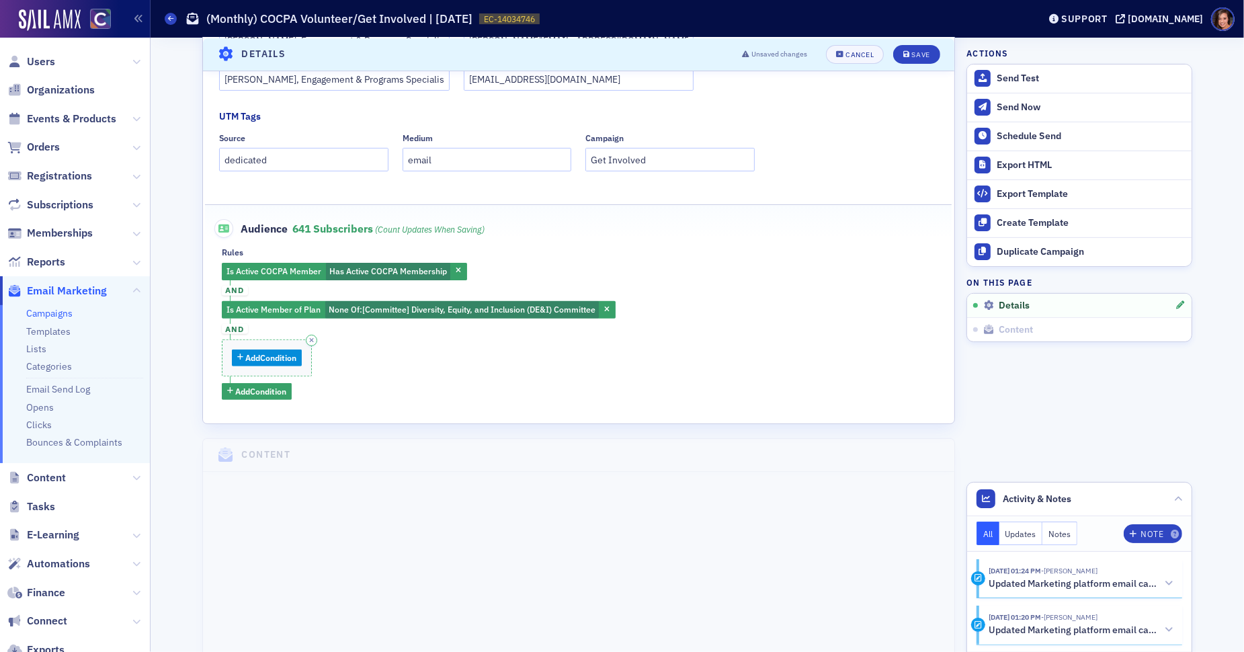
click at [448, 374] on div "Is Active COCPA Member Has Active COCPA Membership and Is Active Member of Plan…" at bounding box center [579, 331] width 714 height 137
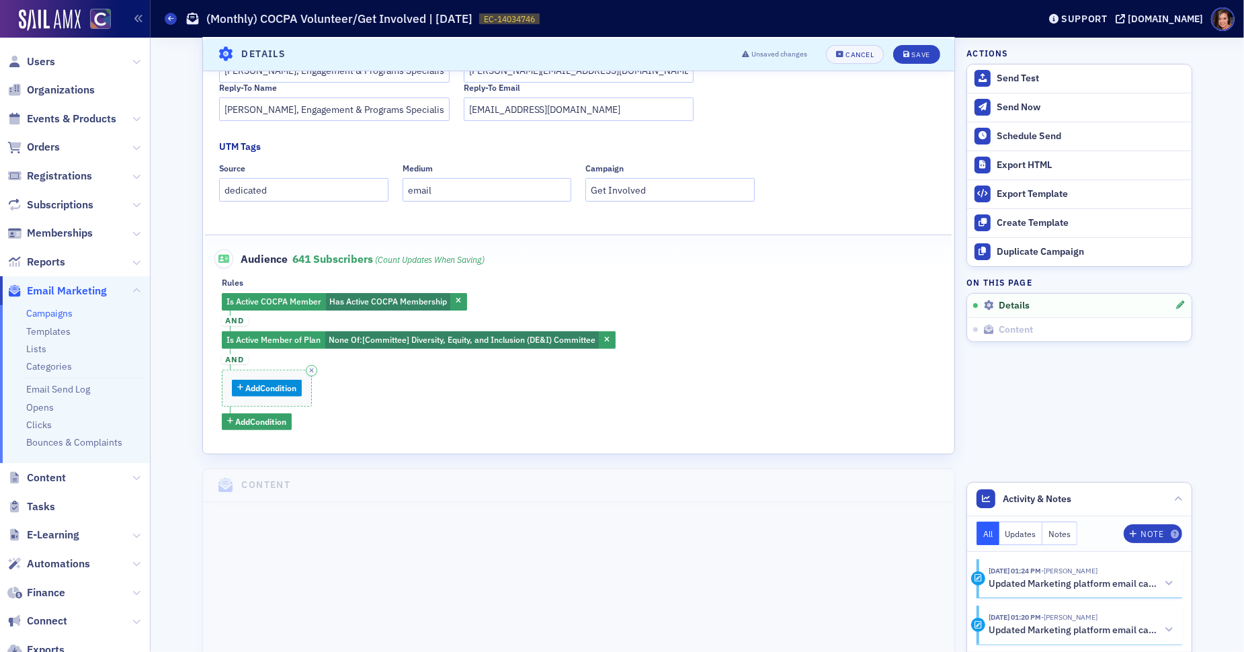
scroll to position [0, 0]
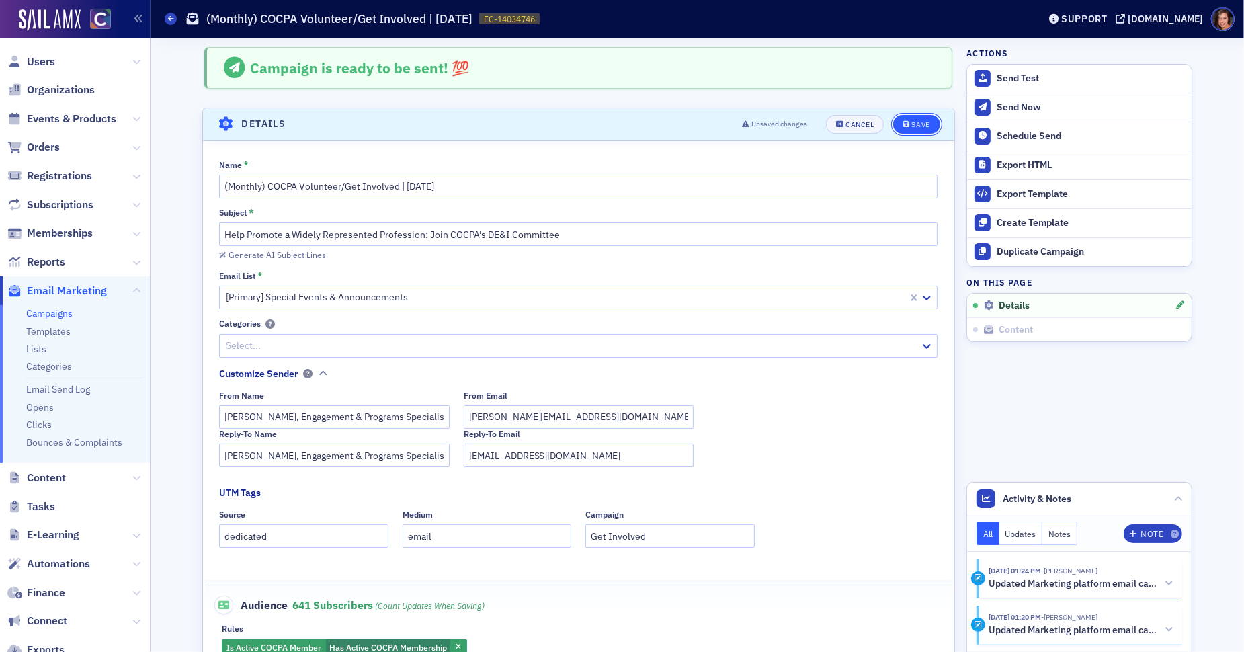
click at [923, 126] on div "Save" at bounding box center [921, 124] width 18 height 7
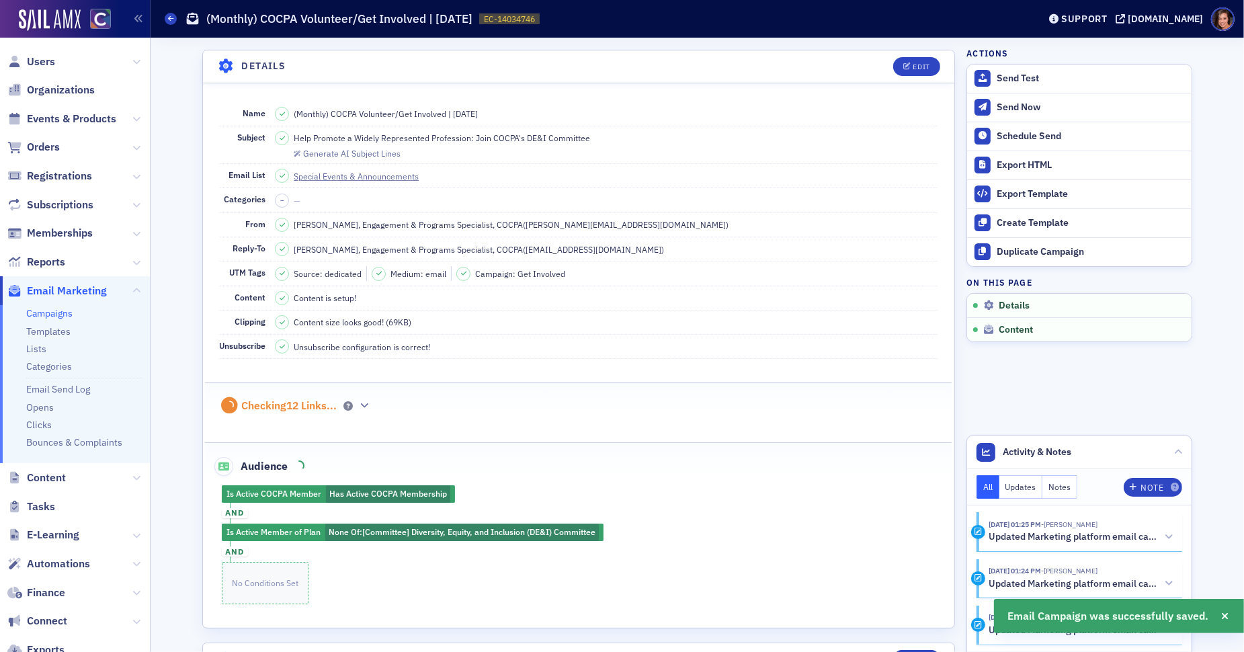
scroll to position [62, 0]
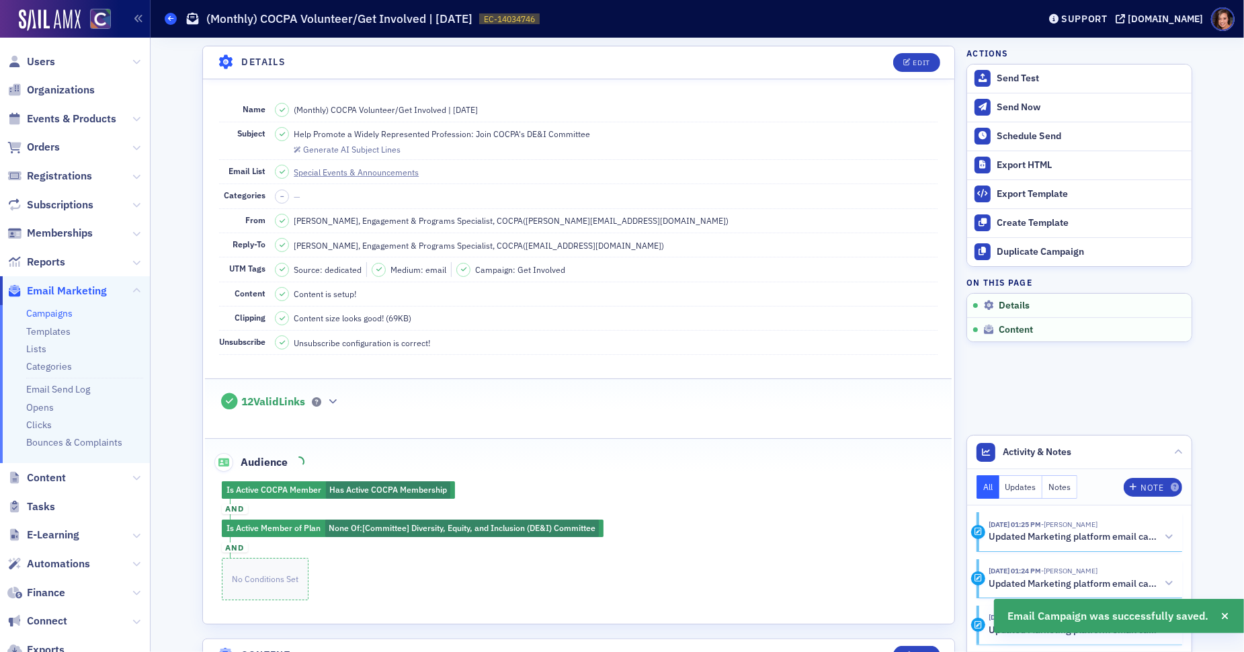
click at [175, 22] on span at bounding box center [171, 19] width 12 height 12
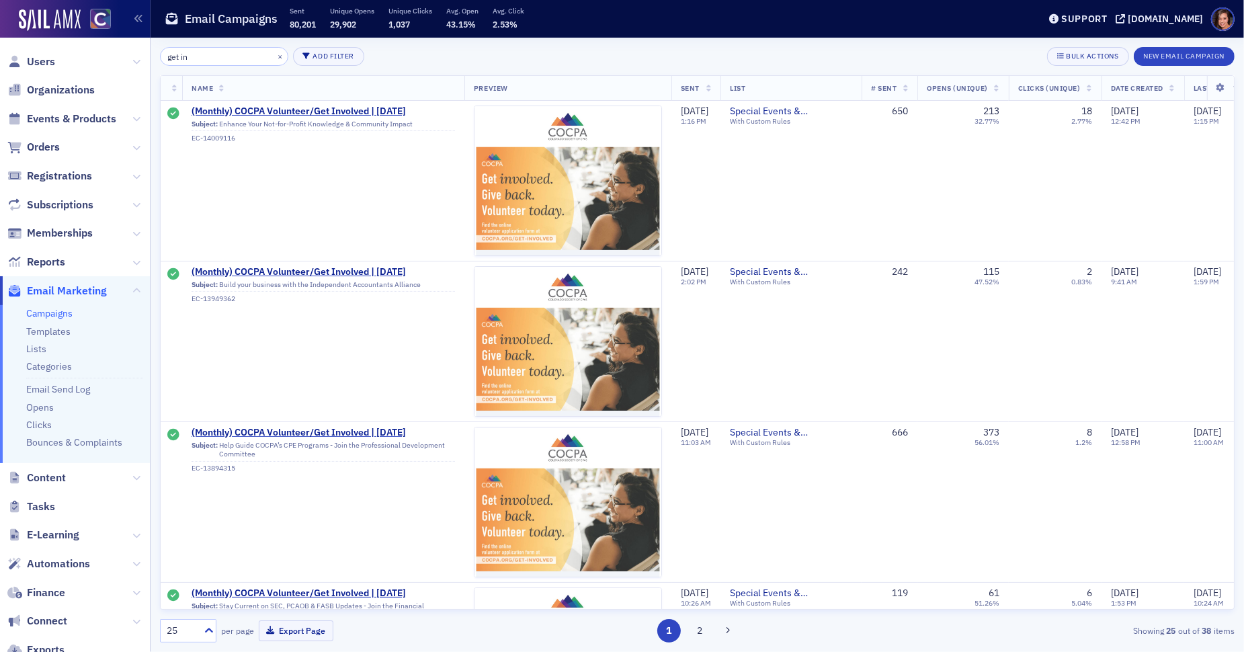
click at [227, 60] on input "get in" at bounding box center [224, 56] width 128 height 19
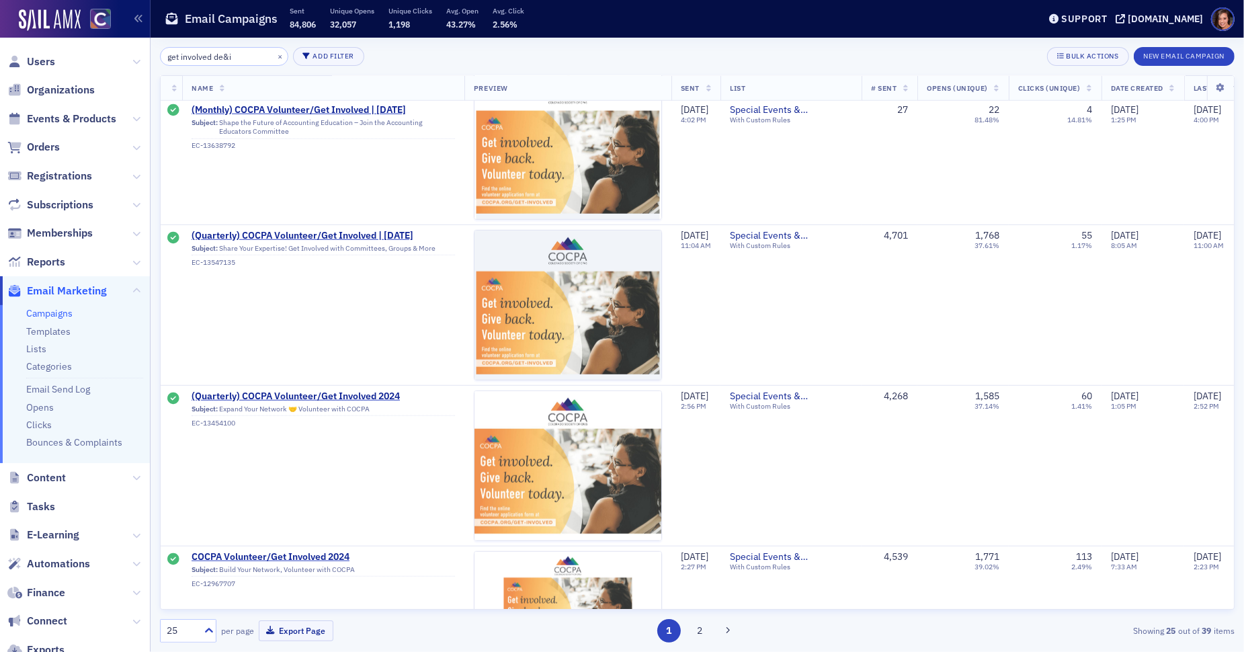
scroll to position [1012, 0]
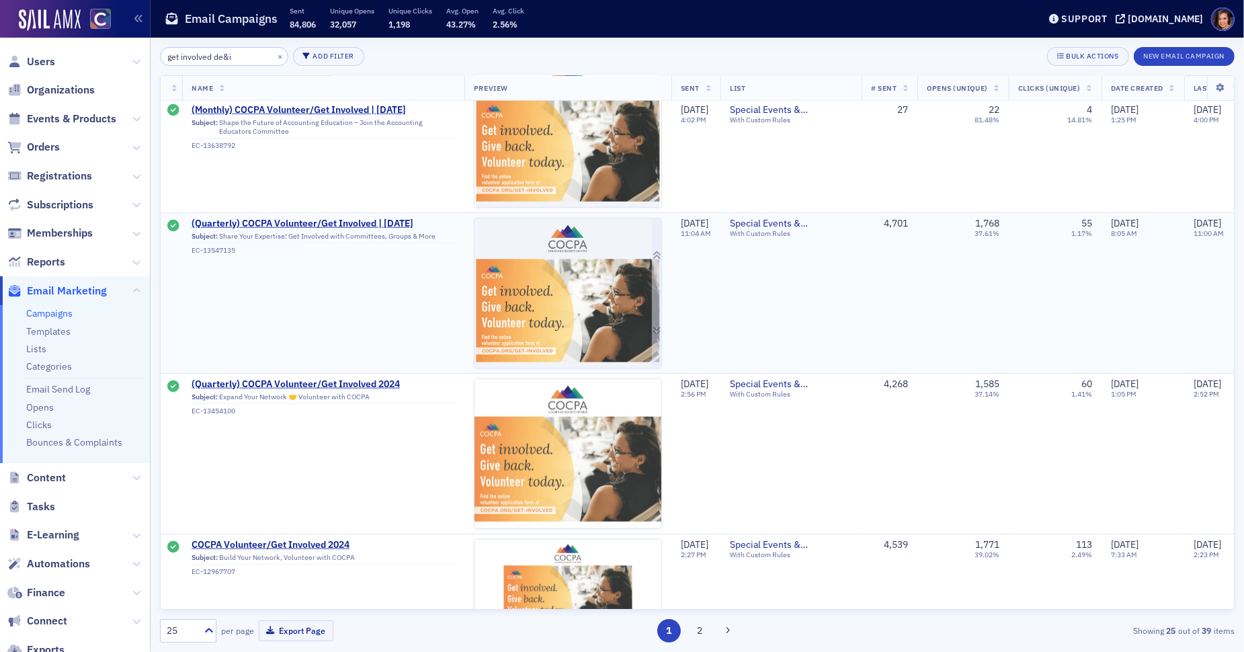
type input "get involved de&i"
click at [580, 296] on img at bounding box center [567, 621] width 187 height 807
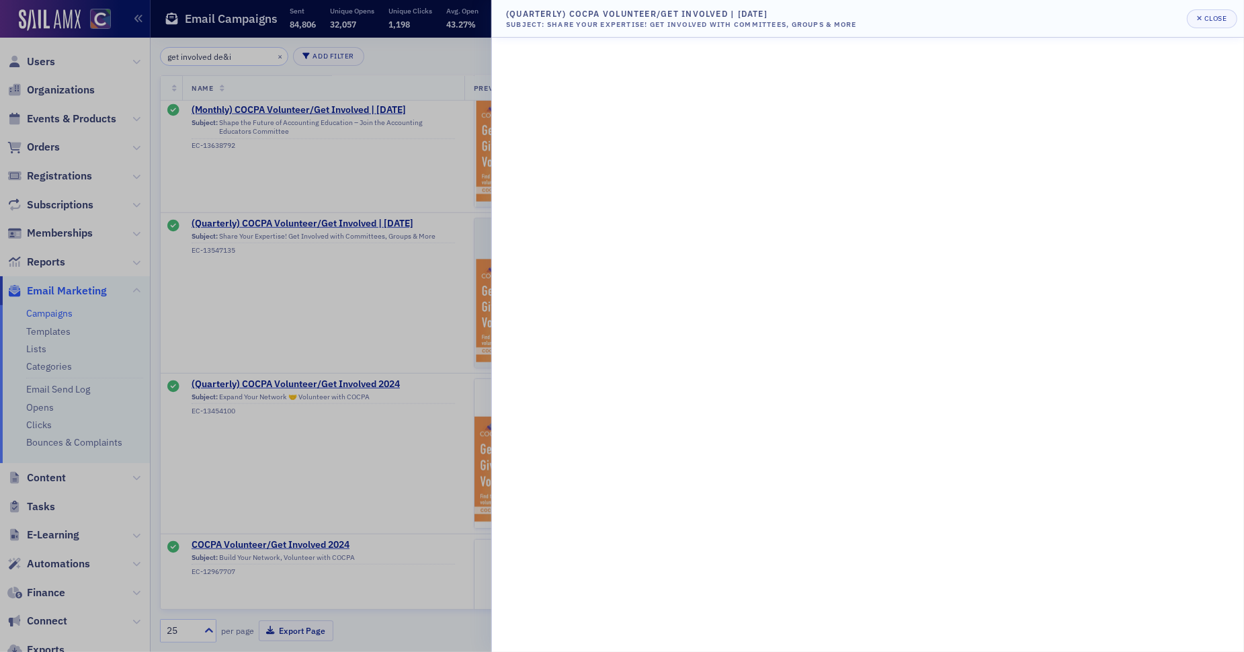
click at [316, 370] on div at bounding box center [622, 326] width 1244 height 652
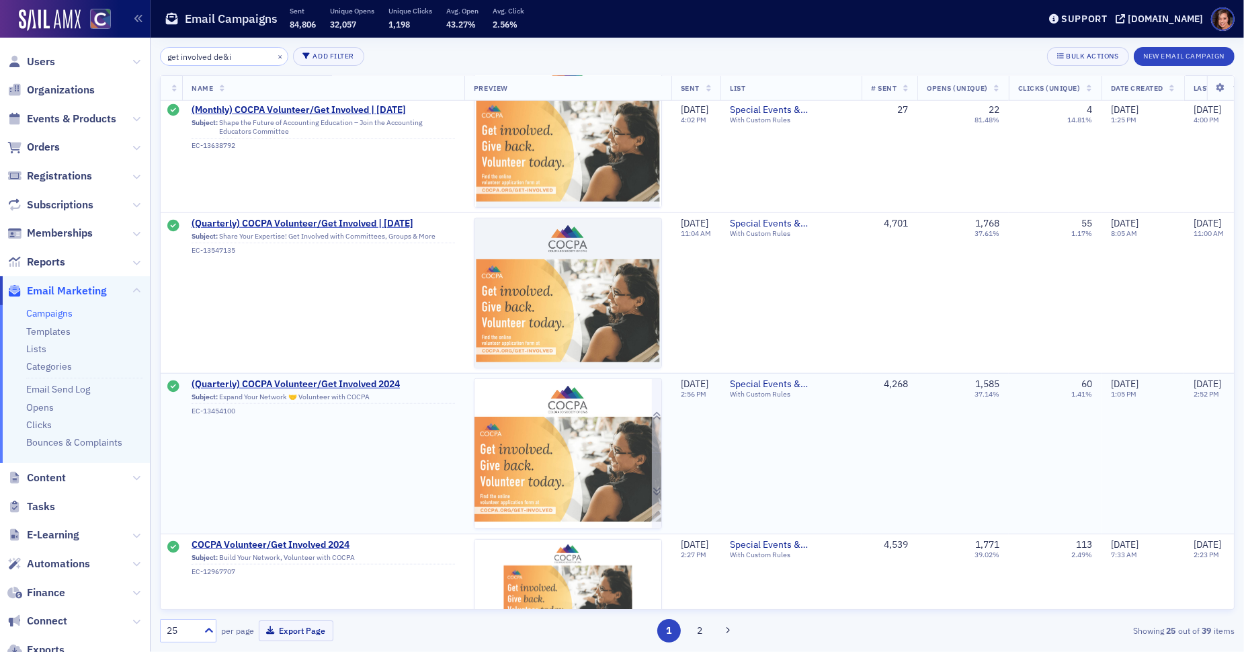
click at [535, 454] on img at bounding box center [567, 623] width 187 height 488
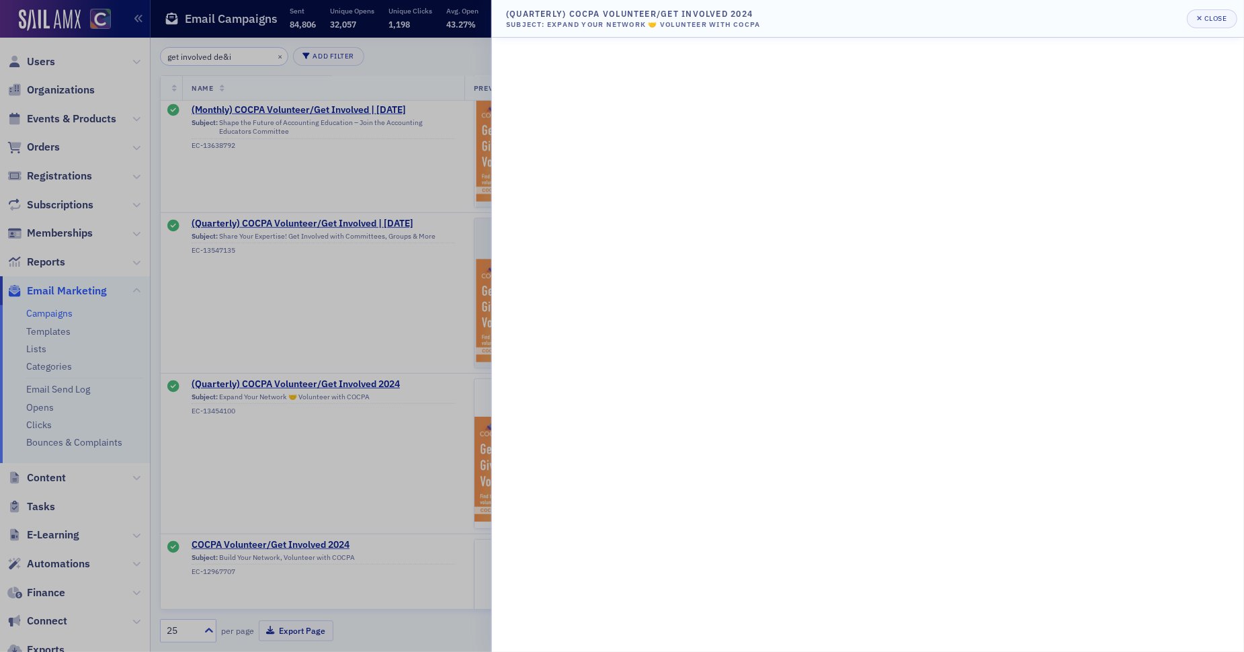
click at [273, 495] on div at bounding box center [622, 326] width 1244 height 652
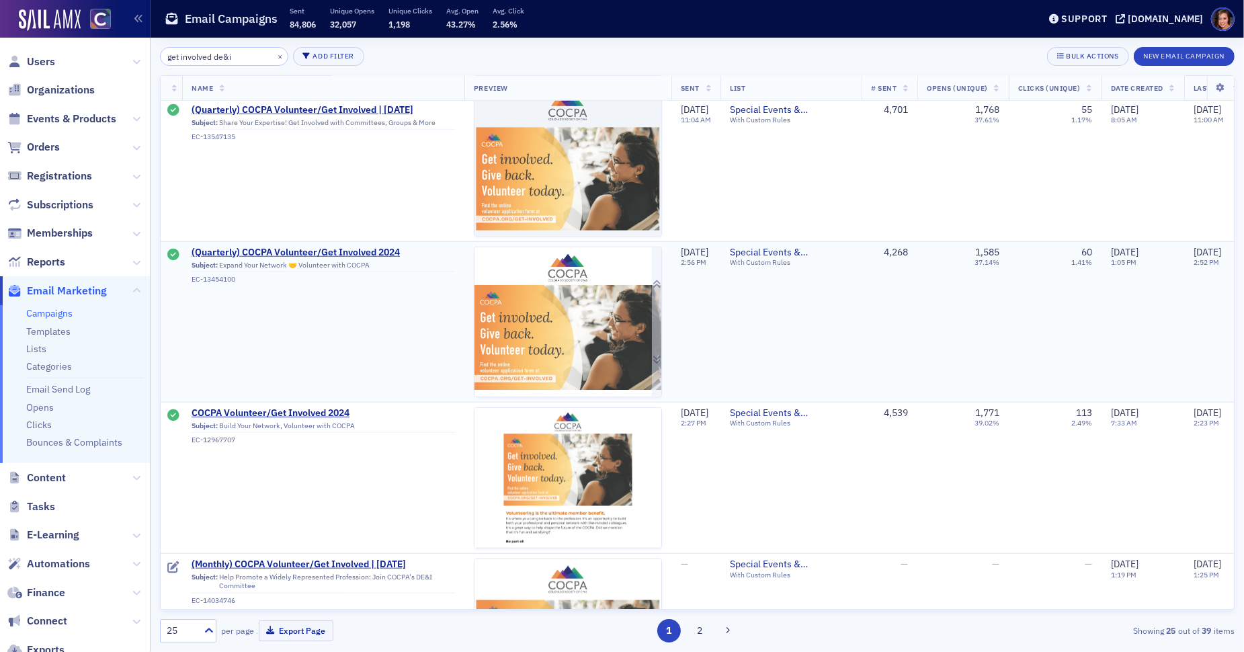
scroll to position [1152, 0]
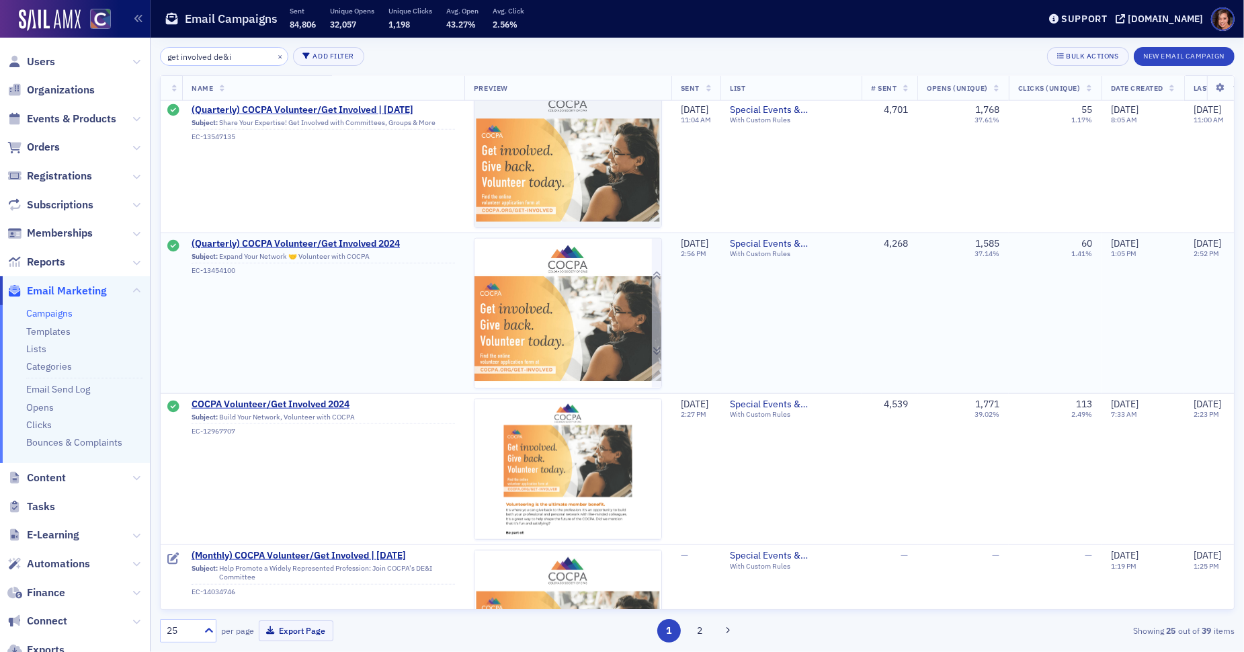
click at [586, 369] on img at bounding box center [567, 483] width 187 height 488
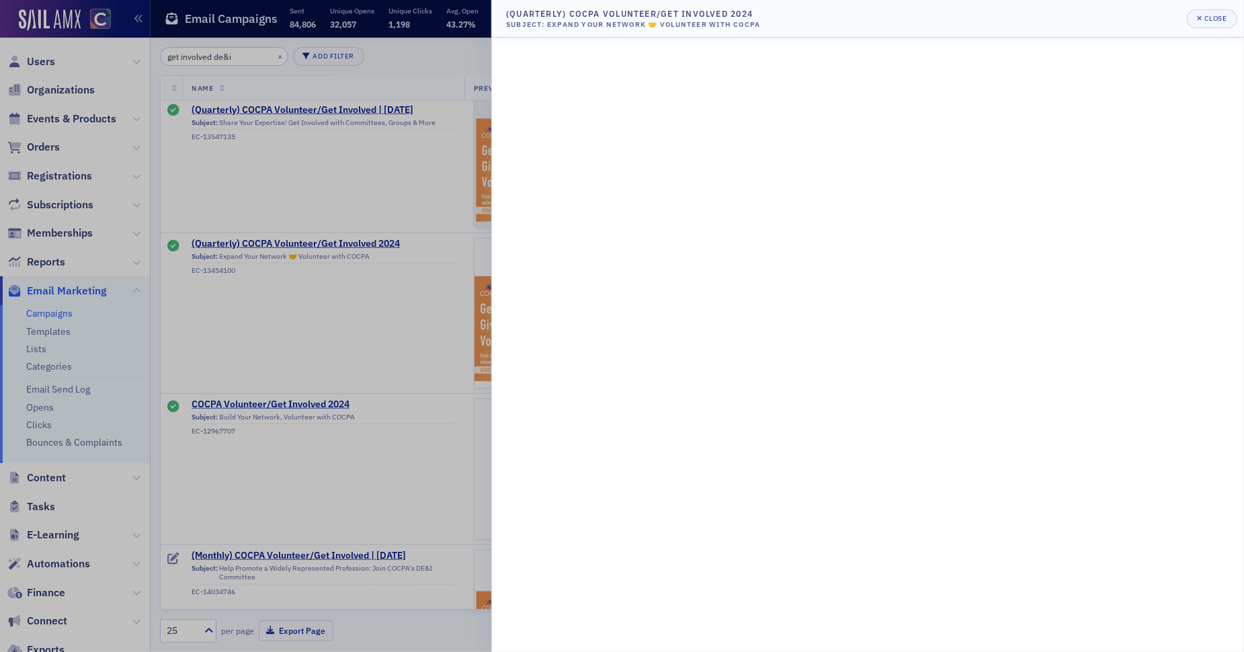
click at [318, 302] on div at bounding box center [622, 326] width 1244 height 652
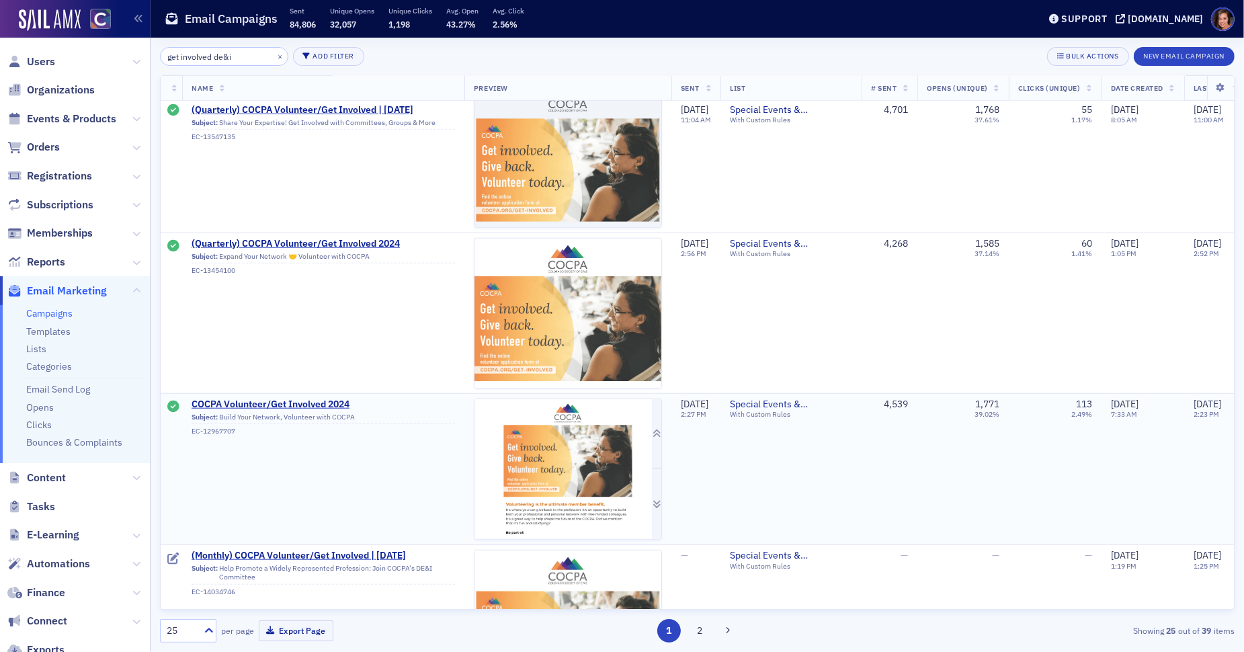
click at [537, 465] on img at bounding box center [567, 469] width 187 height 140
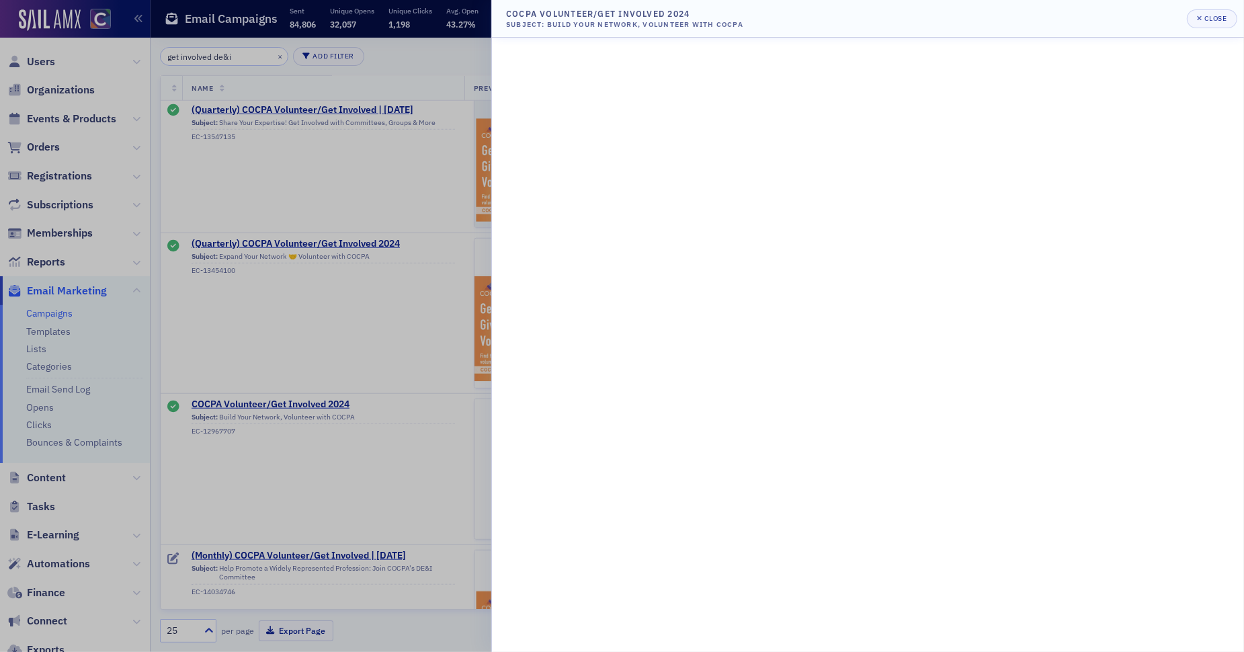
click at [335, 413] on div at bounding box center [622, 326] width 1244 height 652
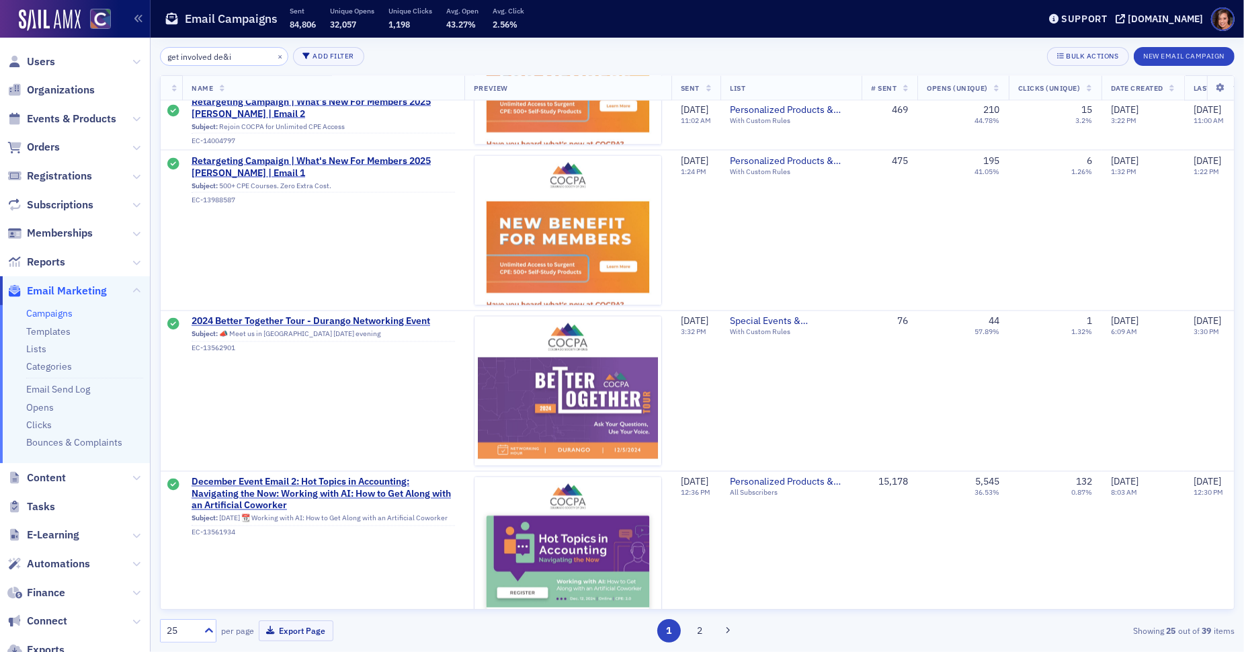
scroll to position [1493, 0]
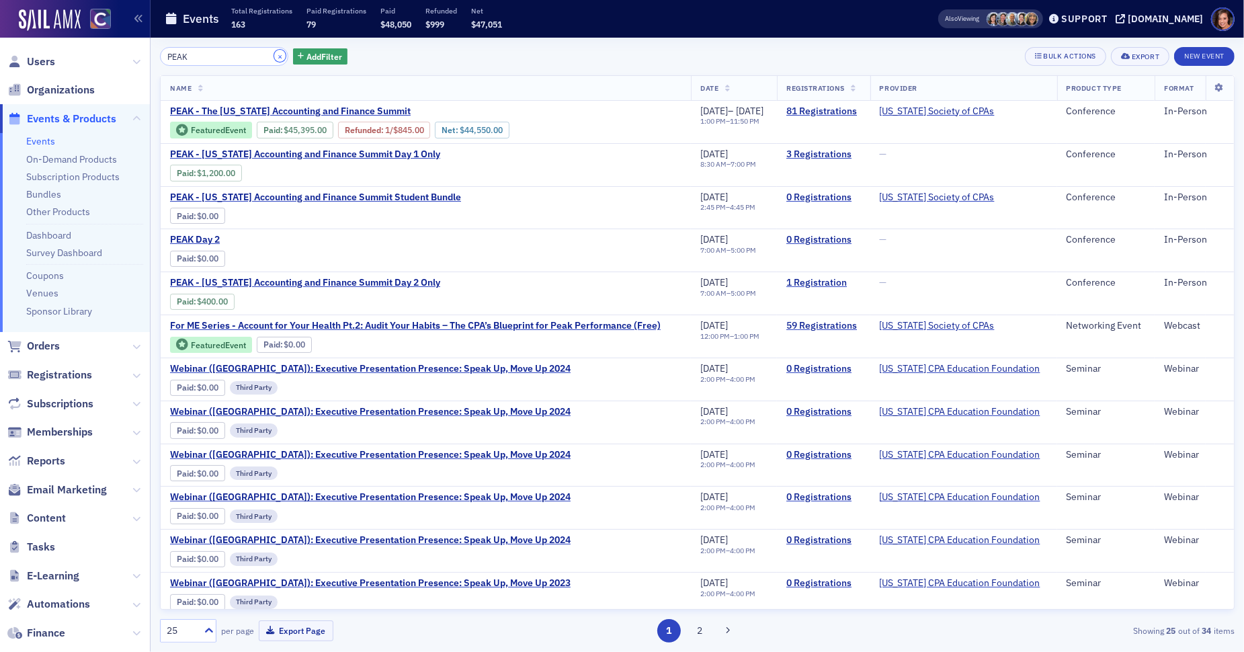
click at [274, 56] on button "×" at bounding box center [280, 56] width 12 height 12
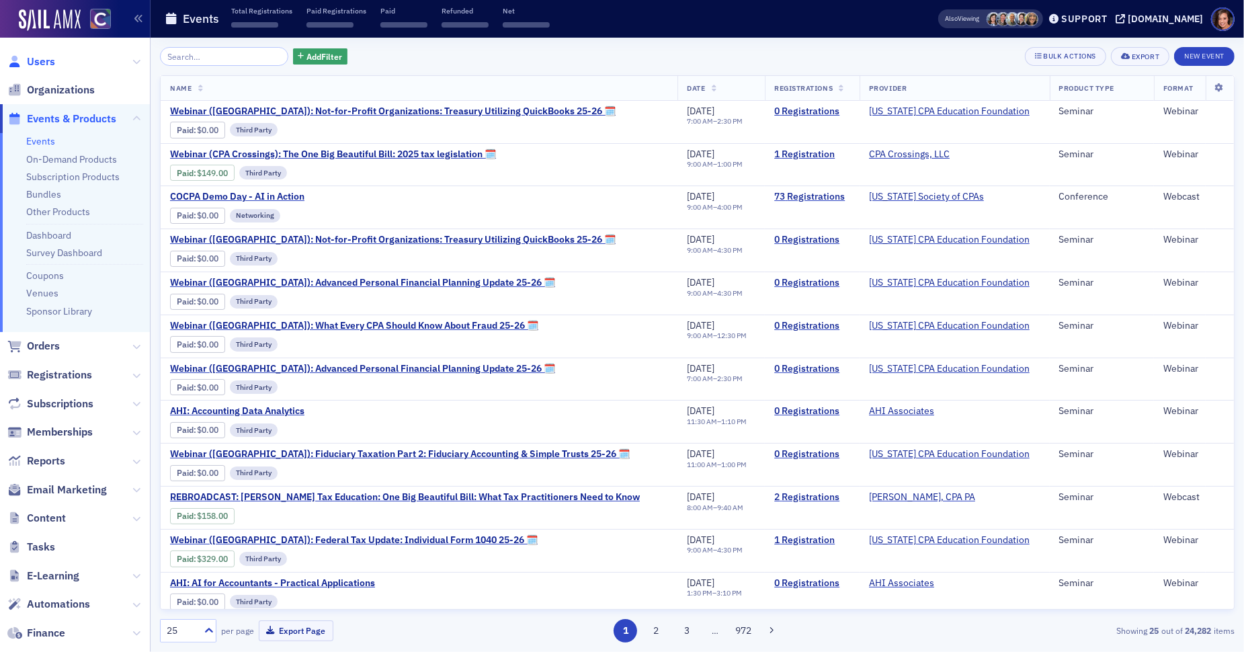
click at [44, 60] on span "Users" at bounding box center [41, 61] width 28 height 15
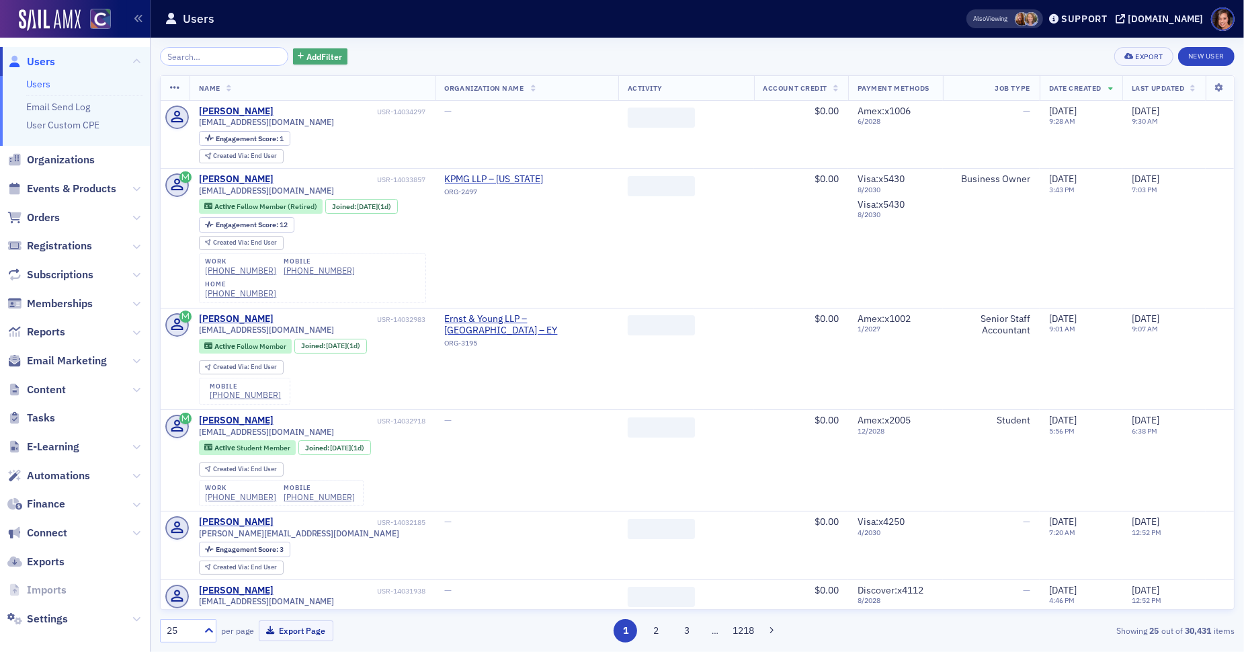
click at [312, 58] on span "Add Filter" at bounding box center [324, 56] width 36 height 12
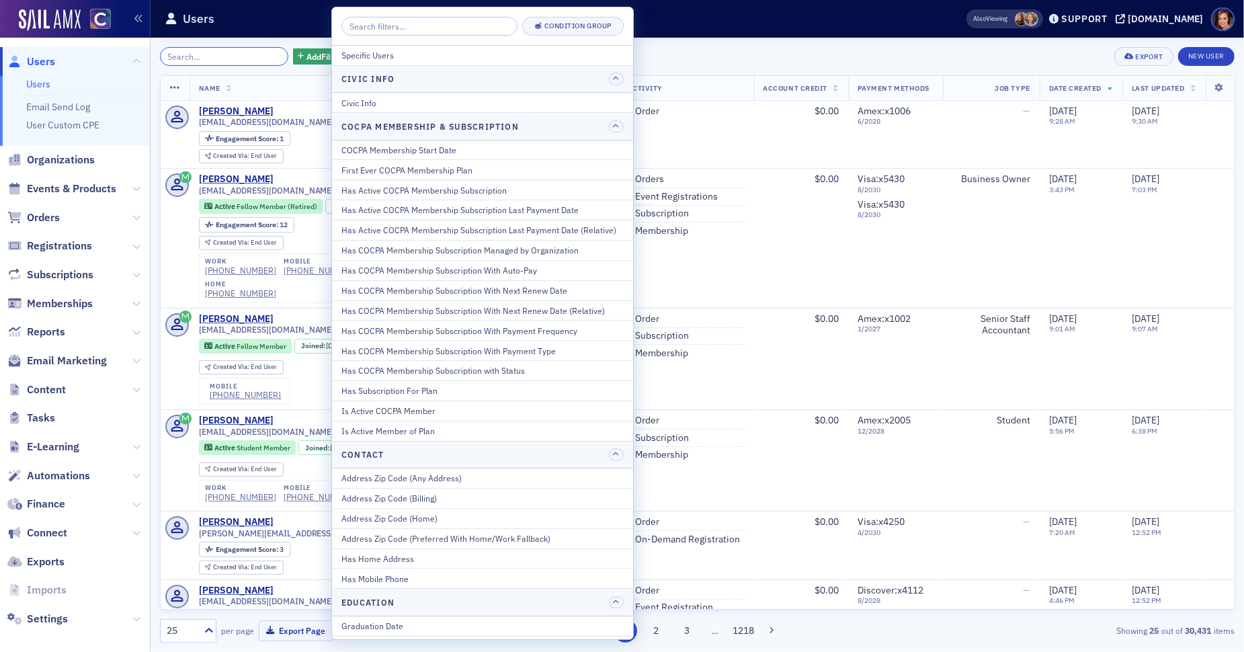
click at [223, 55] on input "search" at bounding box center [224, 56] width 128 height 19
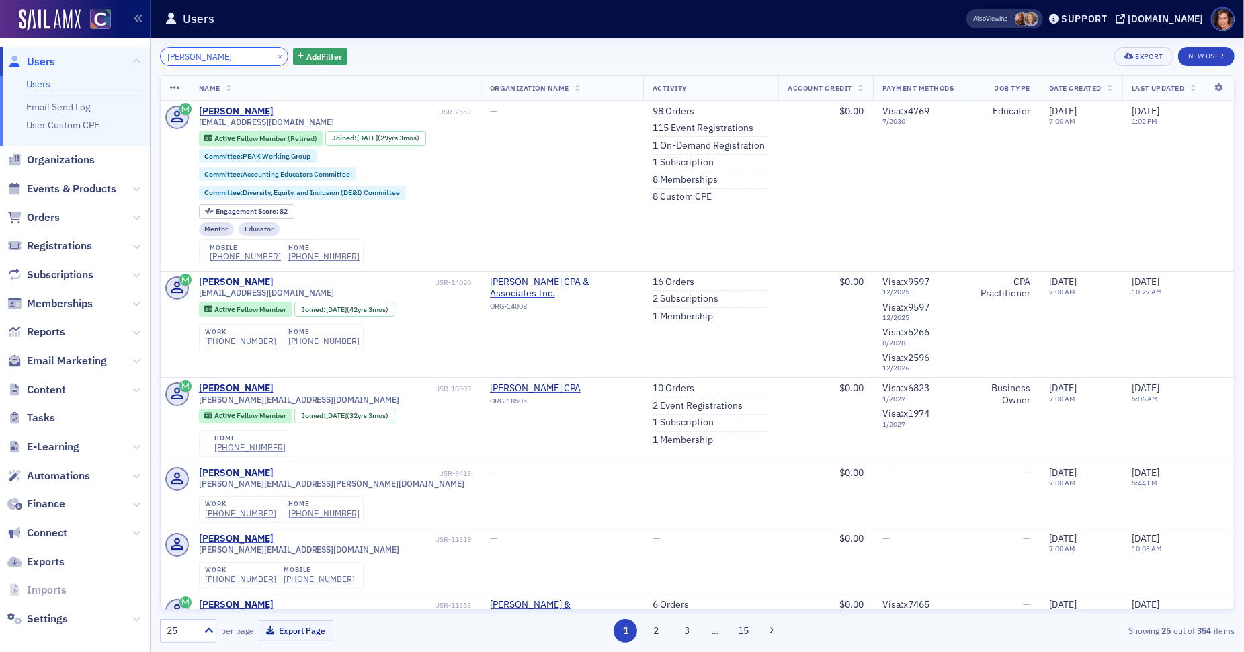
type input "JUDY THOMAS"
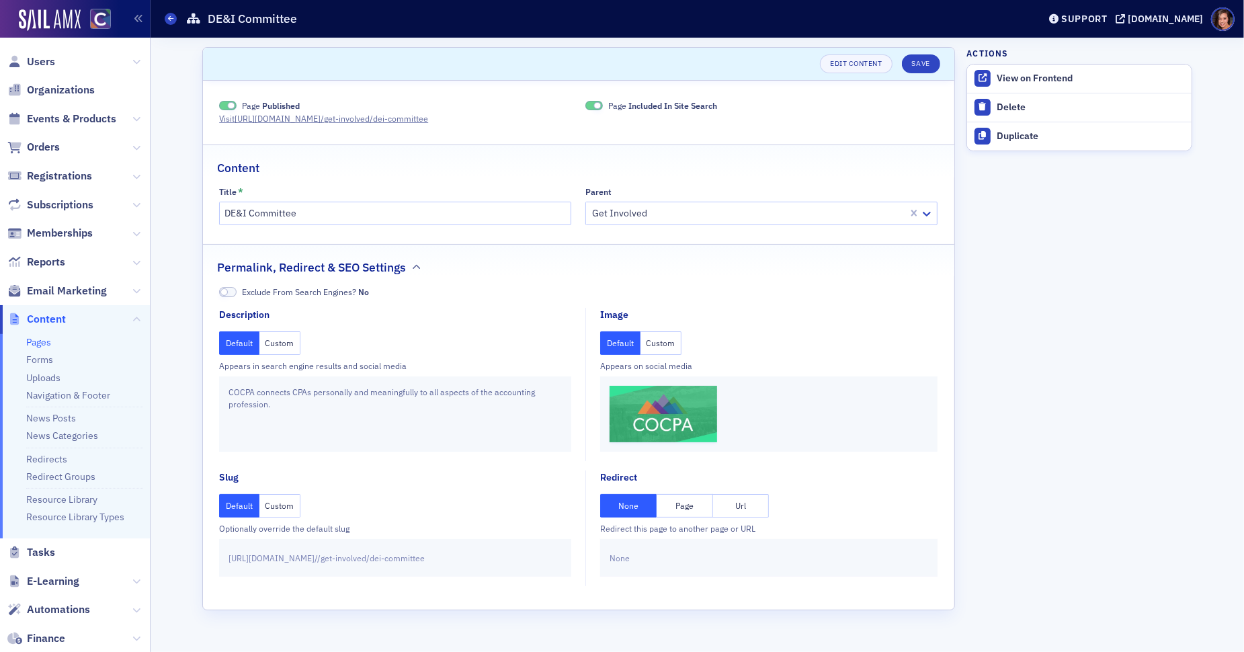
click at [658, 341] on button "Custom" at bounding box center [661, 343] width 42 height 24
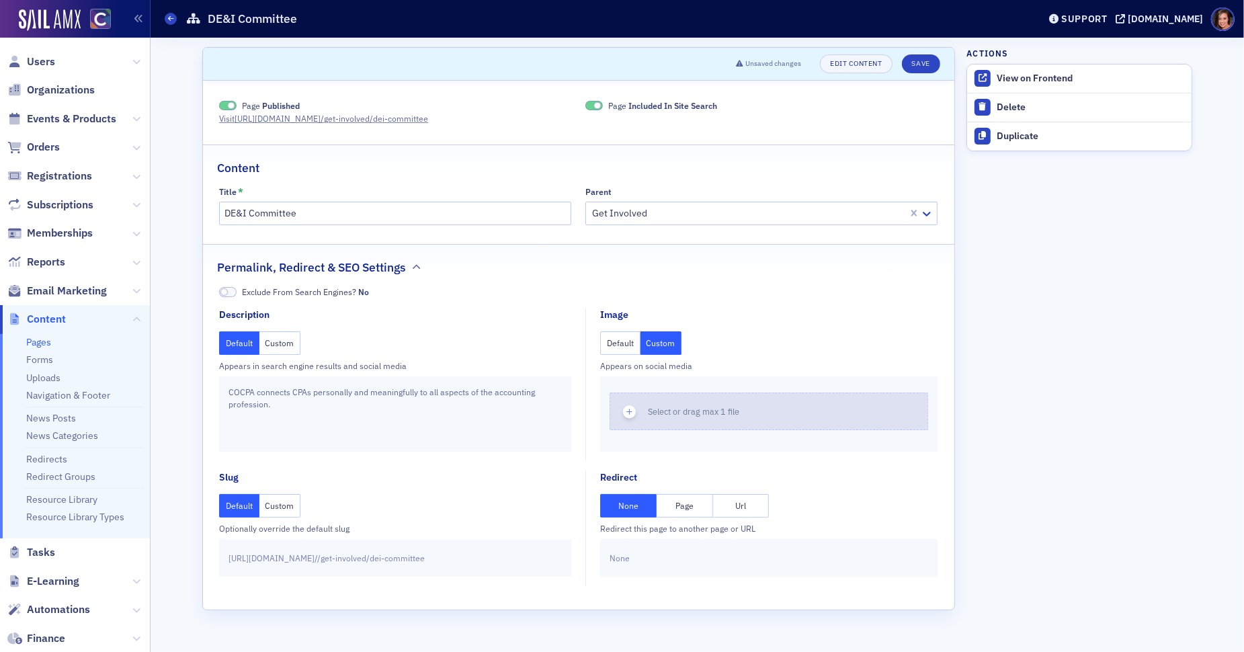
click at [682, 406] on span "Select or drag max 1 file" at bounding box center [693, 411] width 91 height 11
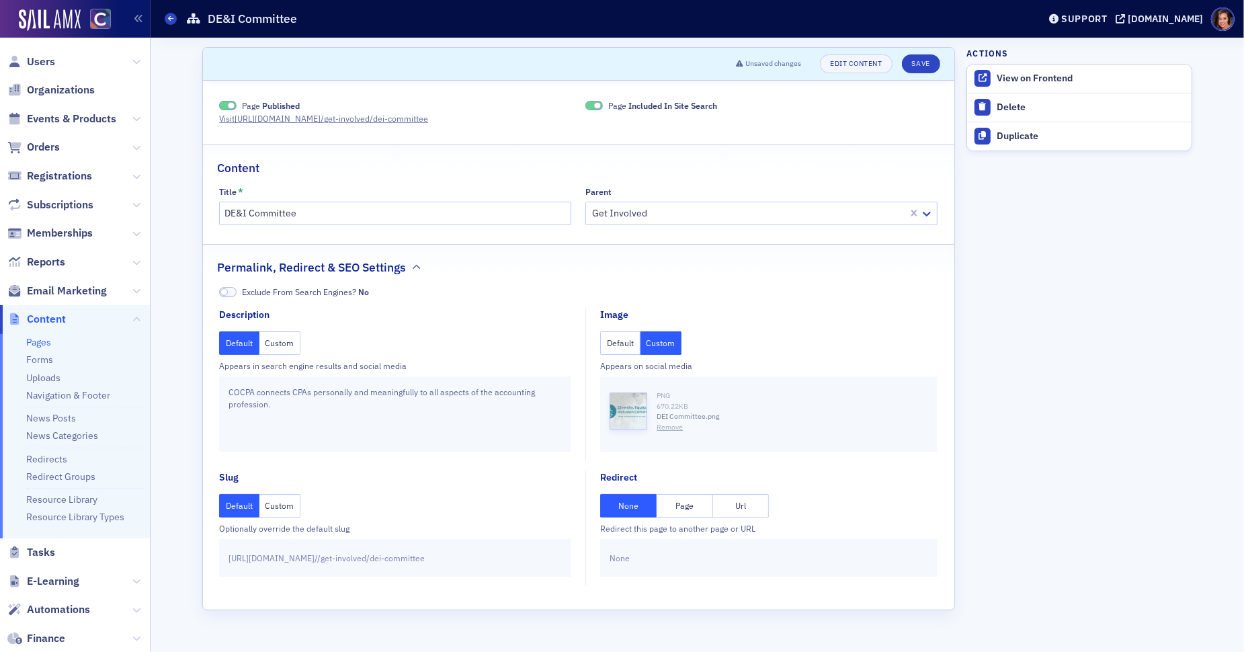
click at [286, 339] on button "Custom" at bounding box center [280, 343] width 42 height 24
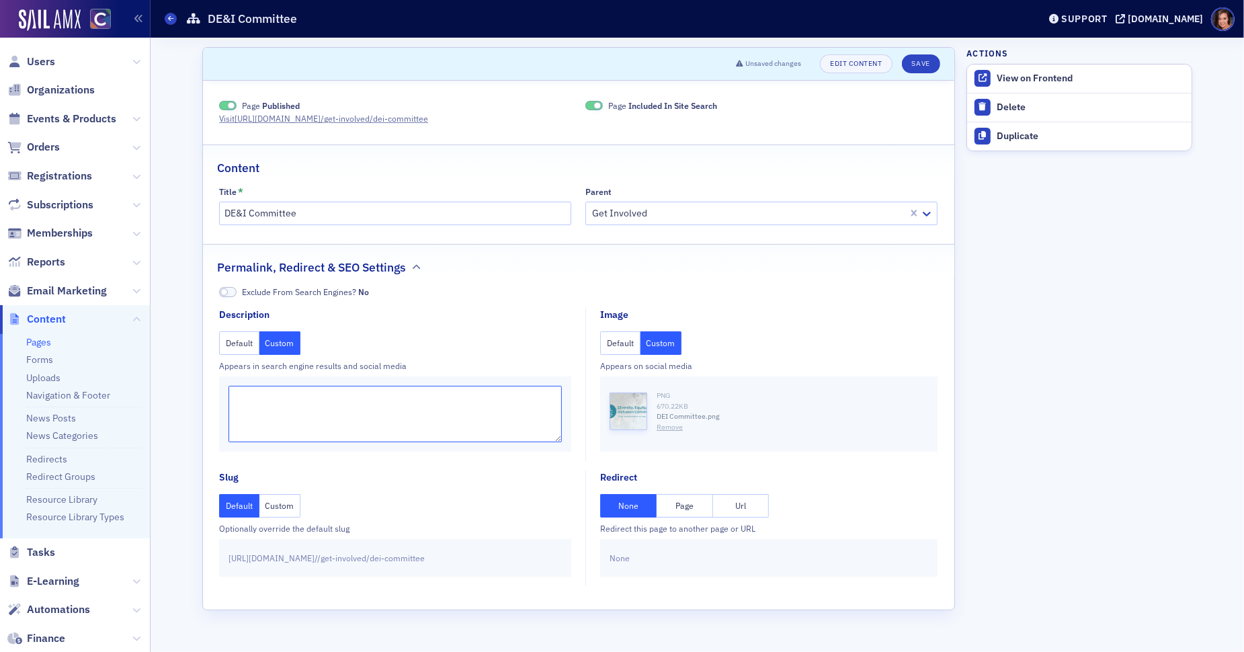
click at [291, 398] on textarea at bounding box center [394, 414] width 333 height 56
paste textarea "The COCPA Diversity, Equity, and Inclusion Committee will play a pivotal role i…"
click at [486, 333] on div "Default Custom" at bounding box center [395, 343] width 352 height 24
click at [347, 435] on textarea "The COCPA Diversity, Equity, and Inclusion Committee will play a pivotal role i…" at bounding box center [394, 414] width 333 height 56
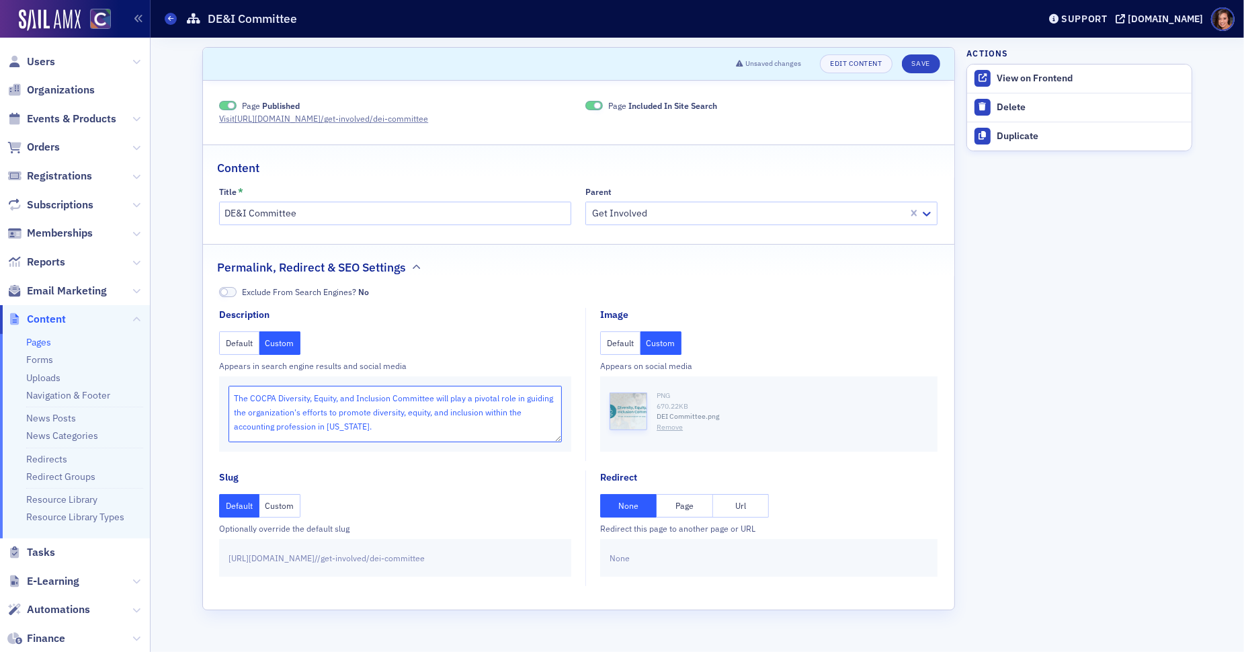
scroll to position [0, 0]
type textarea "The COCPA Diversity, Equity, and Inclusion Committee will play a pivotal role i…"
click at [923, 63] on button "Save" at bounding box center [921, 63] width 38 height 19
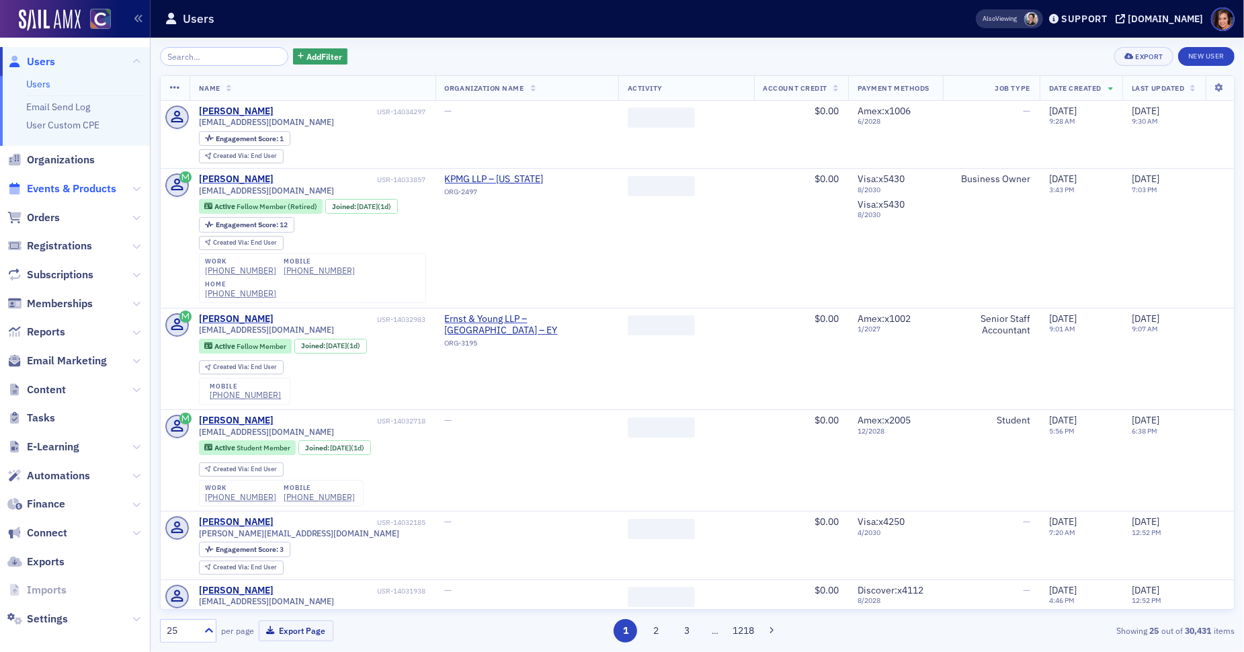
click at [92, 185] on span "Events & Products" at bounding box center [71, 188] width 89 height 15
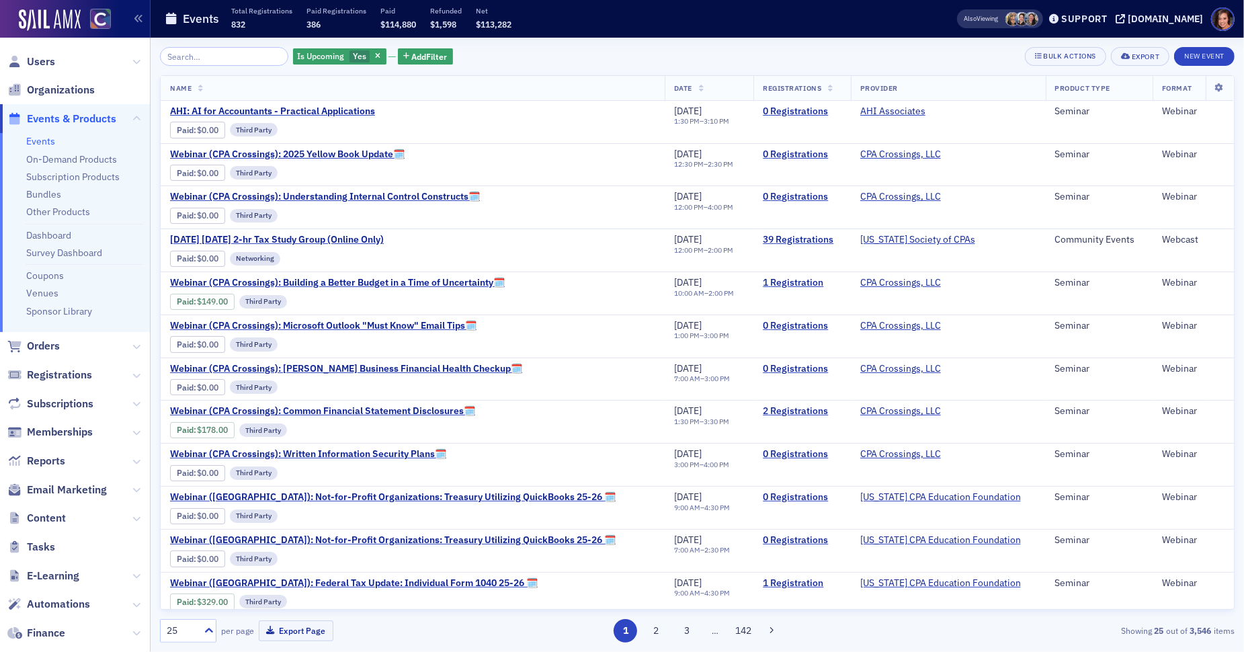
type input "The COCPA DE&I Committee Presents: The Ethic of Diversity, Equity and Inclusion"
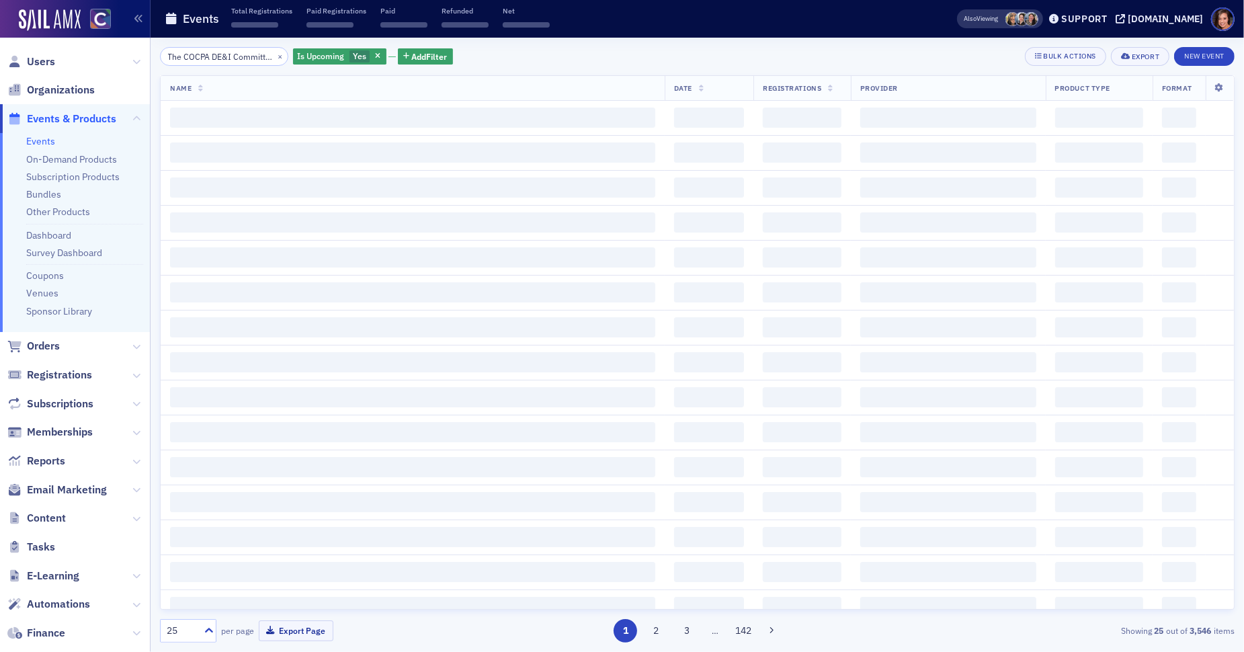
scroll to position [0, 212]
